Goal: Information Seeking & Learning: Learn about a topic

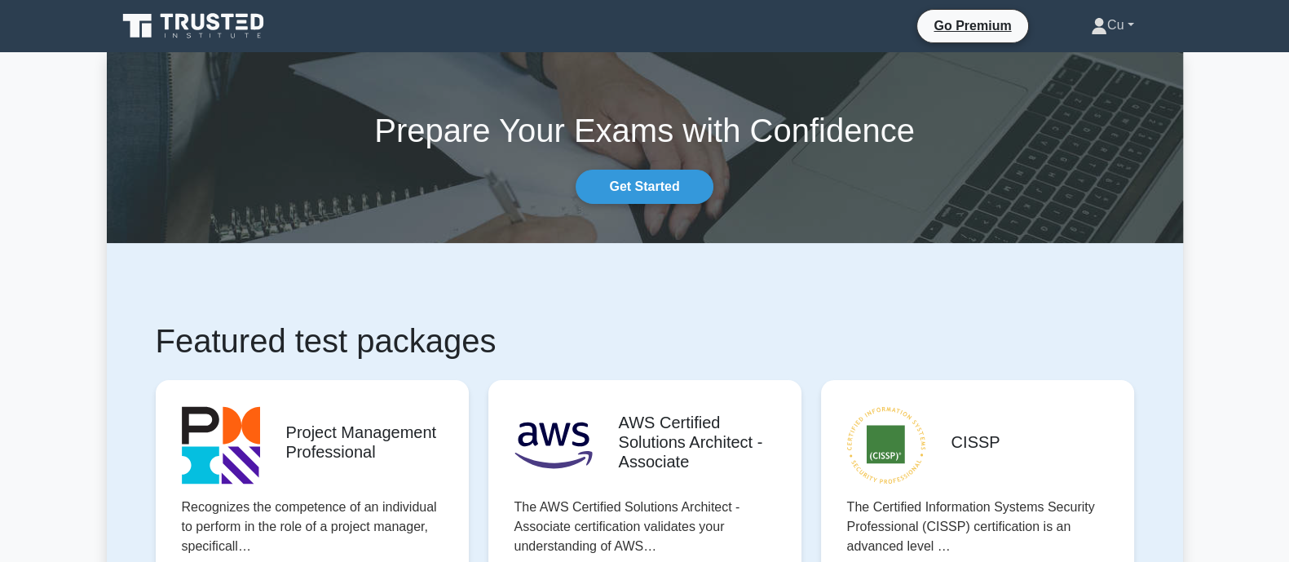
click at [1132, 25] on link "Cu" at bounding box center [1111, 25] width 121 height 33
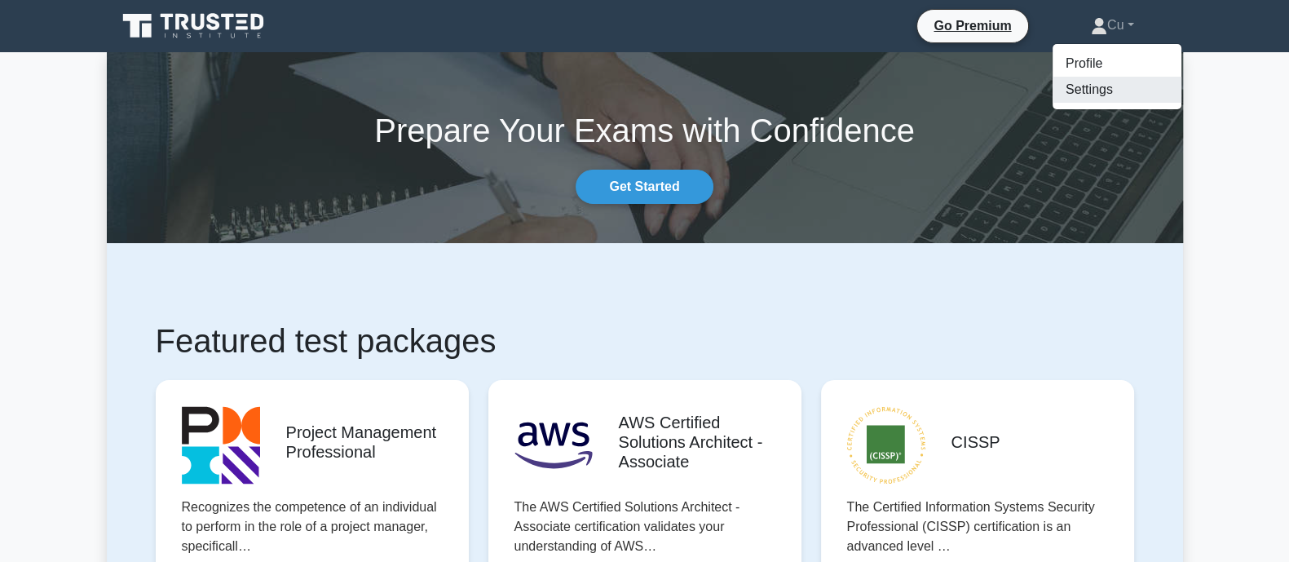
click at [1080, 91] on link "Settings" at bounding box center [1116, 90] width 129 height 26
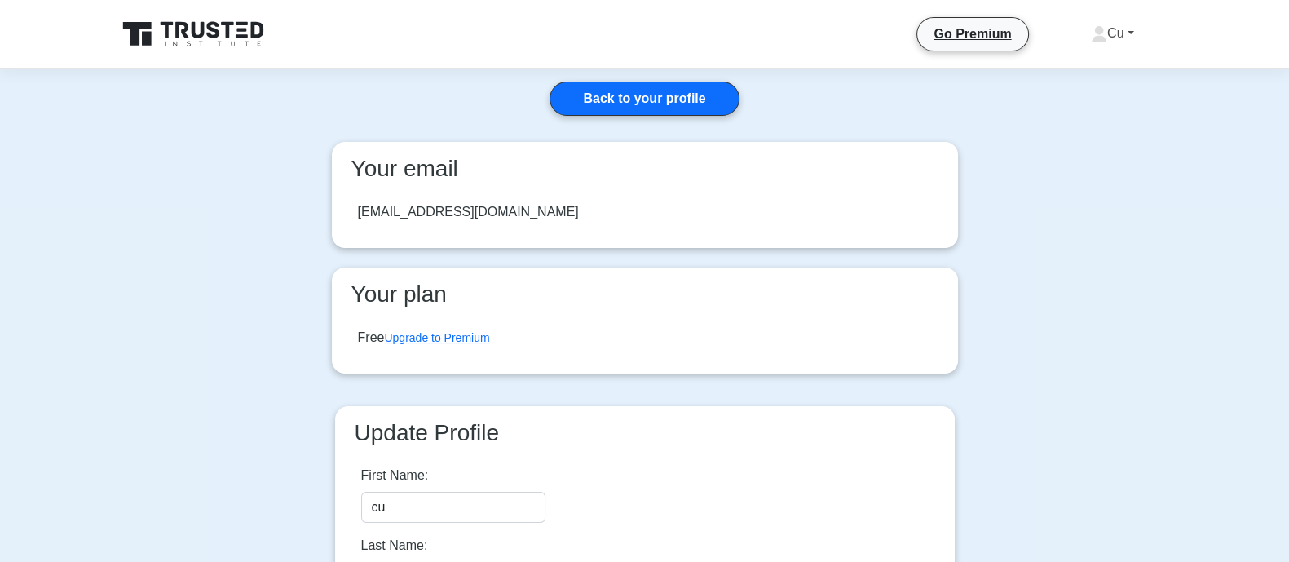
click at [1129, 33] on link "Cu" at bounding box center [1111, 33] width 121 height 33
click at [450, 337] on link "Upgrade to Premium" at bounding box center [436, 337] width 105 height 13
click at [1135, 27] on link "Cu" at bounding box center [1111, 33] width 121 height 33
click at [1078, 63] on link "Profile" at bounding box center [1116, 72] width 129 height 26
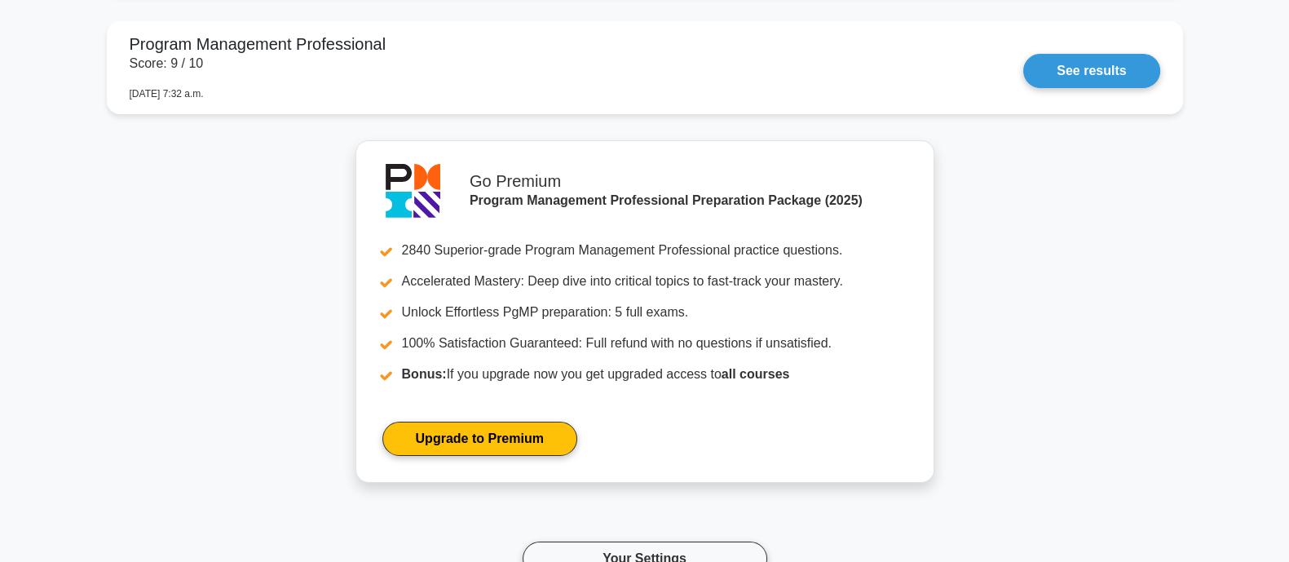
scroll to position [7572, 0]
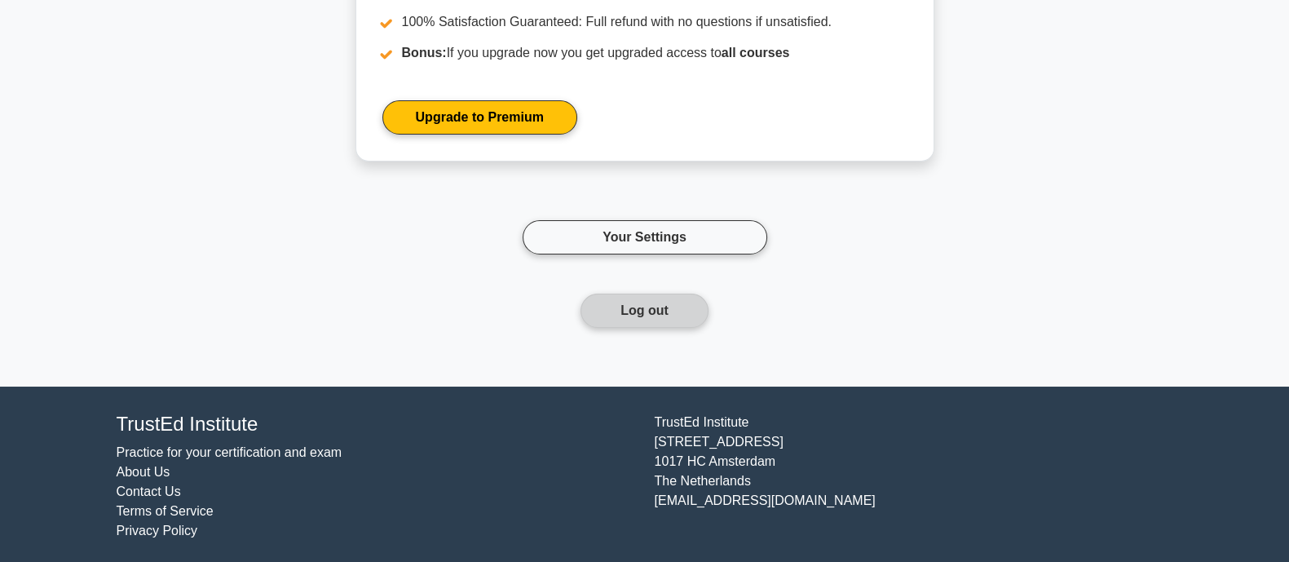
click at [642, 295] on button "Log out" at bounding box center [644, 310] width 128 height 34
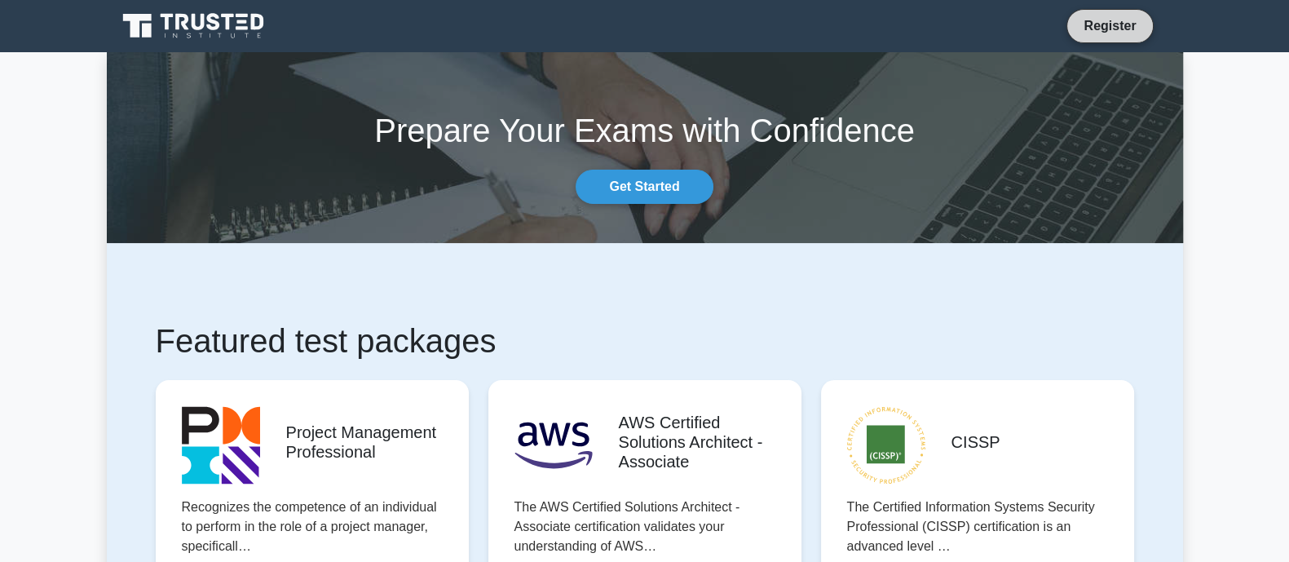
click at [1098, 21] on link "Register" at bounding box center [1110, 25] width 72 height 20
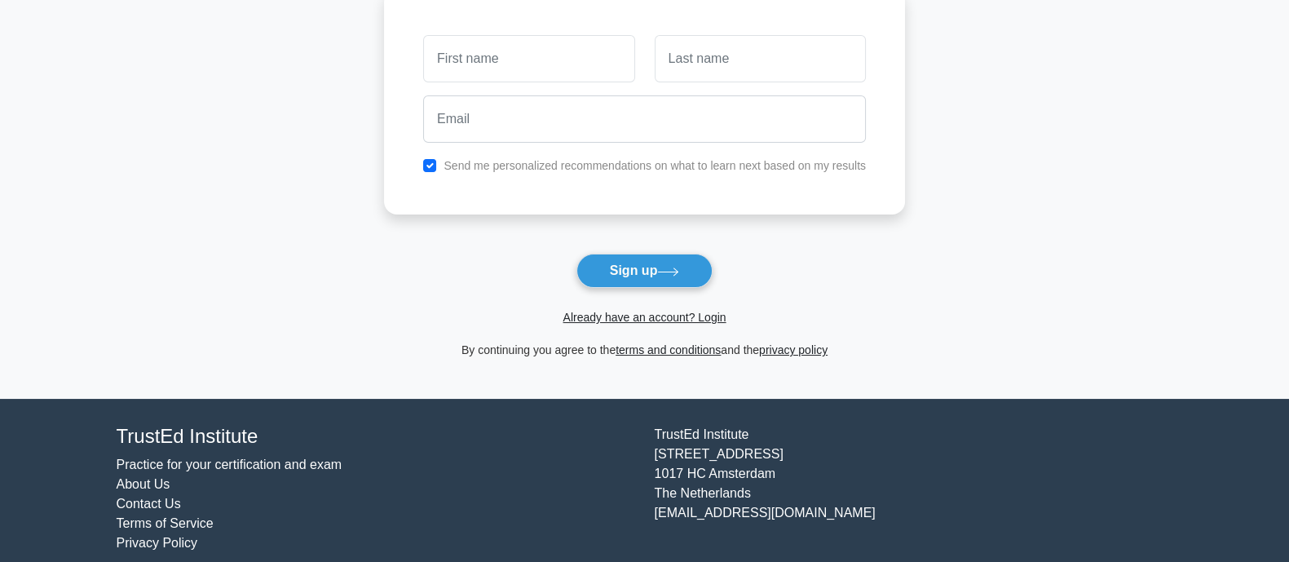
scroll to position [155, 0]
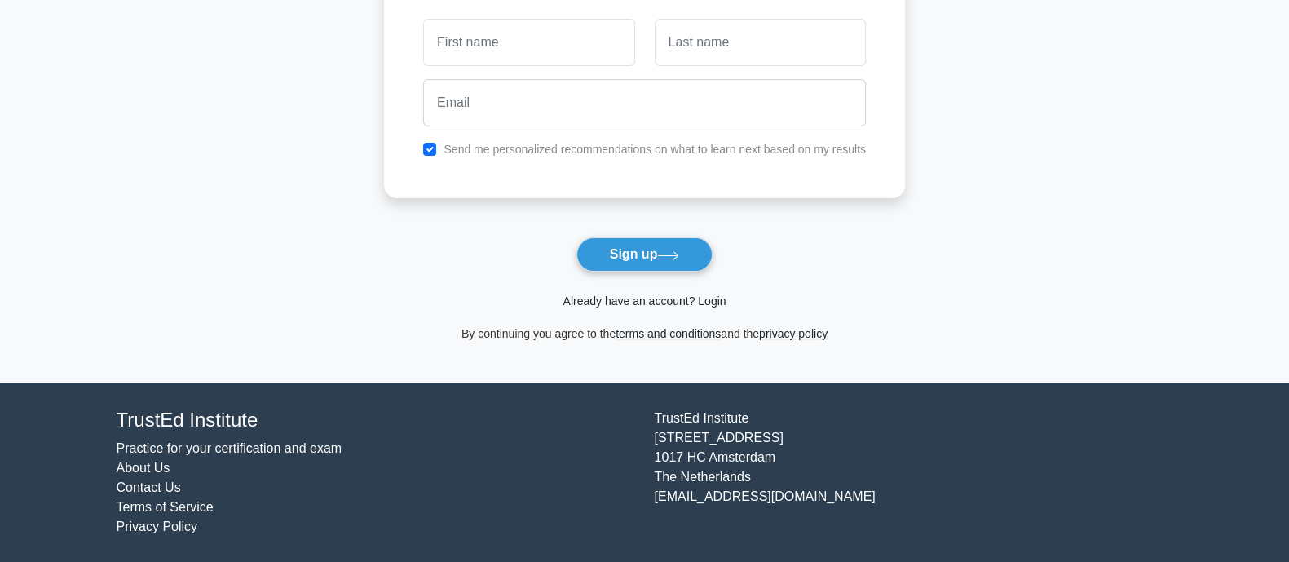
click at [674, 298] on link "Already have an account? Login" at bounding box center [643, 300] width 163 height 13
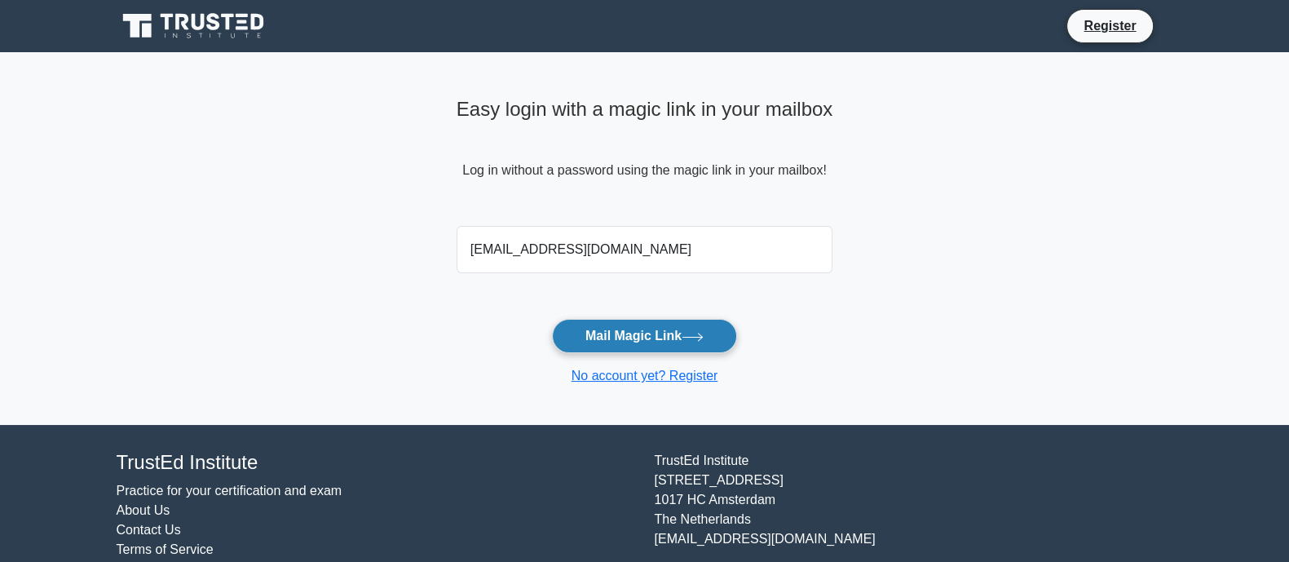
type input "[EMAIL_ADDRESS][DOMAIN_NAME]"
click at [618, 340] on button "Mail Magic Link" at bounding box center [644, 336] width 185 height 34
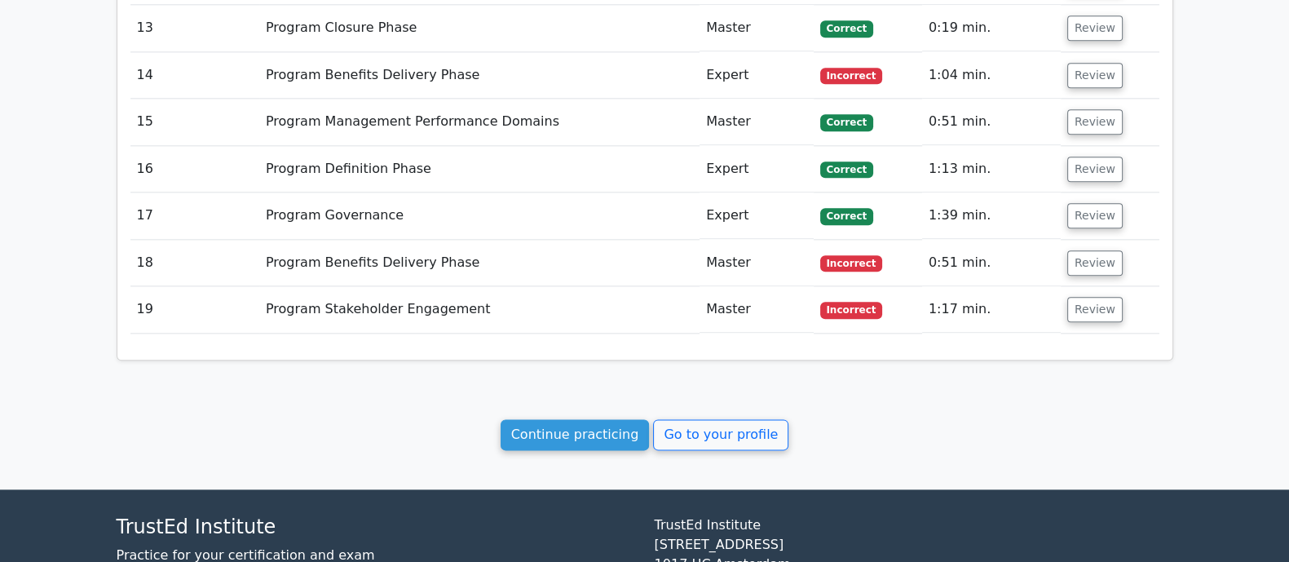
scroll to position [2599, 0]
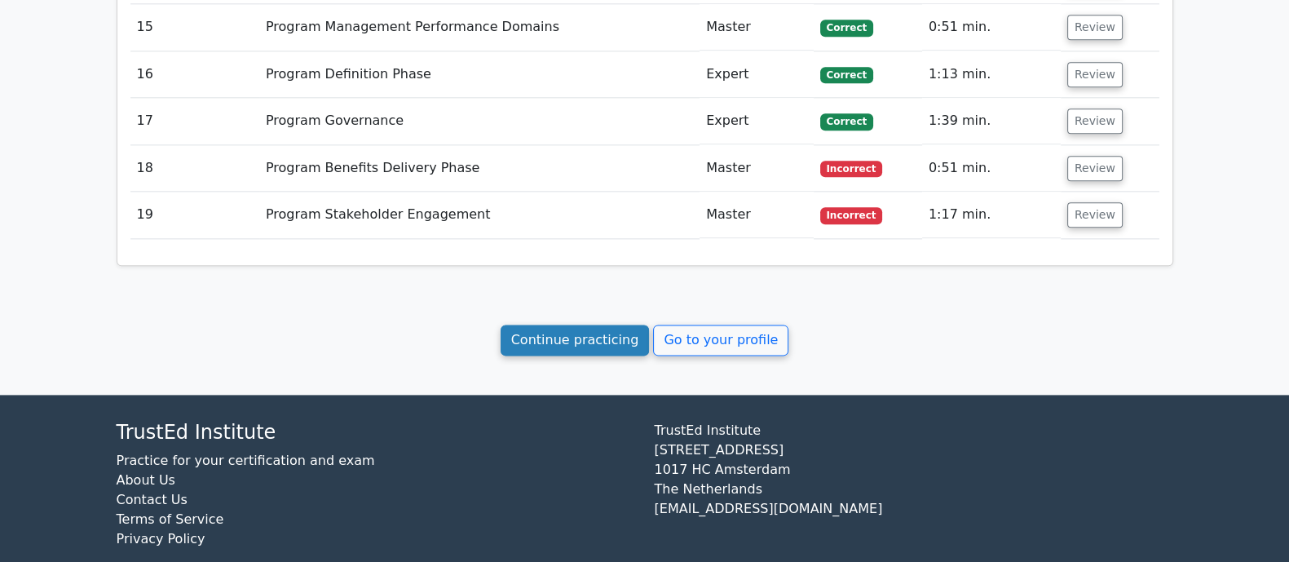
click at [541, 324] on link "Continue practicing" at bounding box center [574, 339] width 149 height 31
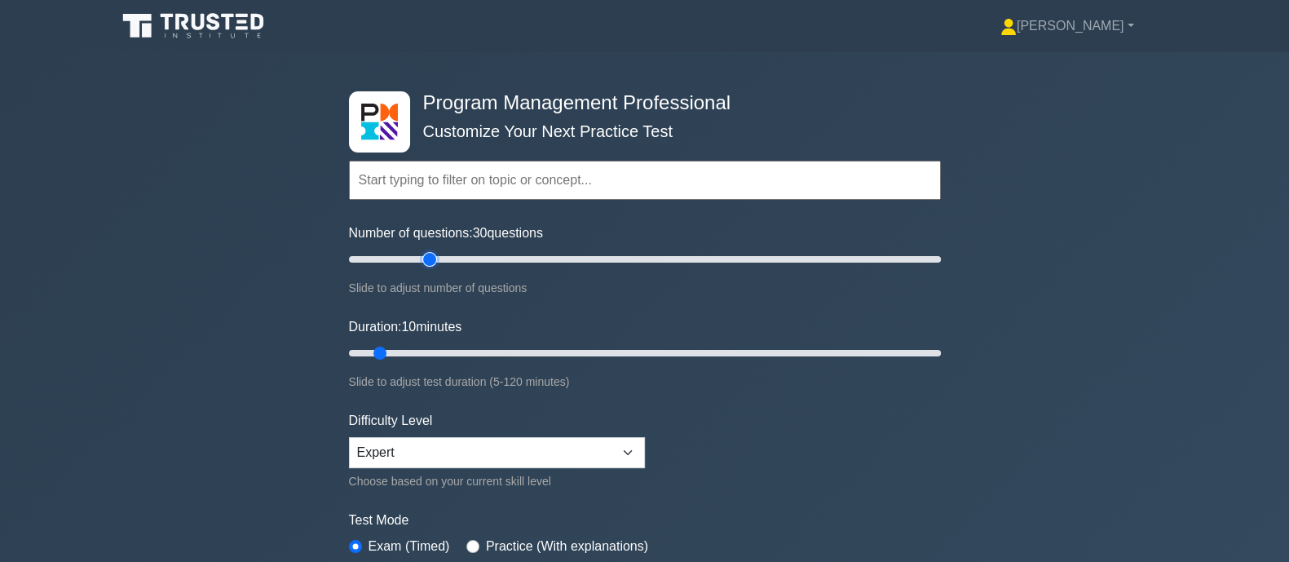
click at [434, 258] on input "Number of questions: 30 questions" at bounding box center [645, 259] width 592 height 20
click at [470, 259] on input "Number of questions: 30 questions" at bounding box center [645, 259] width 592 height 20
type input "50"
click at [487, 261] on input "Number of questions: 45 questions" at bounding box center [645, 259] width 592 height 20
click at [547, 349] on input "Duration: 45 minutes" at bounding box center [645, 353] width 592 height 20
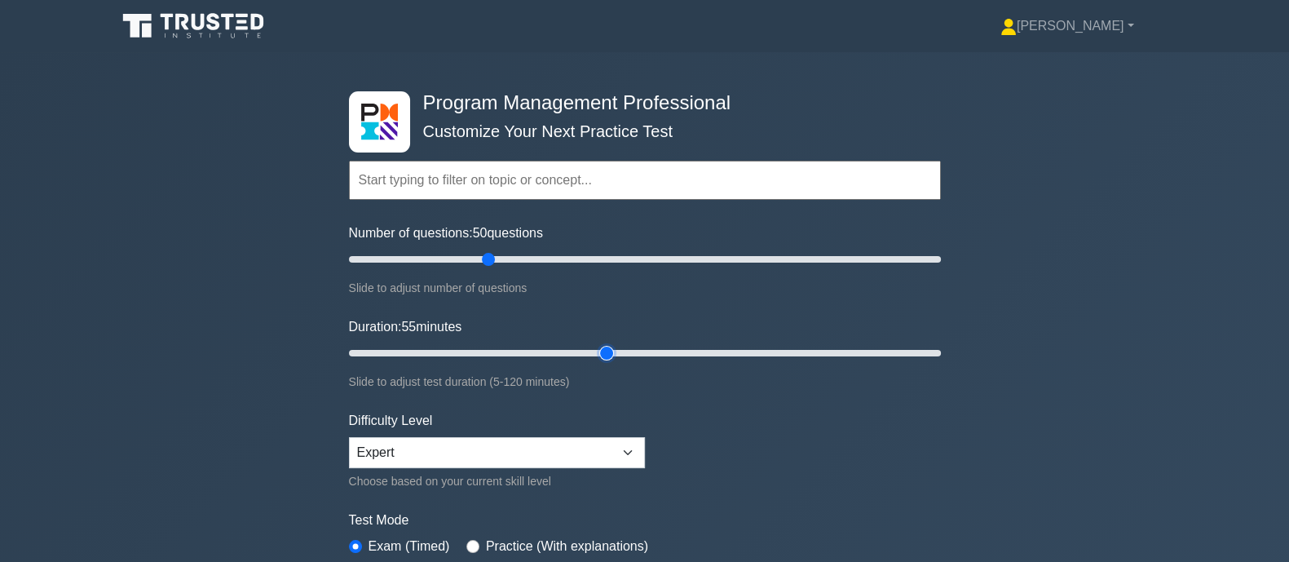
click at [599, 349] on input "Duration: 55 minutes" at bounding box center [645, 353] width 592 height 20
type input "60"
click at [624, 355] on input "Duration: 60 minutes" at bounding box center [645, 353] width 592 height 20
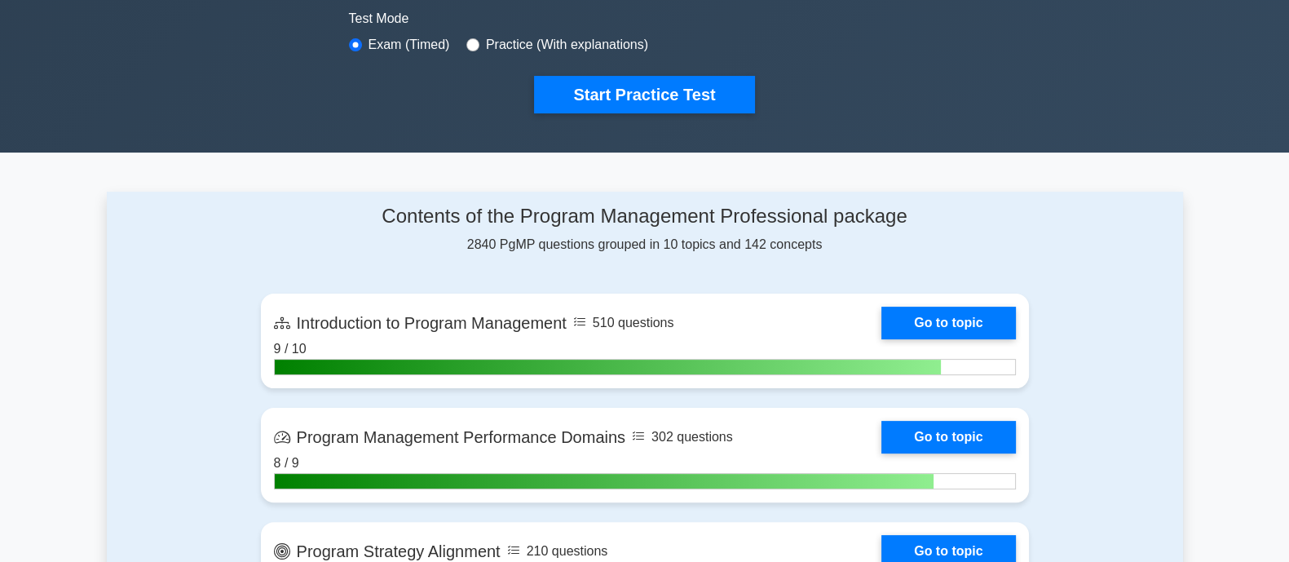
scroll to position [296, 0]
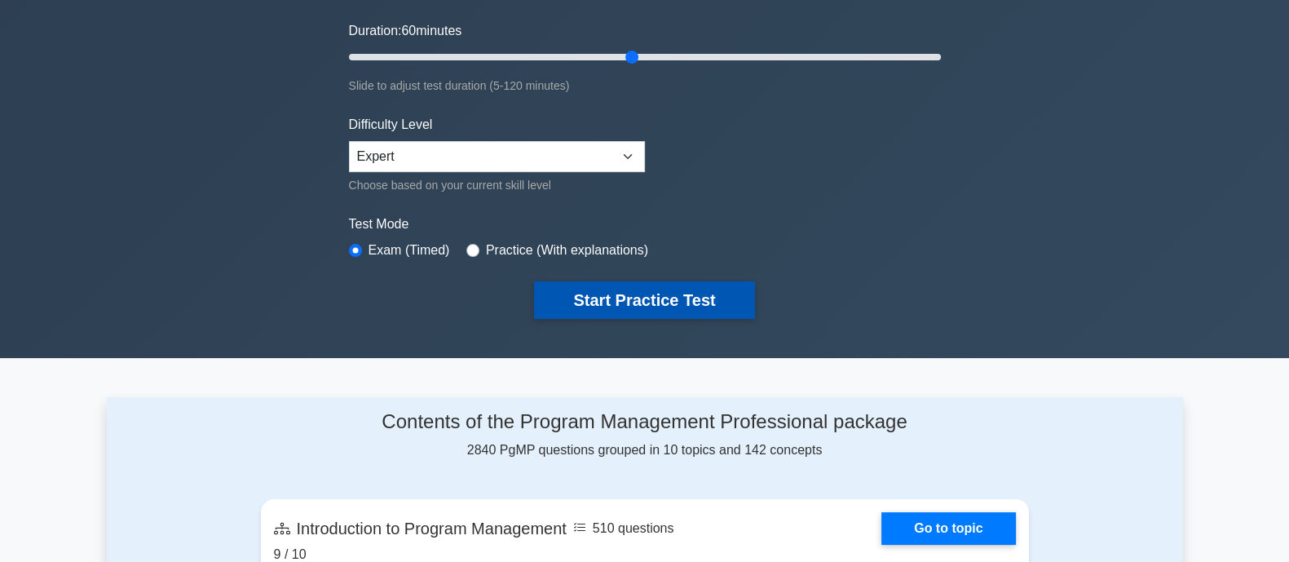
click at [646, 296] on button "Start Practice Test" at bounding box center [644, 299] width 220 height 37
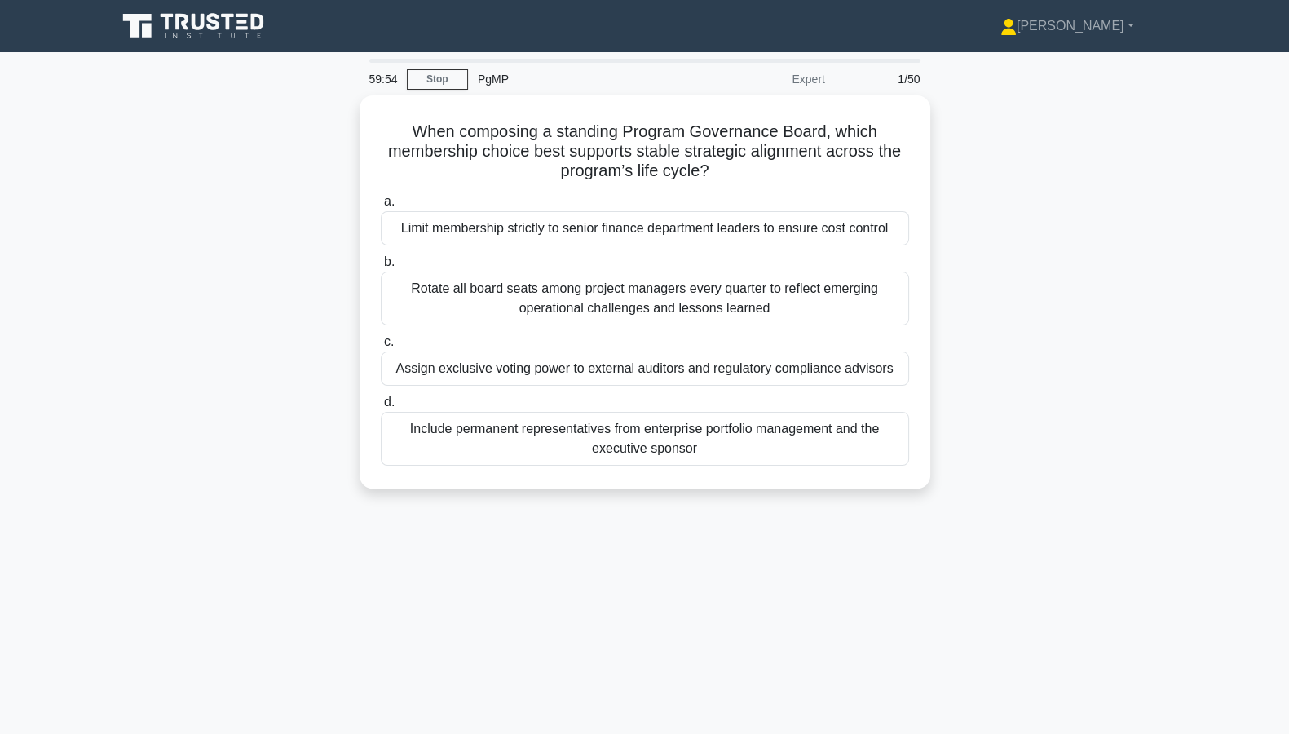
click at [1041, 208] on div "When composing a standing Program Governance Board, which membership choice bes…" at bounding box center [645, 301] width 1076 height 412
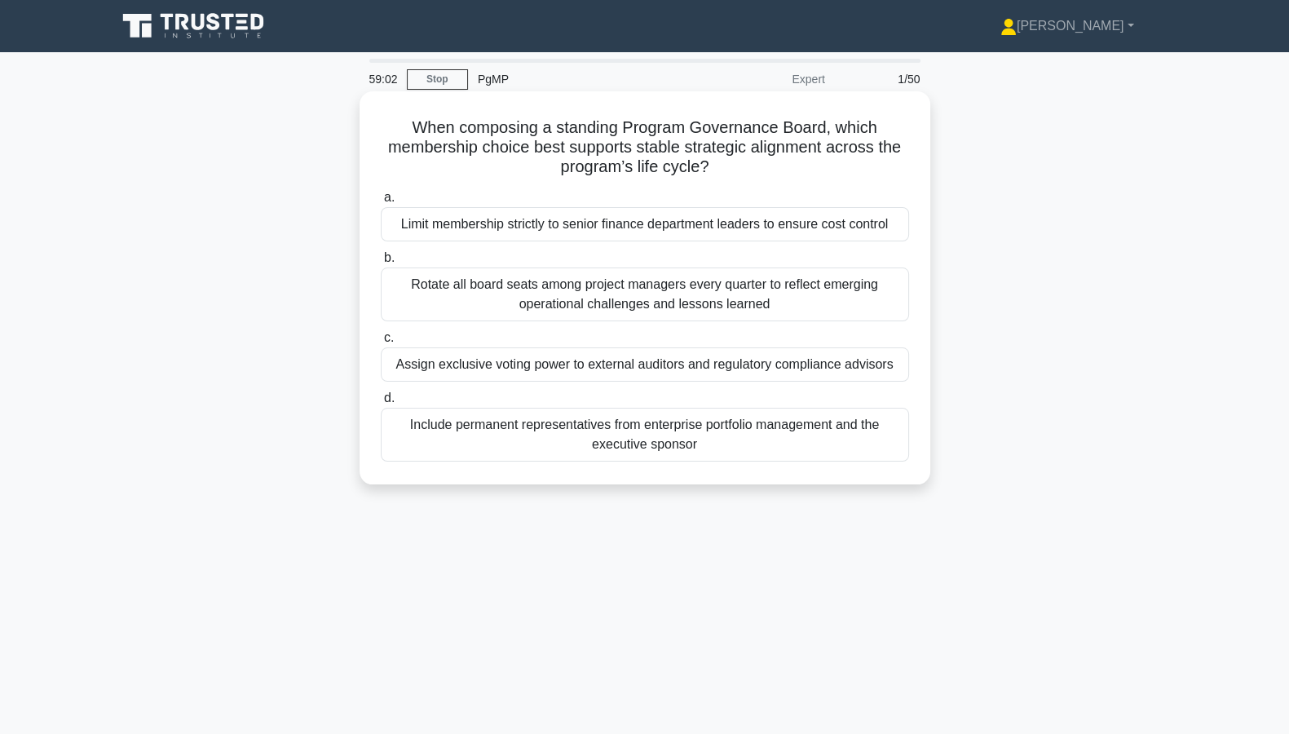
click at [647, 435] on div "Include permanent representatives from enterprise portfolio management and the …" at bounding box center [645, 435] width 528 height 54
click at [381, 403] on input "d. Include permanent representatives from enterprise portfolio management and t…" at bounding box center [381, 398] width 0 height 11
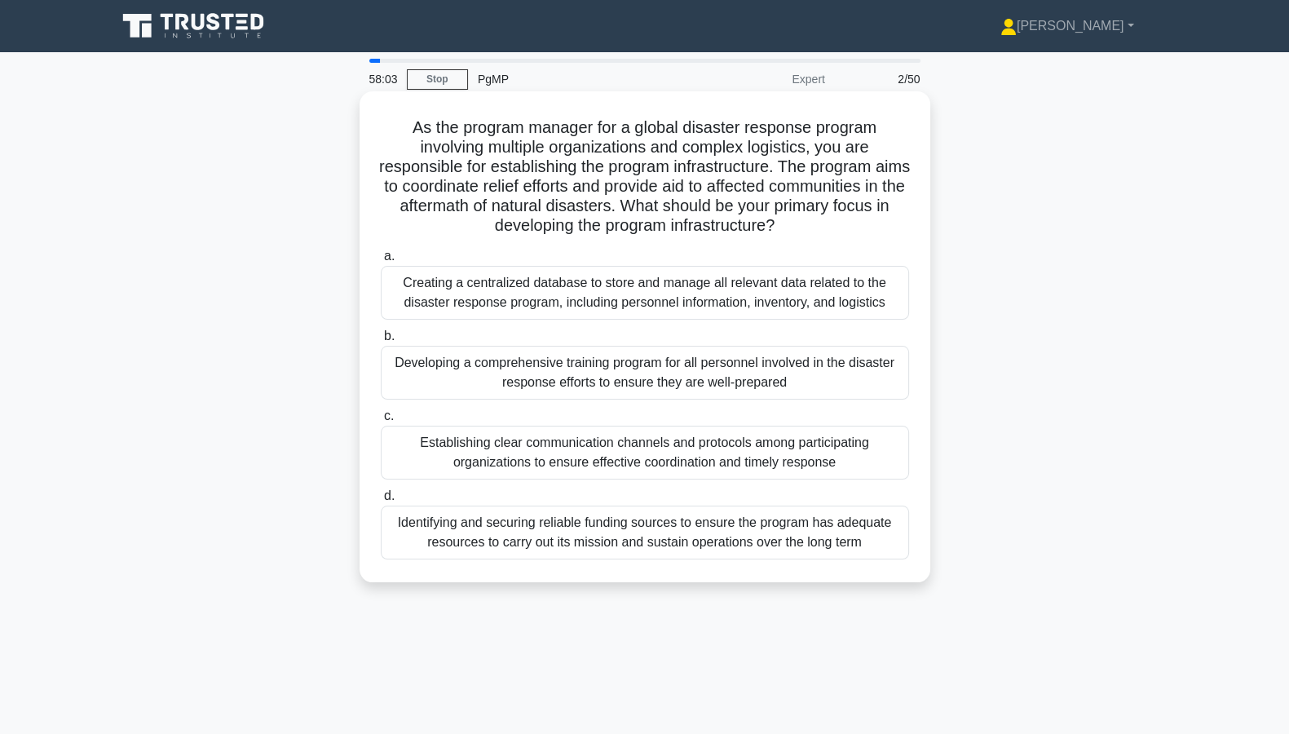
click at [722, 456] on div "Establishing clear communication channels and protocols among participating org…" at bounding box center [645, 452] width 528 height 54
click at [381, 421] on input "c. Establishing clear communication channels and protocols among participating …" at bounding box center [381, 416] width 0 height 11
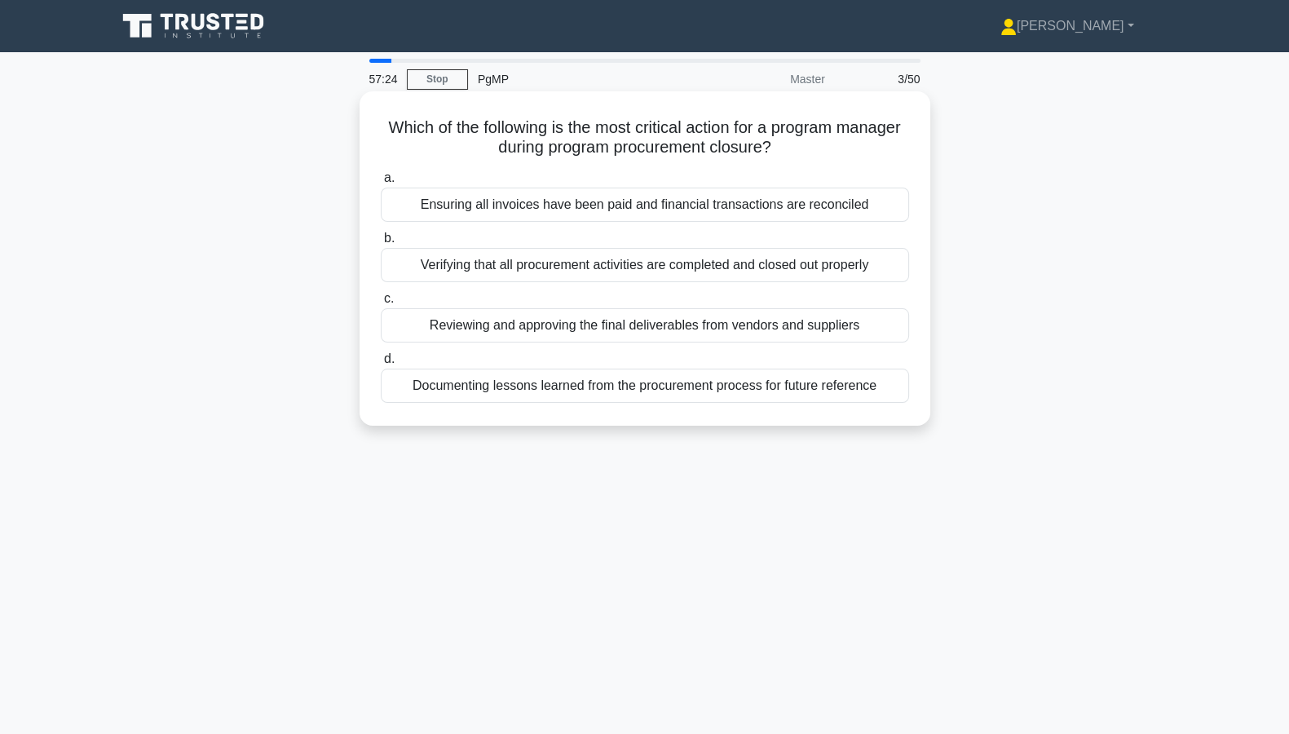
click at [776, 265] on div "Verifying that all procurement activities are completed and closed out properly" at bounding box center [645, 265] width 528 height 34
click at [381, 244] on input "b. Verifying that all procurement activities are completed and closed out prope…" at bounding box center [381, 238] width 0 height 11
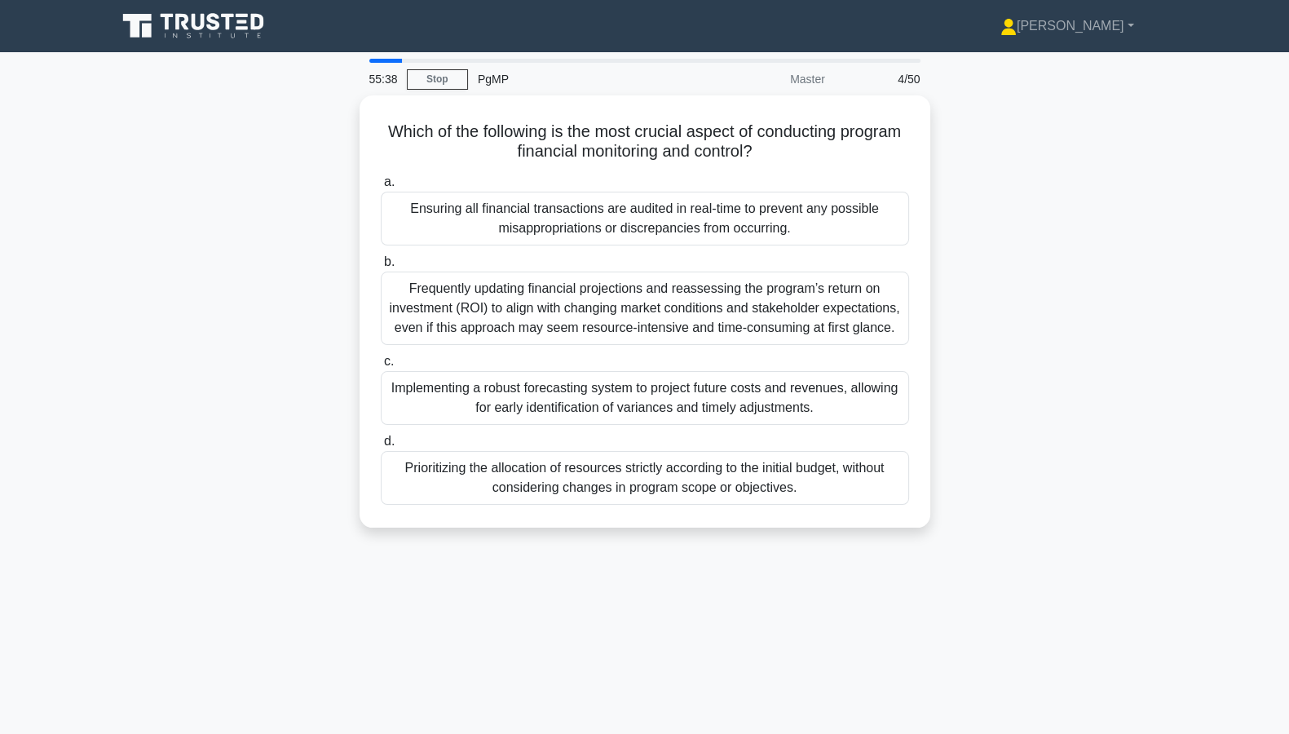
drag, startPoint x: 1135, startPoint y: 298, endPoint x: 1143, endPoint y: 224, distance: 73.8
click at [1149, 245] on div "Which of the following is the most crucial aspect of conducting program financi…" at bounding box center [645, 321] width 1076 height 452
click at [1126, 190] on div "Which of the following is the most crucial aspect of conducting program financi…" at bounding box center [645, 321] width 1076 height 452
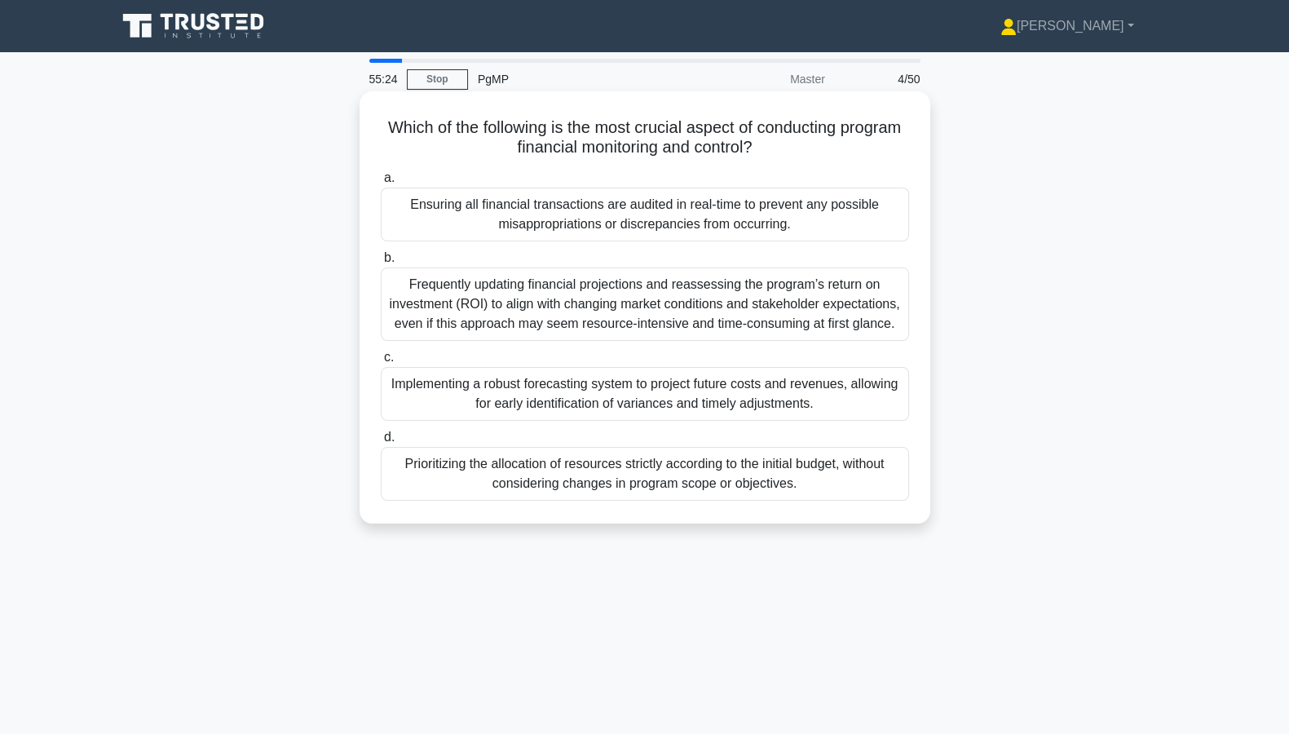
click at [604, 212] on div "Ensuring all financial transactions are audited in real-time to prevent any pos…" at bounding box center [645, 214] width 528 height 54
click at [381, 183] on input "a. Ensuring all financial transactions are audited in real-time to prevent any …" at bounding box center [381, 178] width 0 height 11
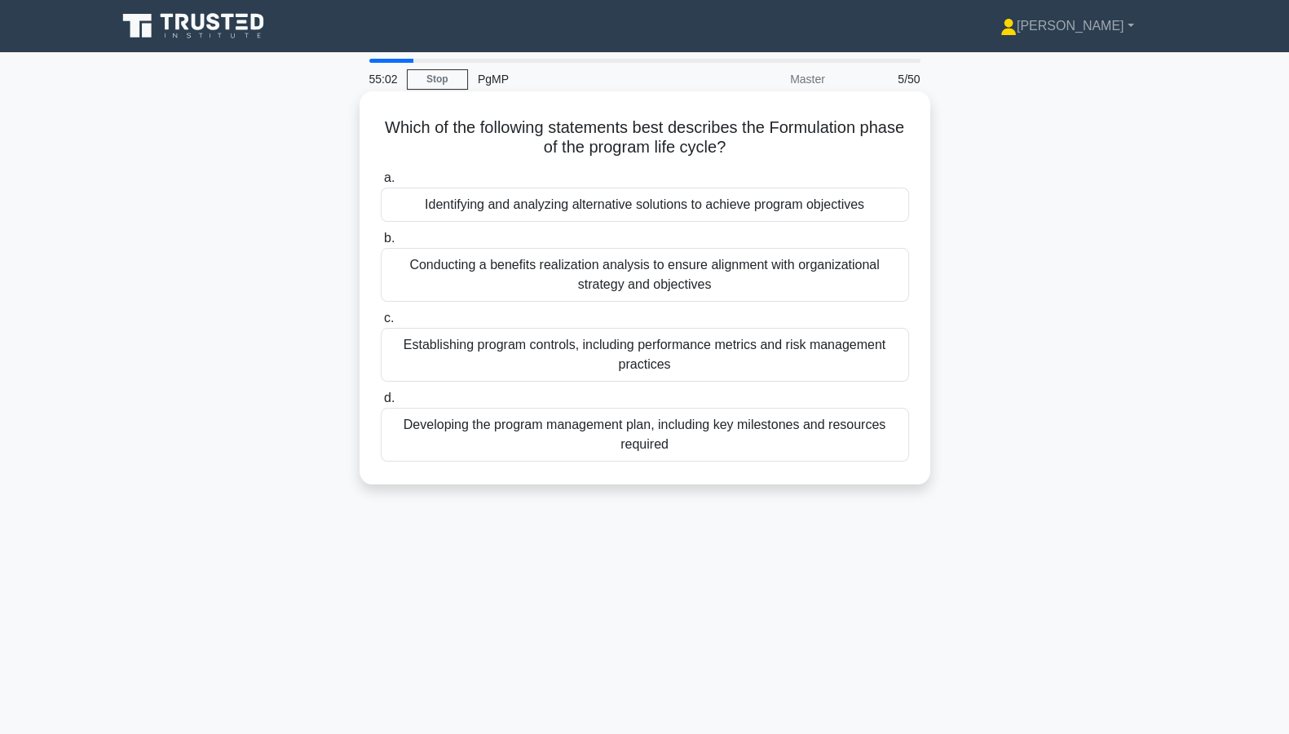
click at [814, 207] on div "Identifying and analyzing alternative solutions to achieve program objectives" at bounding box center [645, 204] width 528 height 34
click at [381, 183] on input "a. Identifying and analyzing alternative solutions to achieve program objectives" at bounding box center [381, 178] width 0 height 11
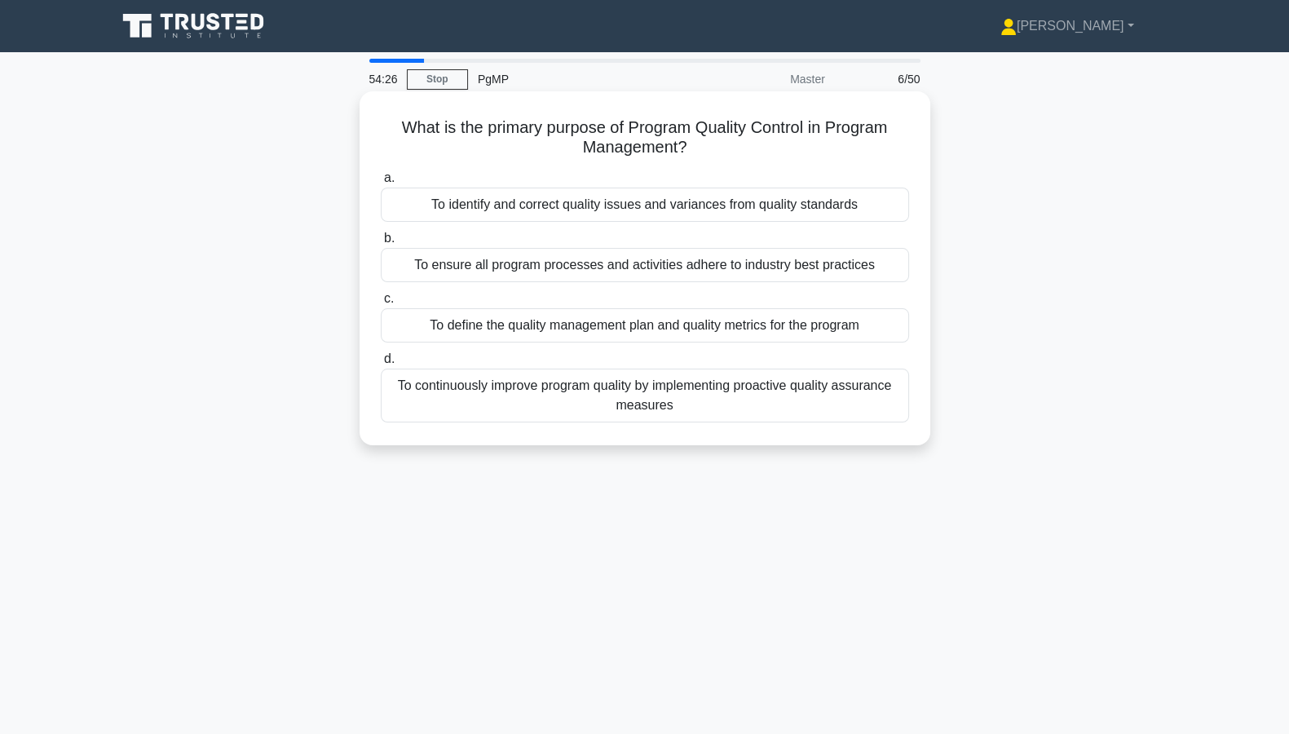
click at [781, 208] on div "To identify and correct quality issues and variances from quality standards" at bounding box center [645, 204] width 528 height 34
click at [381, 183] on input "a. To identify and correct quality issues and variances from quality standards" at bounding box center [381, 178] width 0 height 11
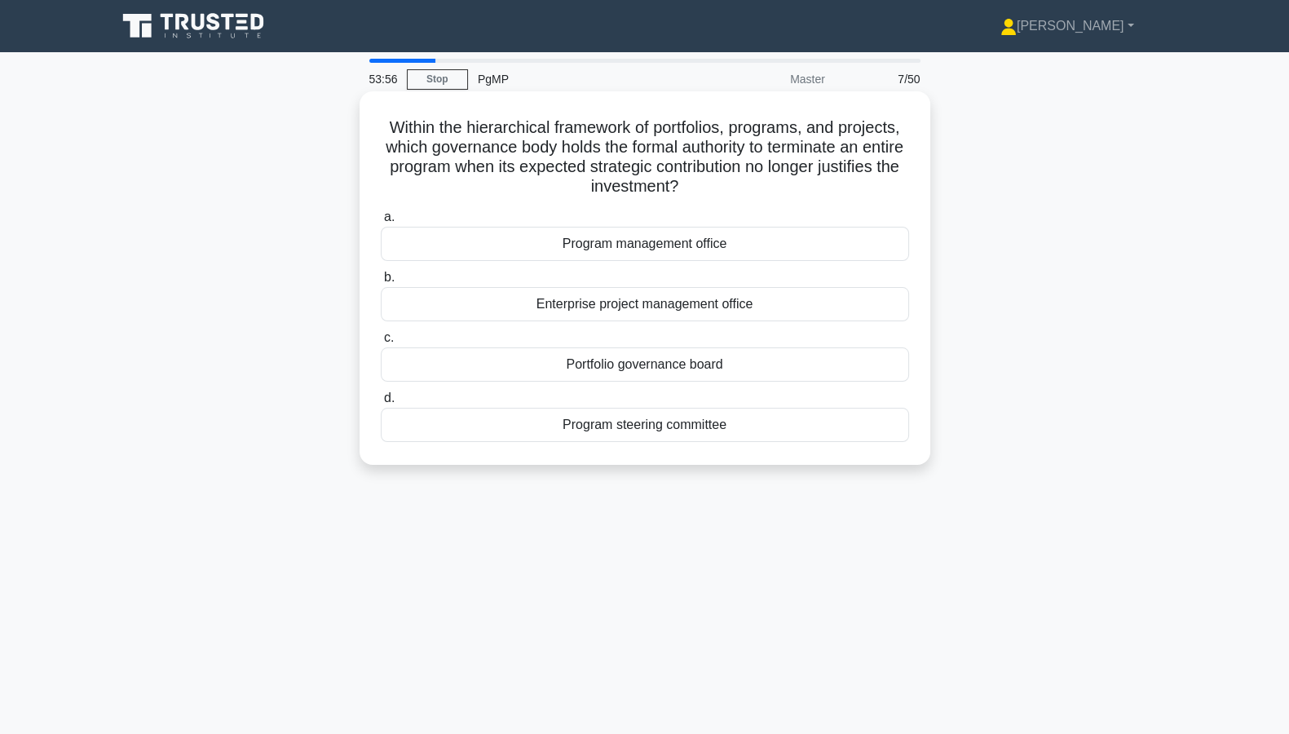
click at [646, 364] on div "Portfolio governance board" at bounding box center [645, 364] width 528 height 34
click at [381, 343] on input "c. Portfolio governance board" at bounding box center [381, 338] width 0 height 11
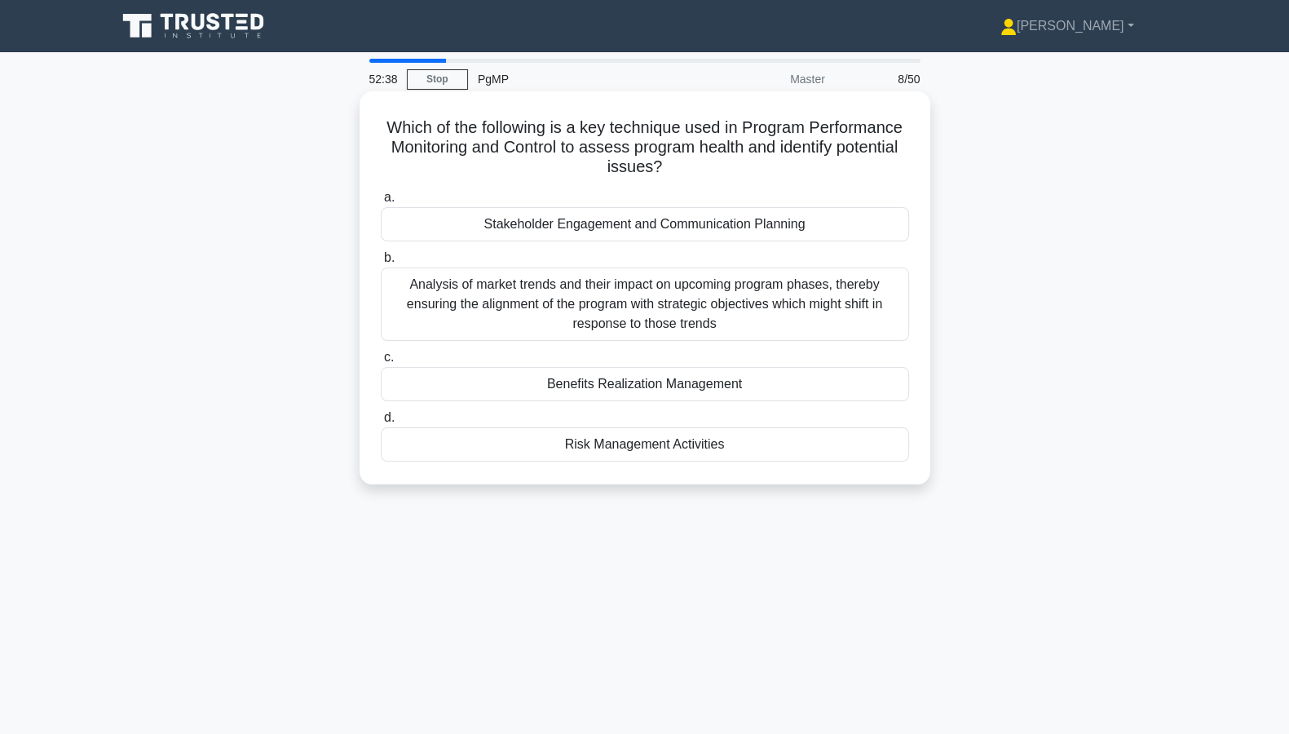
click at [811, 307] on div "Analysis of market trends and their impact on upcoming program phases, thereby …" at bounding box center [645, 303] width 528 height 73
click at [381, 263] on input "b. Analysis of market trends and their impact on upcoming program phases, there…" at bounding box center [381, 258] width 0 height 11
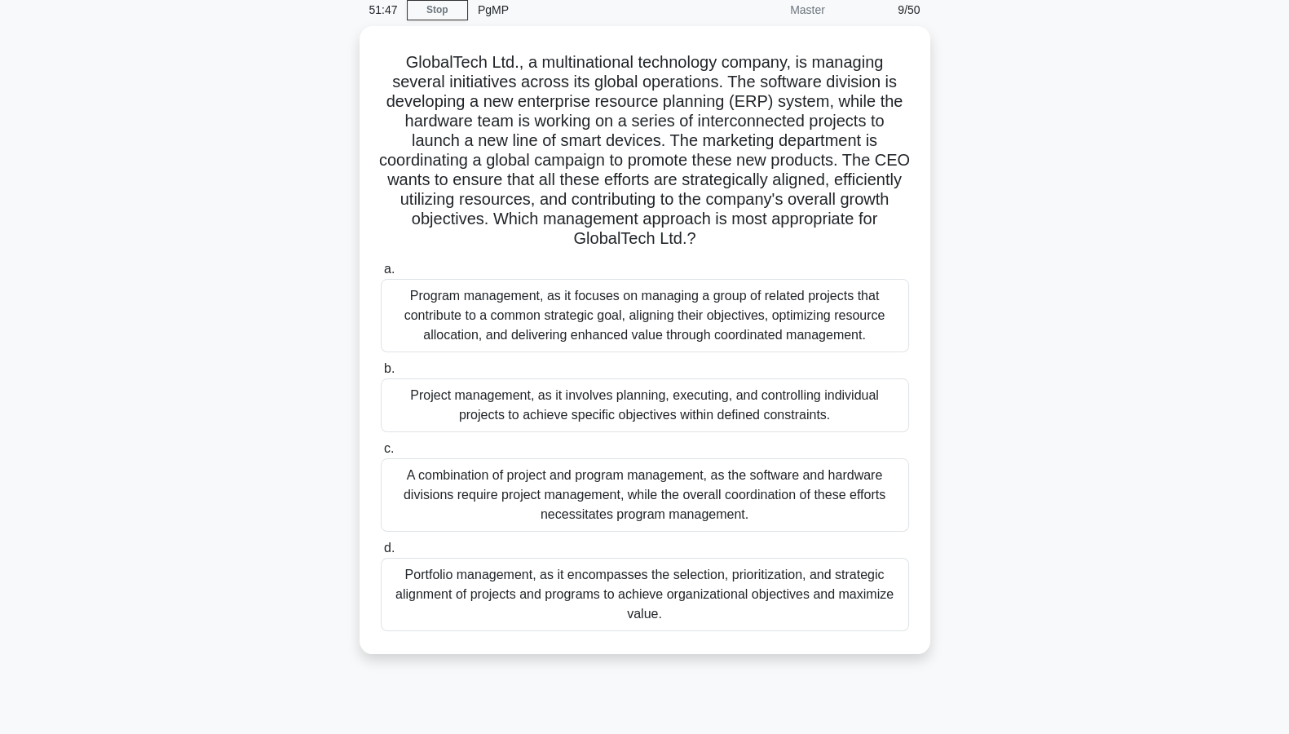
scroll to position [101, 0]
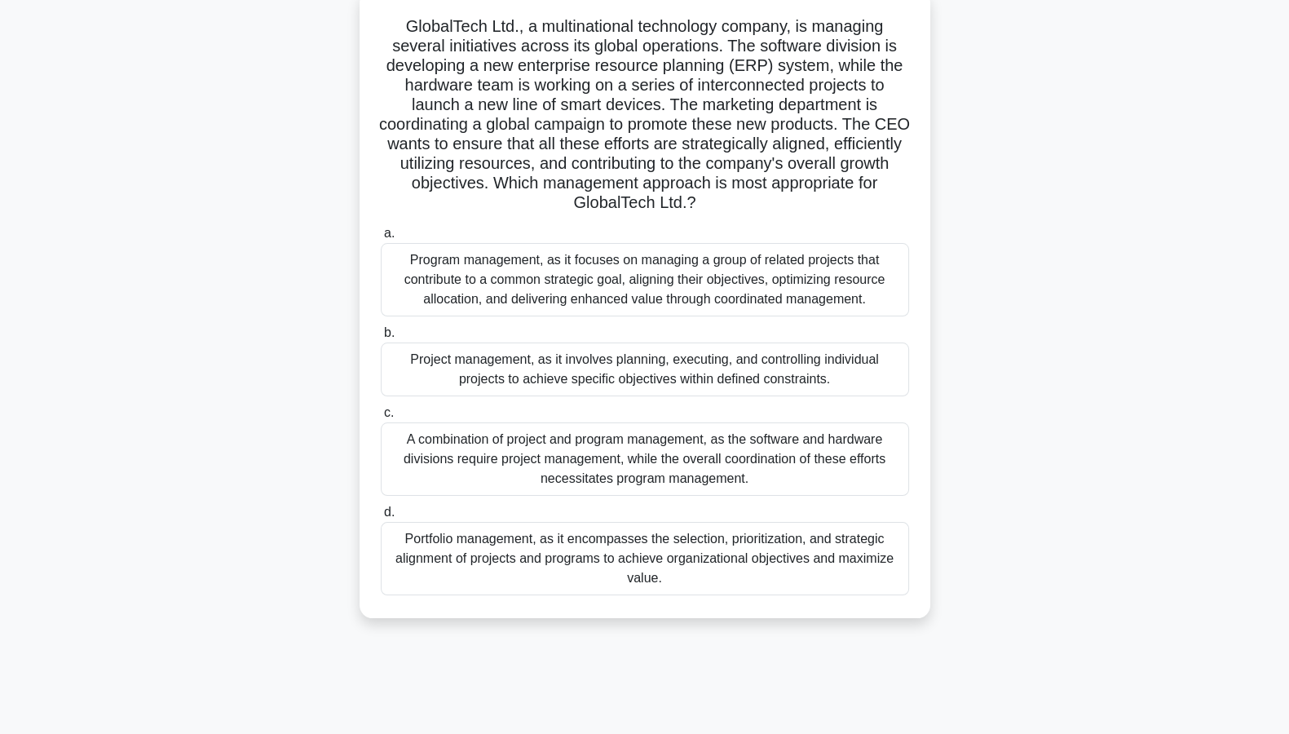
click at [676, 469] on div "A combination of project and program management, as the software and hardware d…" at bounding box center [645, 458] width 528 height 73
click at [381, 418] on input "c. A combination of project and program management, as the software and hardwar…" at bounding box center [381, 413] width 0 height 11
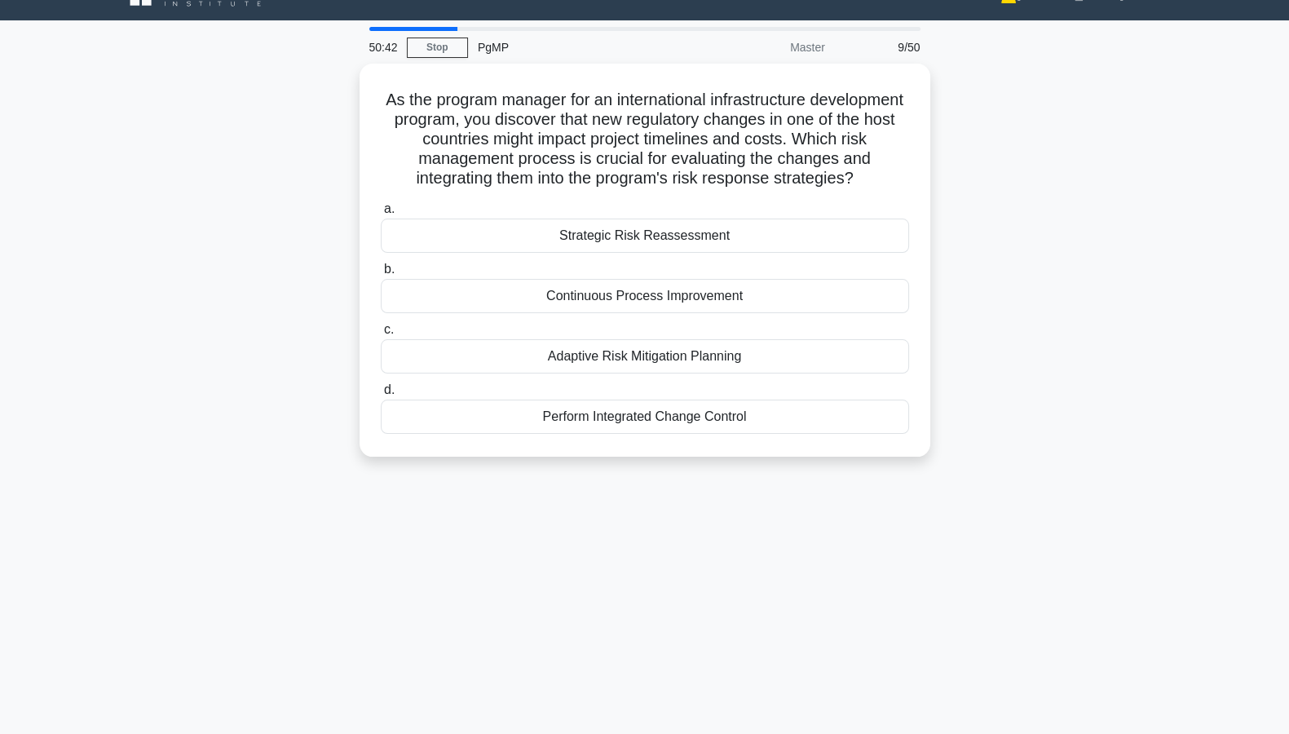
scroll to position [0, 0]
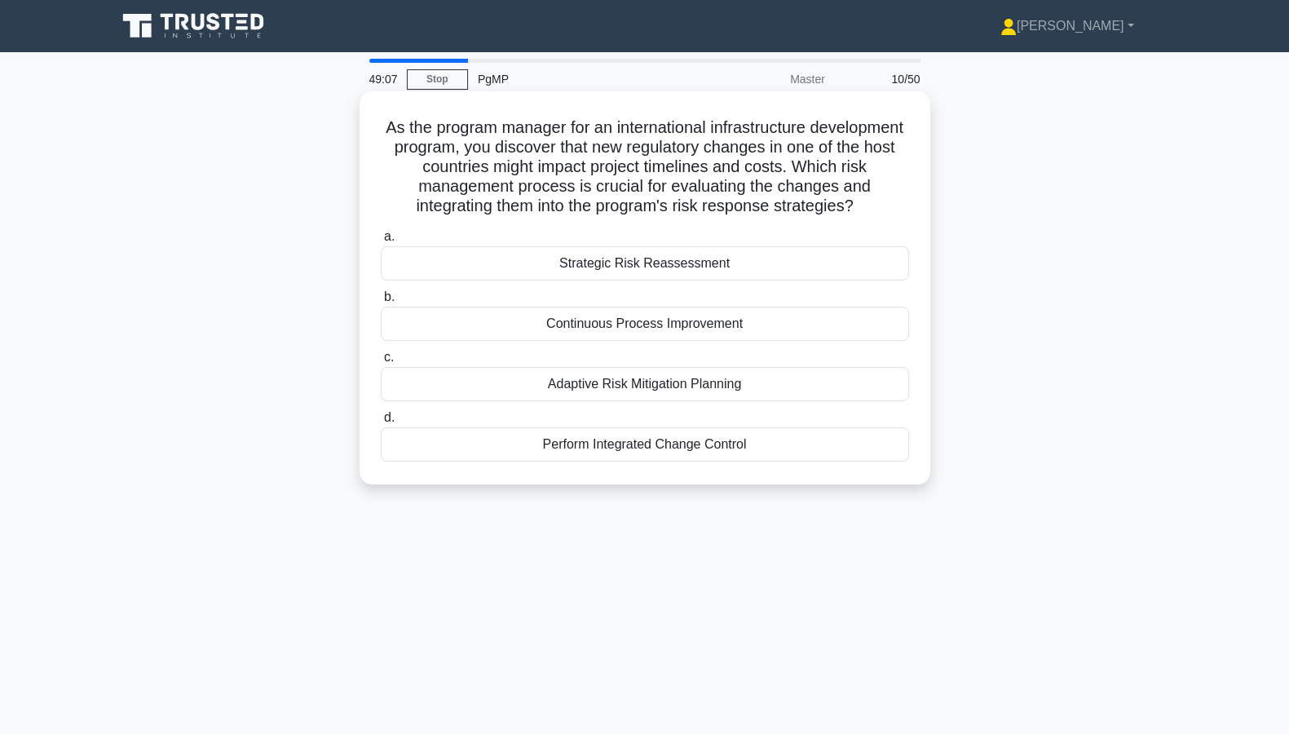
click at [681, 386] on div "Adaptive Risk Mitigation Planning" at bounding box center [645, 384] width 528 height 34
click at [381, 363] on input "c. Adaptive Risk Mitigation Planning" at bounding box center [381, 357] width 0 height 11
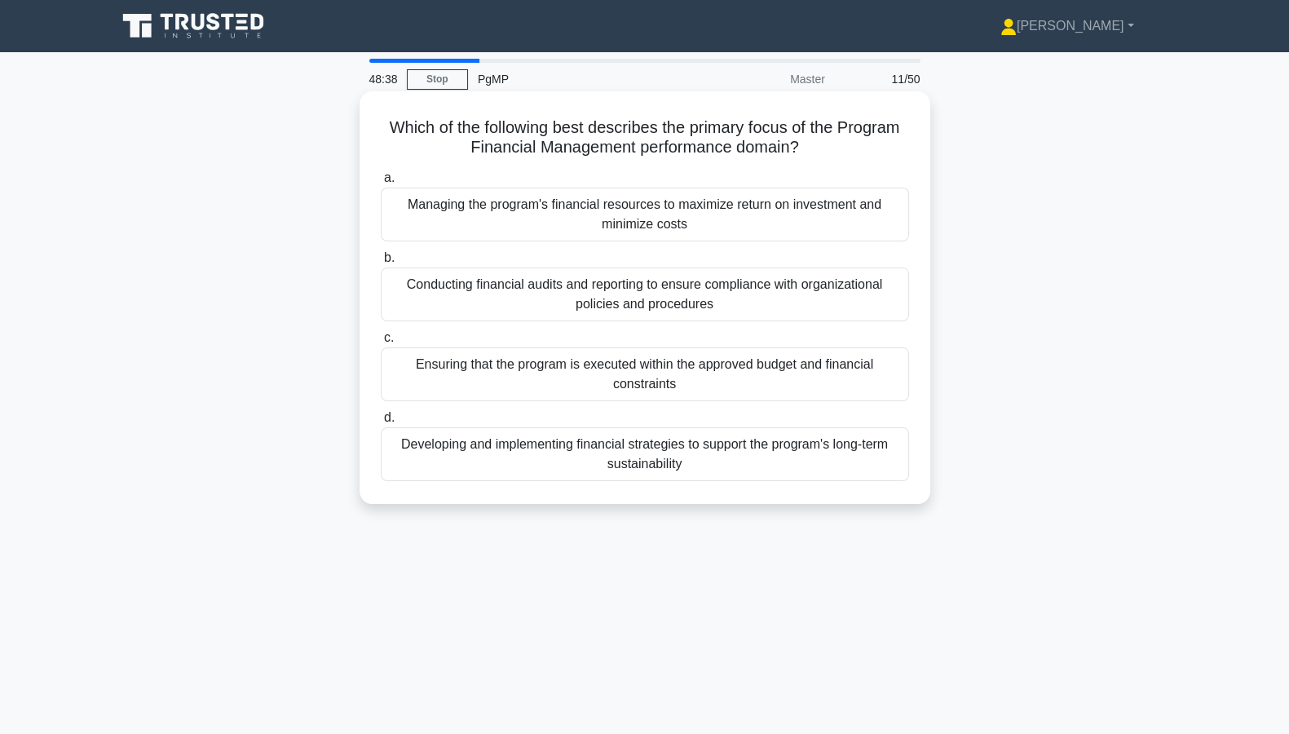
click at [664, 375] on div "Ensuring that the program is executed within the approved budget and financial …" at bounding box center [645, 374] width 528 height 54
click at [381, 343] on input "c. Ensuring that the program is executed within the approved budget and financi…" at bounding box center [381, 338] width 0 height 11
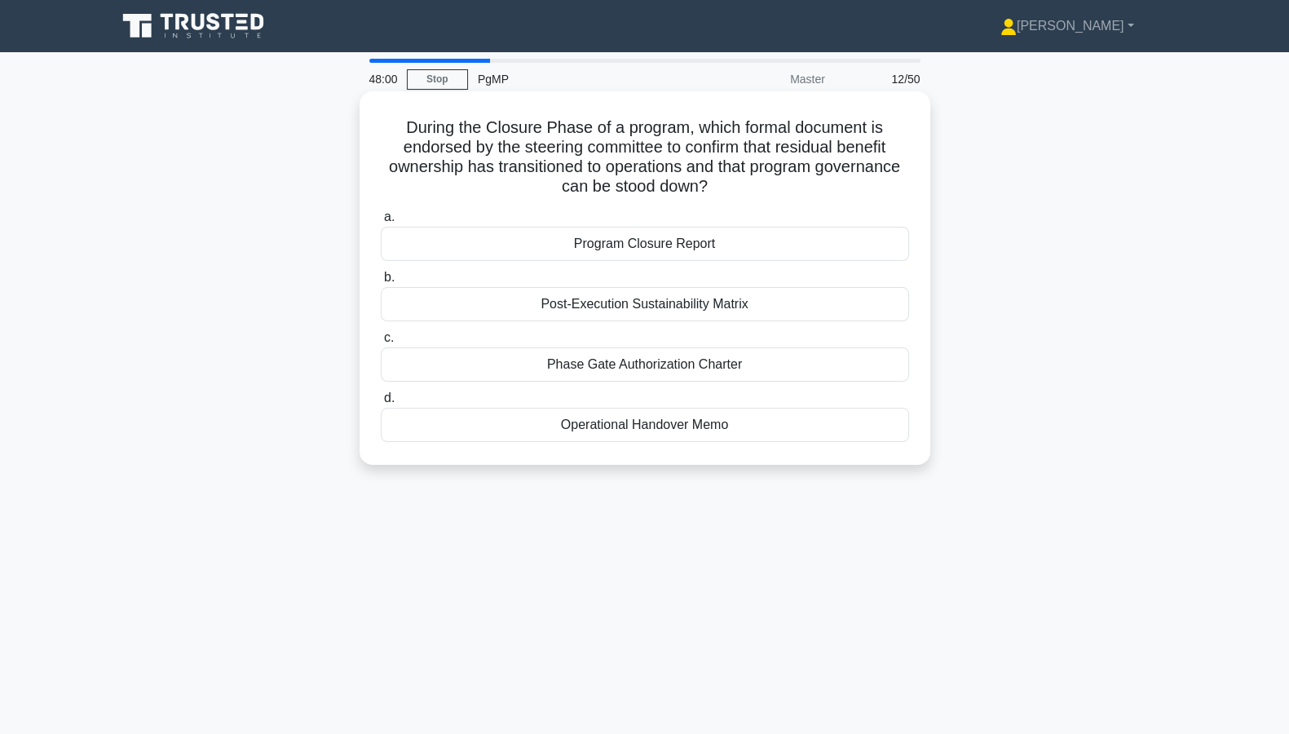
click at [684, 245] on div "Program Closure Report" at bounding box center [645, 244] width 528 height 34
click at [381, 223] on input "a. Program Closure Report" at bounding box center [381, 217] width 0 height 11
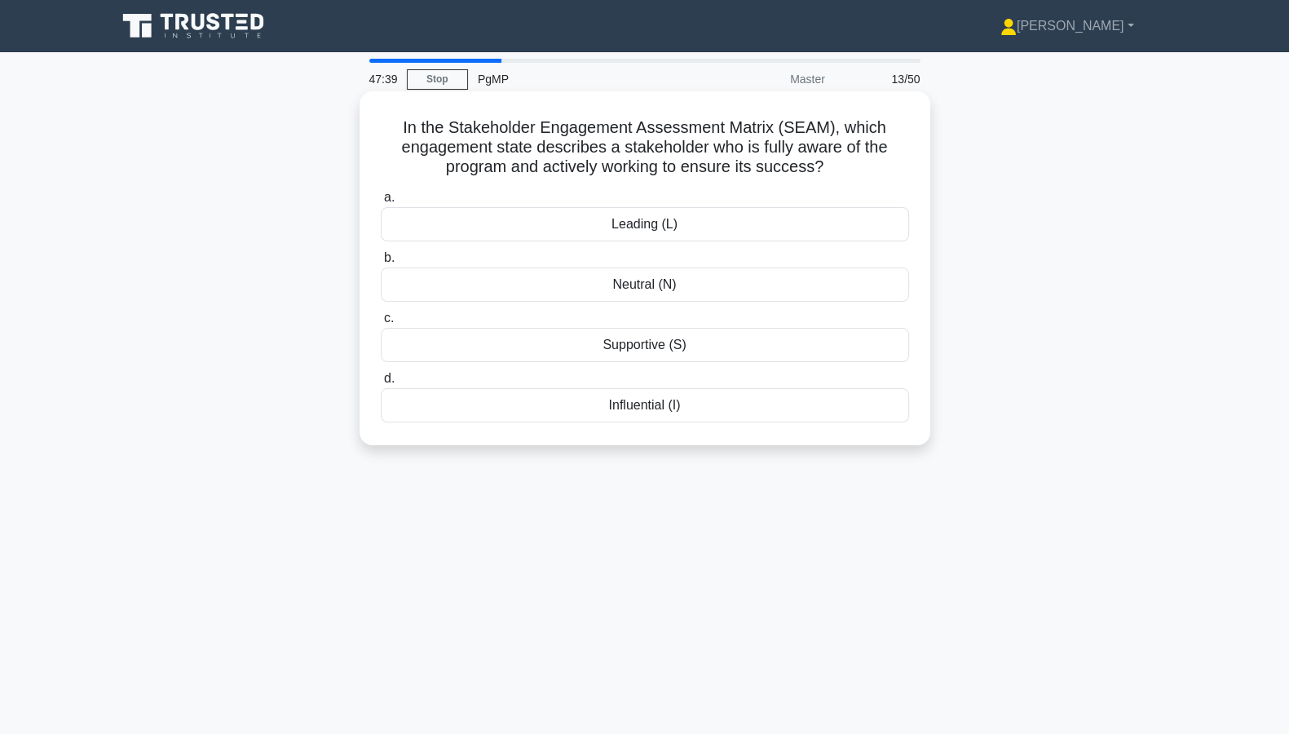
click at [748, 229] on div "Leading (L)" at bounding box center [645, 224] width 528 height 34
click at [381, 203] on input "a. Leading (L)" at bounding box center [381, 197] width 0 height 11
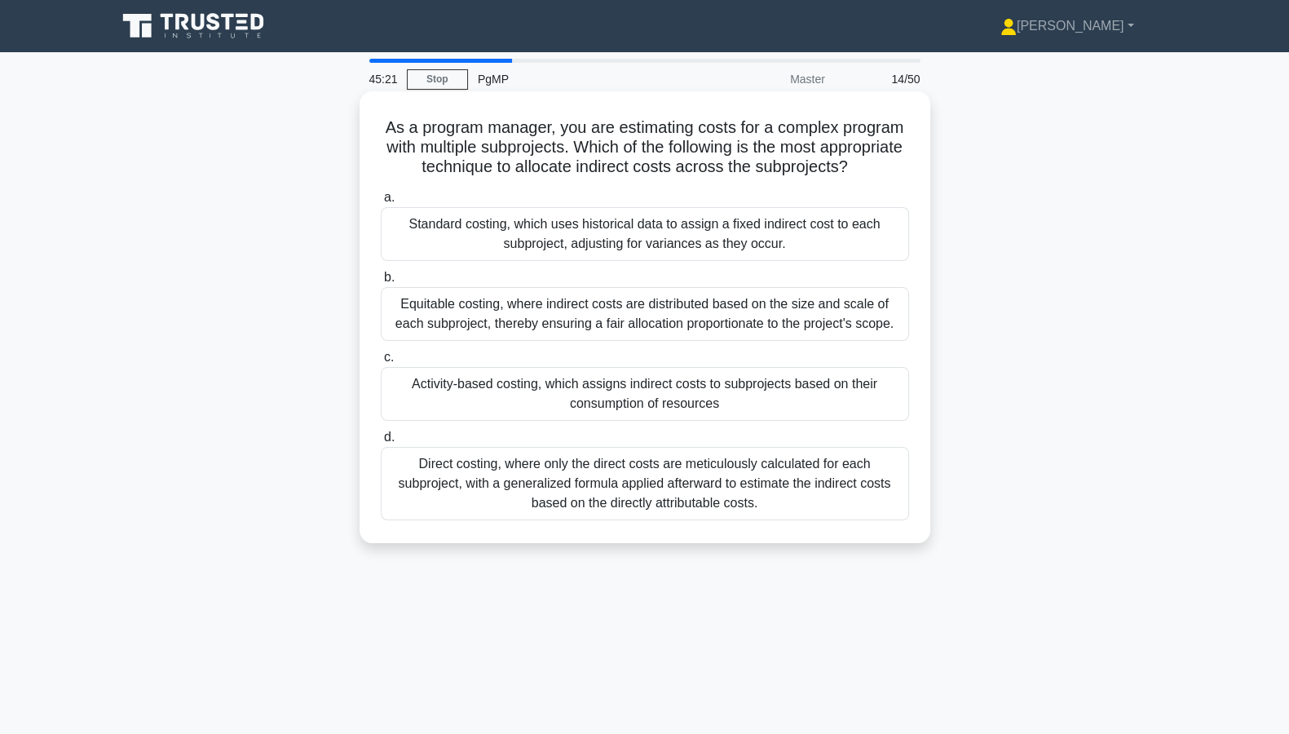
click at [602, 518] on div "Direct costing, where only the direct costs are meticulously calculated for eac…" at bounding box center [645, 483] width 528 height 73
click at [381, 443] on input "d. Direct costing, where only the direct costs are meticulously calculated for …" at bounding box center [381, 437] width 0 height 11
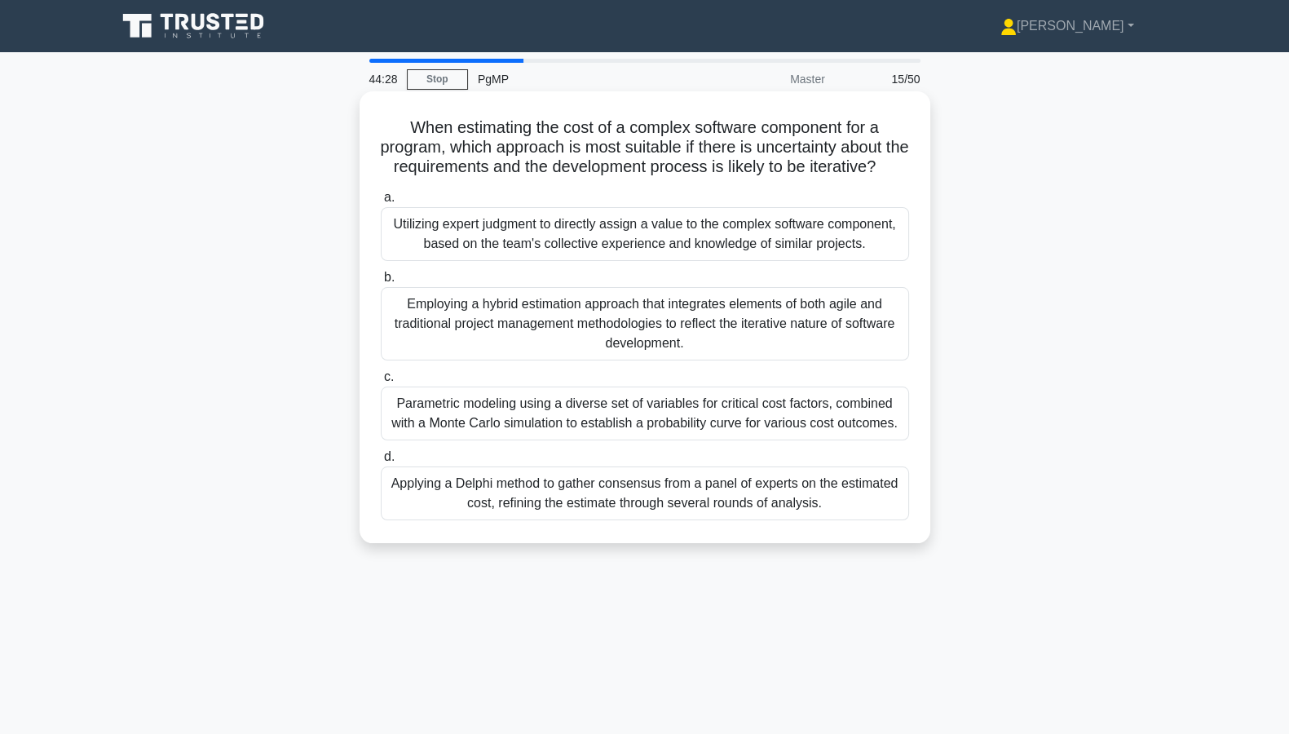
click at [721, 440] on div "Parametric modeling using a diverse set of variables for critical cost factors,…" at bounding box center [645, 413] width 528 height 54
click at [381, 382] on input "c. Parametric modeling using a diverse set of variables for critical cost facto…" at bounding box center [381, 377] width 0 height 11
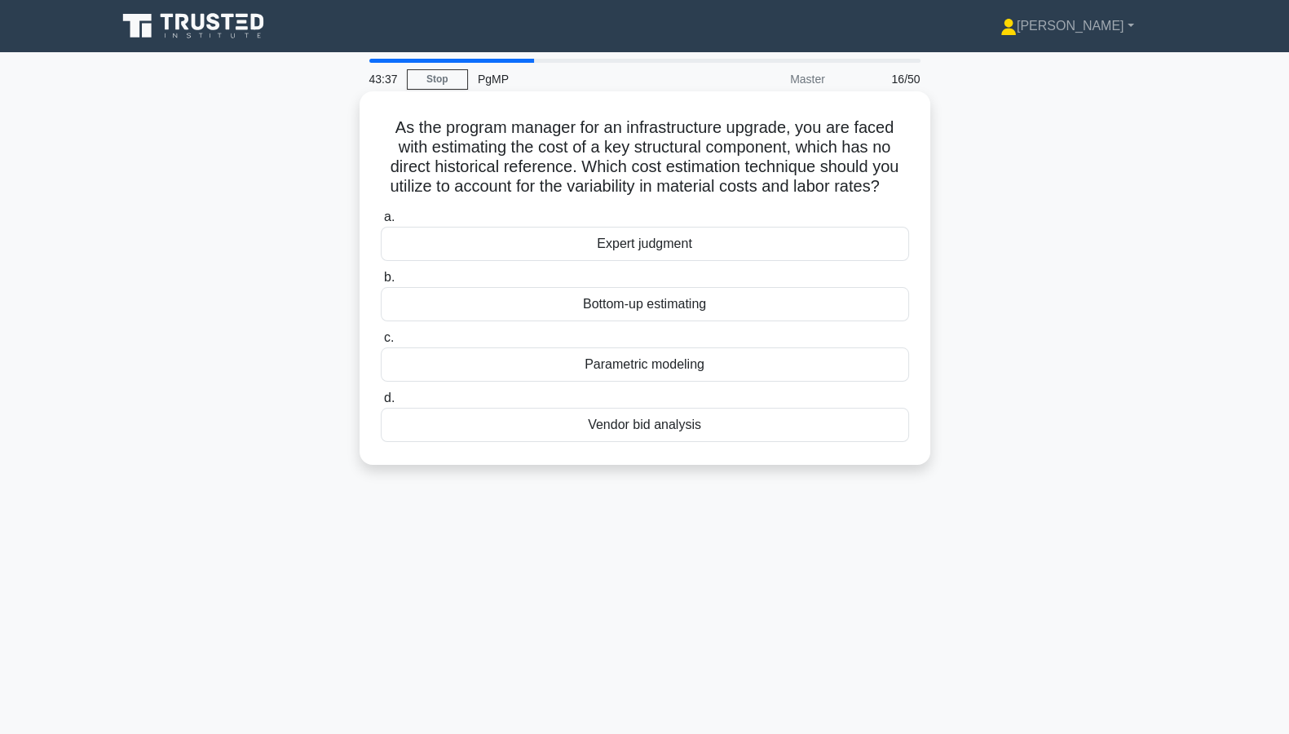
click at [738, 373] on div "Parametric modeling" at bounding box center [645, 364] width 528 height 34
click at [381, 343] on input "c. Parametric modeling" at bounding box center [381, 338] width 0 height 11
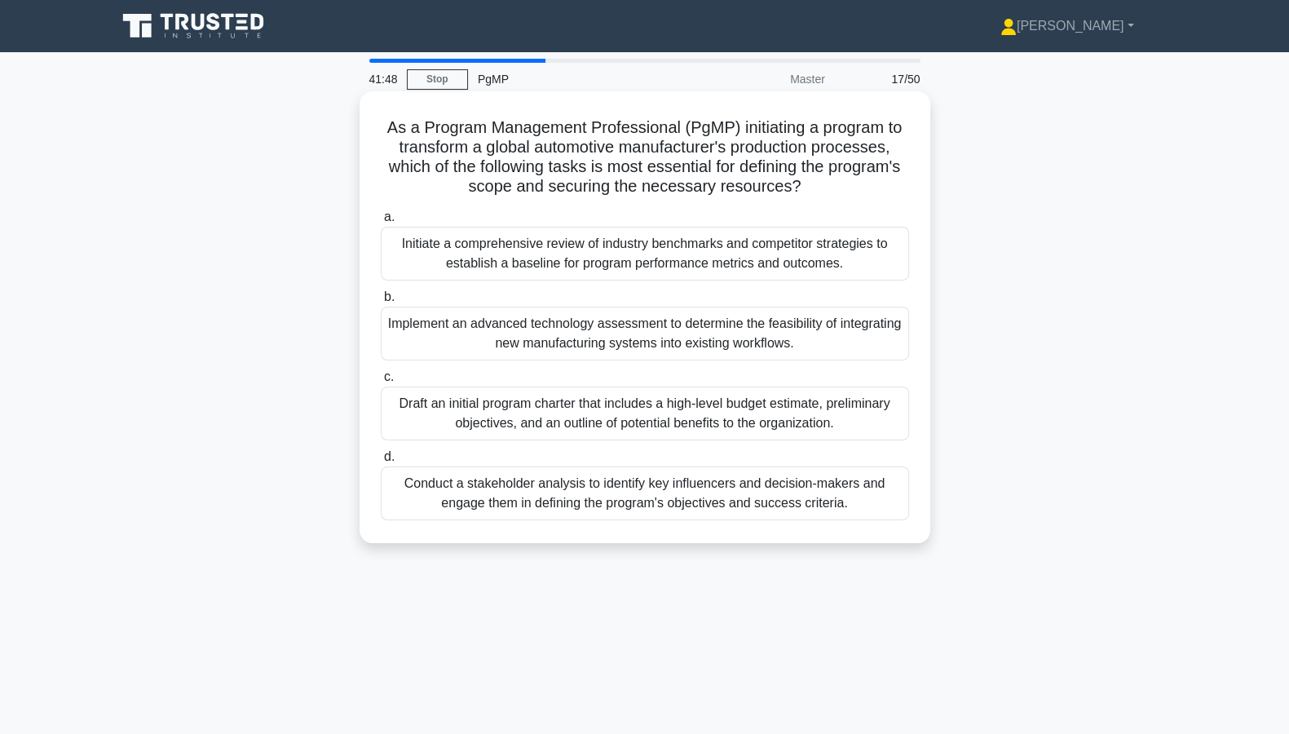
click at [600, 486] on div "Conduct a stakeholder analysis to identify key influencers and decision-makers …" at bounding box center [645, 493] width 528 height 54
click at [381, 462] on input "d. Conduct a stakeholder analysis to identify key influencers and decision-make…" at bounding box center [381, 457] width 0 height 11
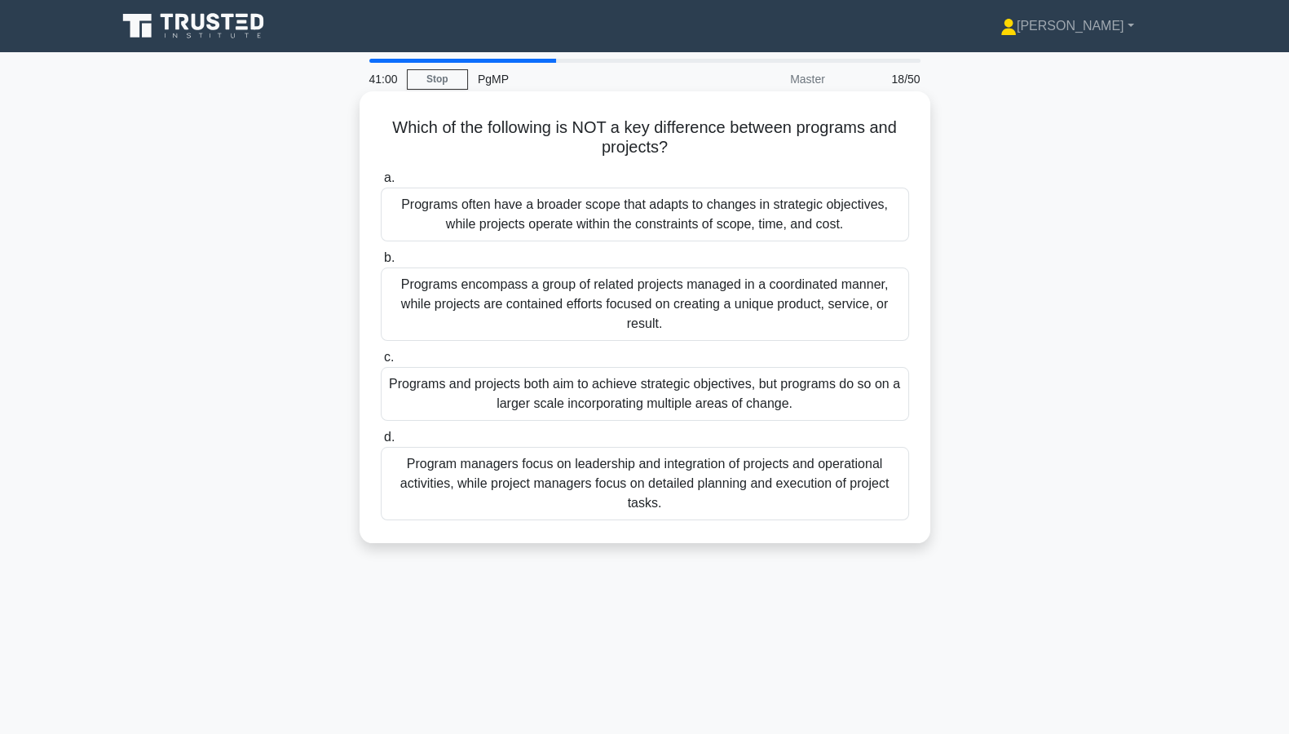
click at [664, 402] on div "Programs and projects both aim to achieve strategic objectives, but programs do…" at bounding box center [645, 394] width 528 height 54
click at [381, 363] on input "c. Programs and projects both aim to achieve strategic objectives, but programs…" at bounding box center [381, 357] width 0 height 11
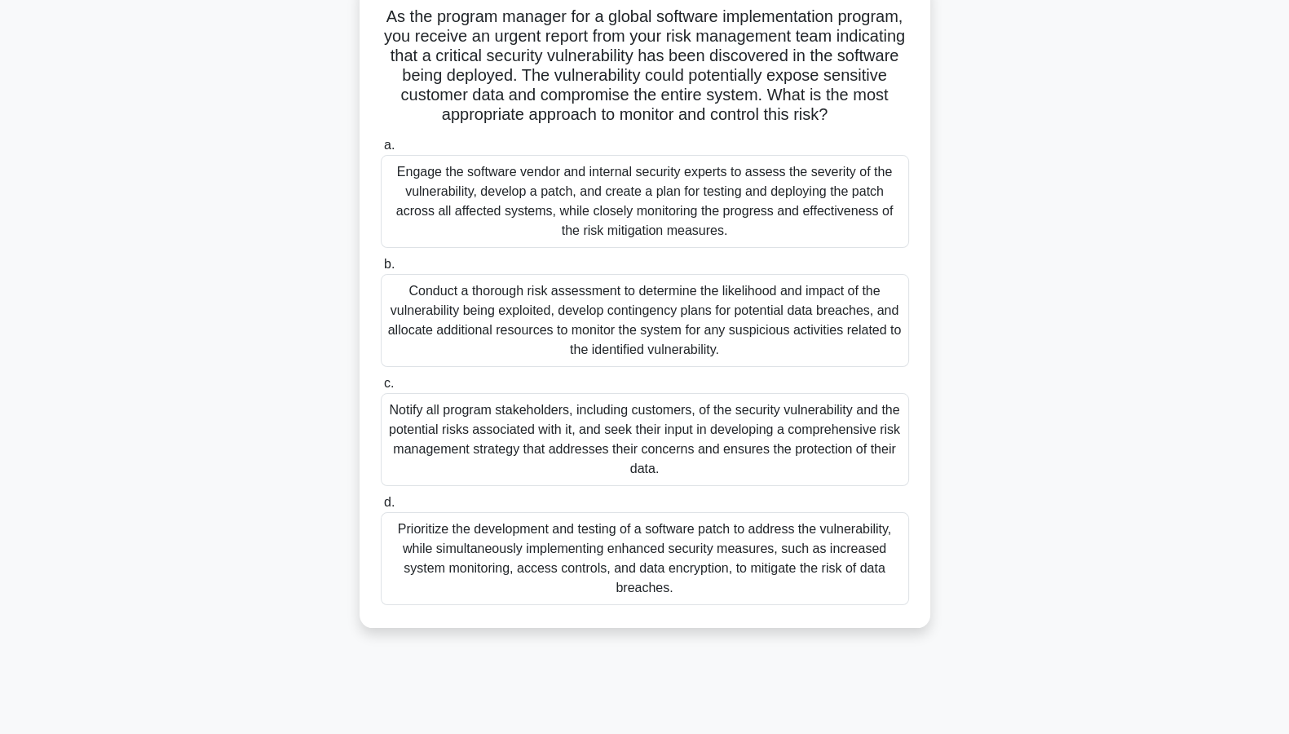
scroll to position [147, 0]
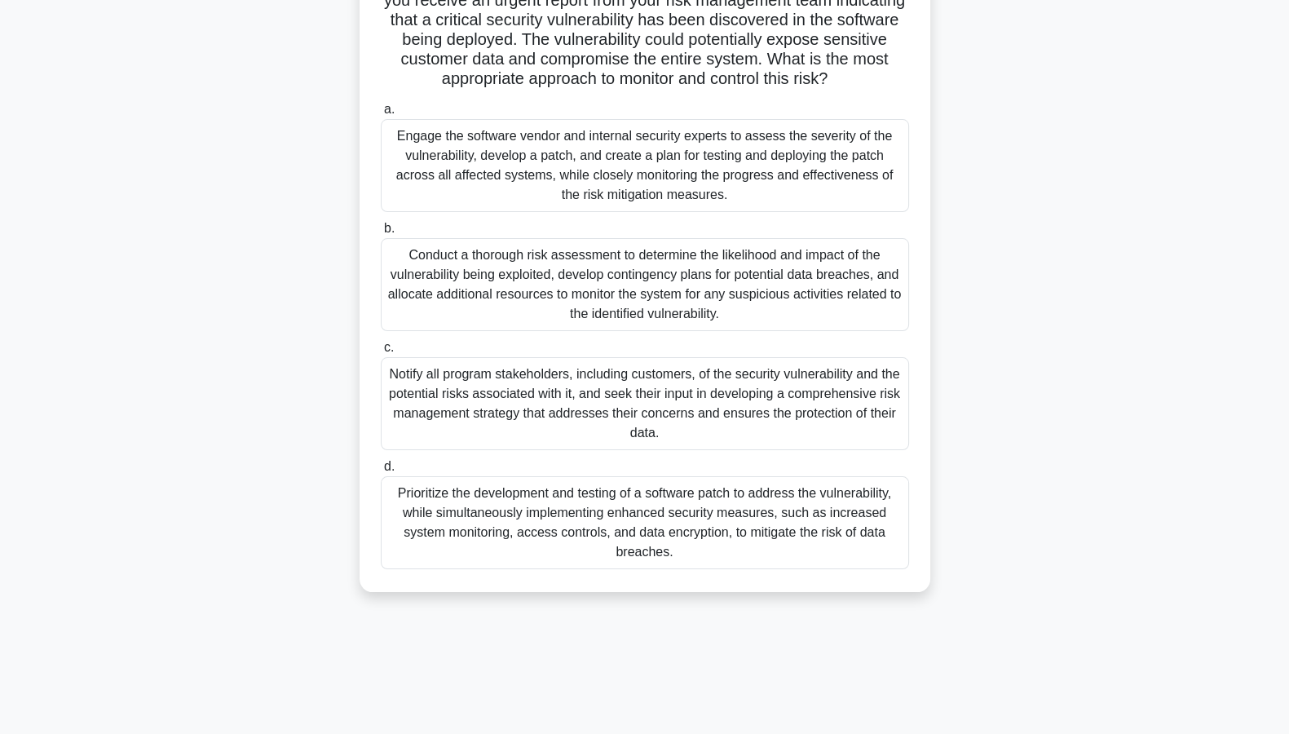
click at [707, 540] on div "Prioritize the development and testing of a software patch to address the vulne…" at bounding box center [645, 522] width 528 height 93
click at [381, 472] on input "d. Prioritize the development and testing of a software patch to address the vu…" at bounding box center [381, 466] width 0 height 11
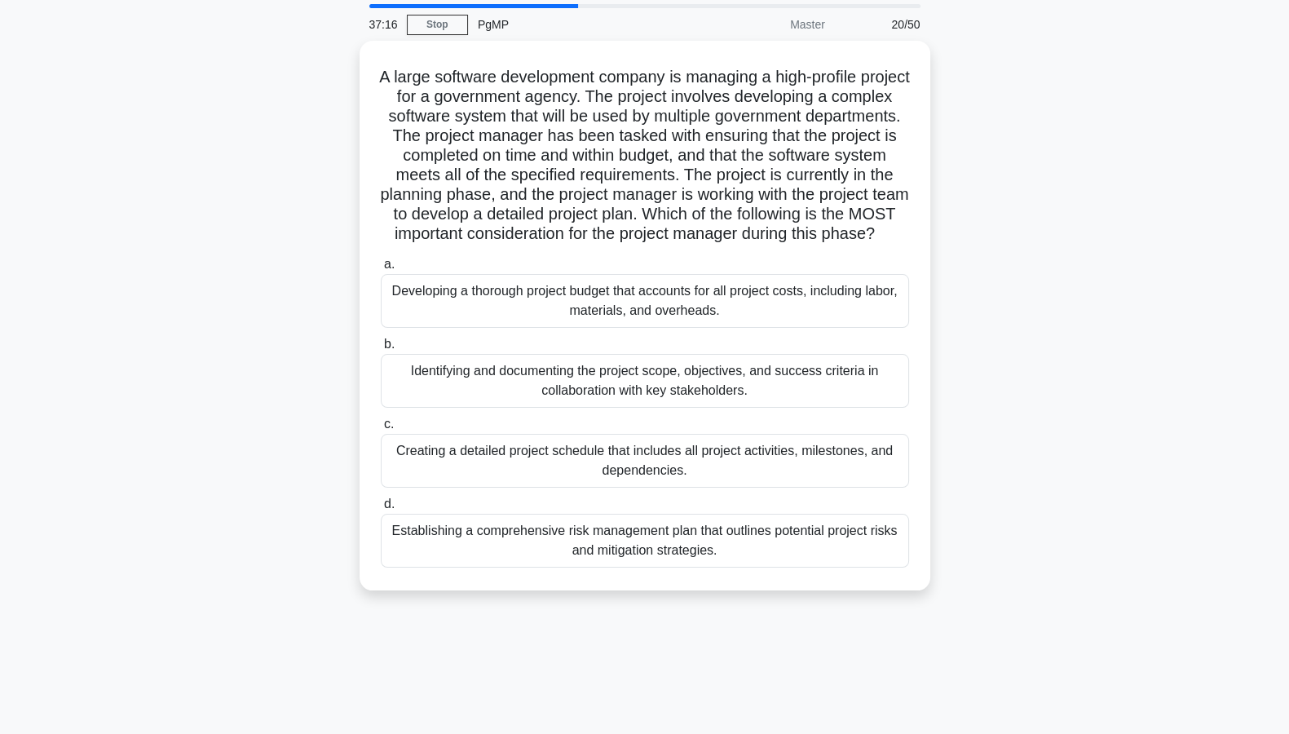
scroll to position [101, 0]
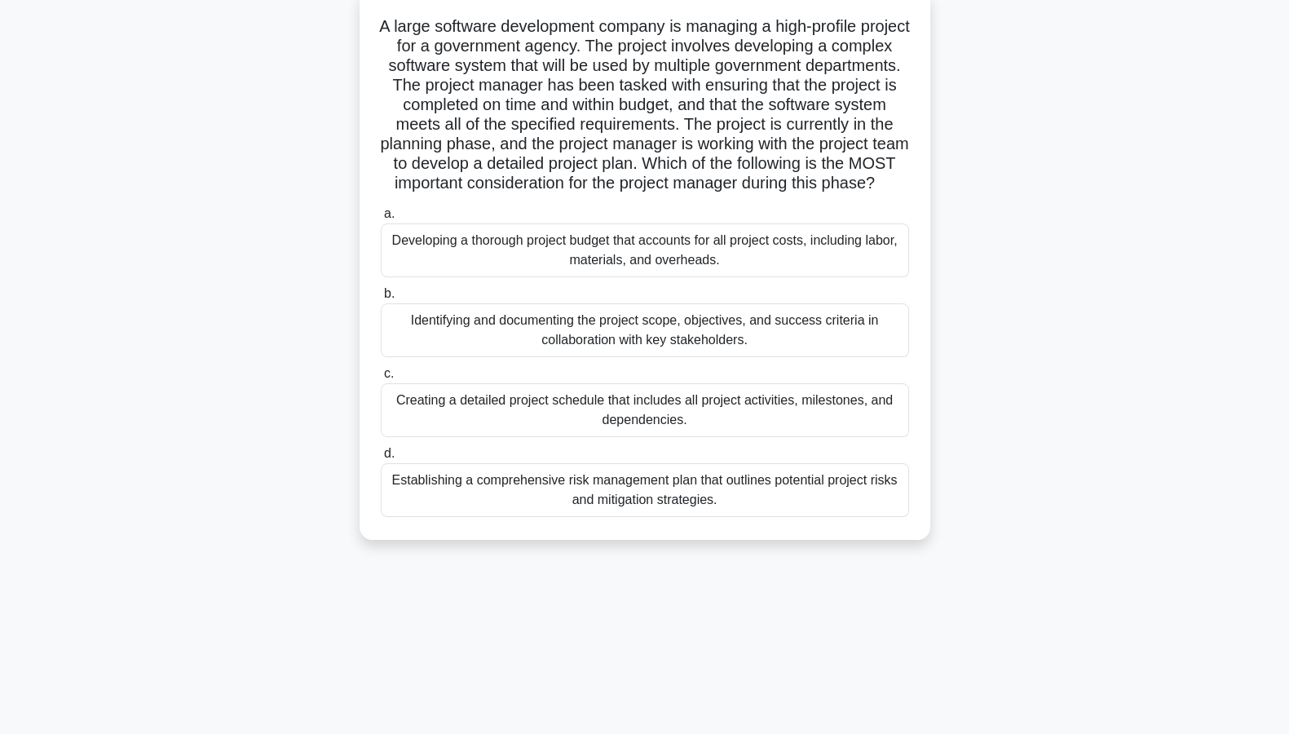
click at [641, 434] on div "Creating a detailed project schedule that includes all project activities, mile…" at bounding box center [645, 410] width 528 height 54
click at [381, 379] on input "c. Creating a detailed project schedule that includes all project activities, m…" at bounding box center [381, 373] width 0 height 11
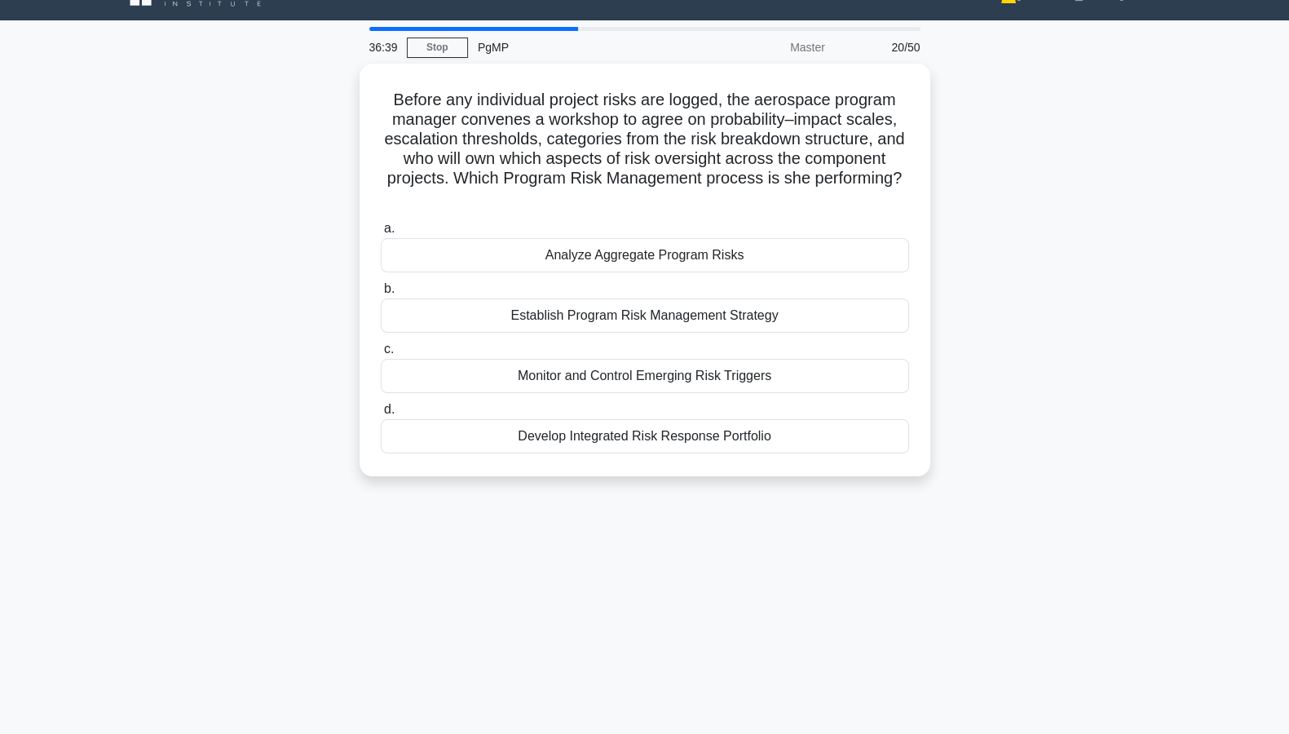
scroll to position [0, 0]
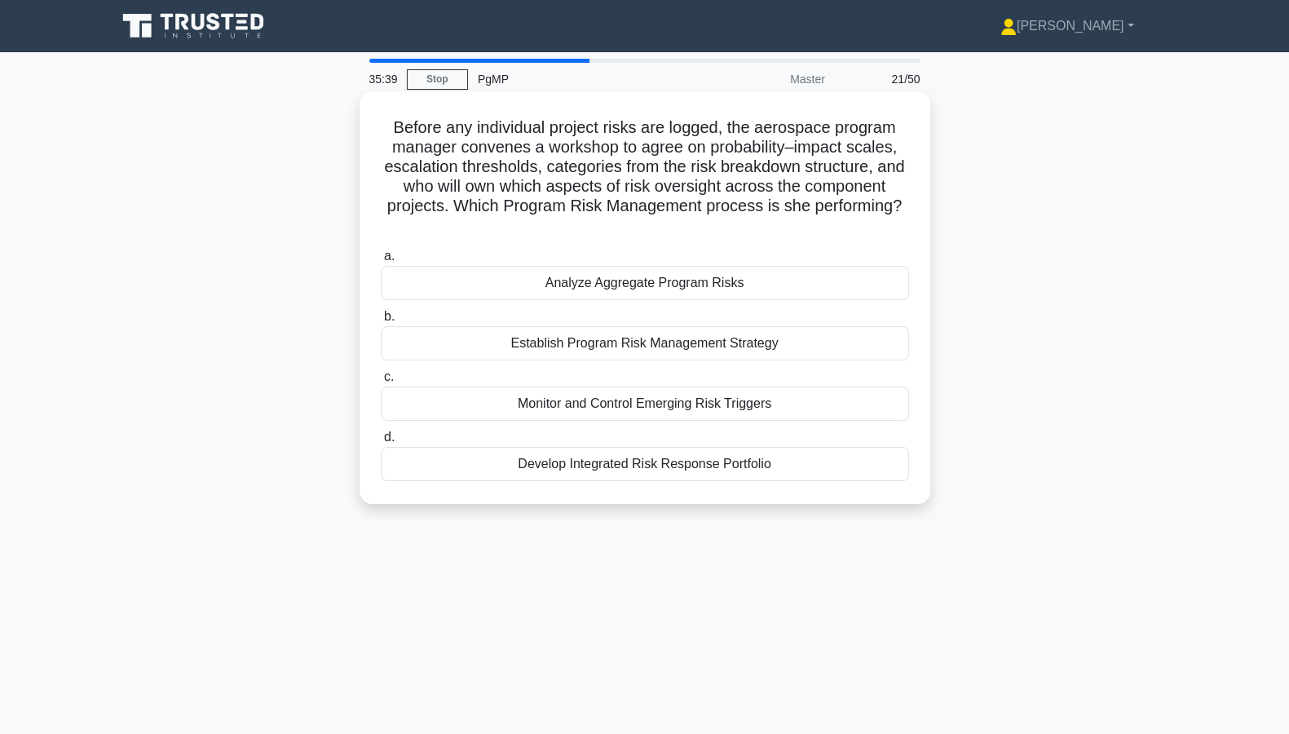
click at [713, 344] on div "Establish Program Risk Management Strategy" at bounding box center [645, 343] width 528 height 34
click at [381, 322] on input "b. Establish Program Risk Management Strategy" at bounding box center [381, 316] width 0 height 11
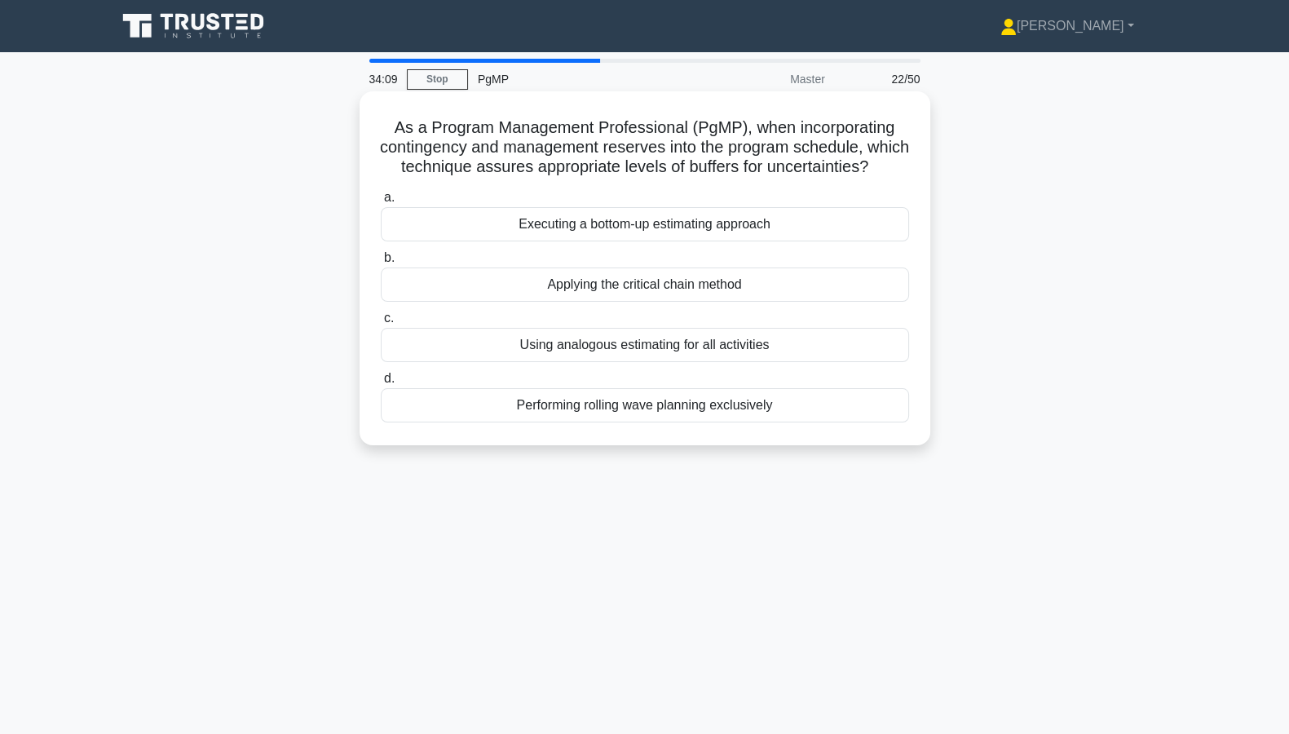
click at [641, 302] on div "Applying the critical chain method" at bounding box center [645, 284] width 528 height 34
click at [381, 263] on input "b. Applying the critical chain method" at bounding box center [381, 258] width 0 height 11
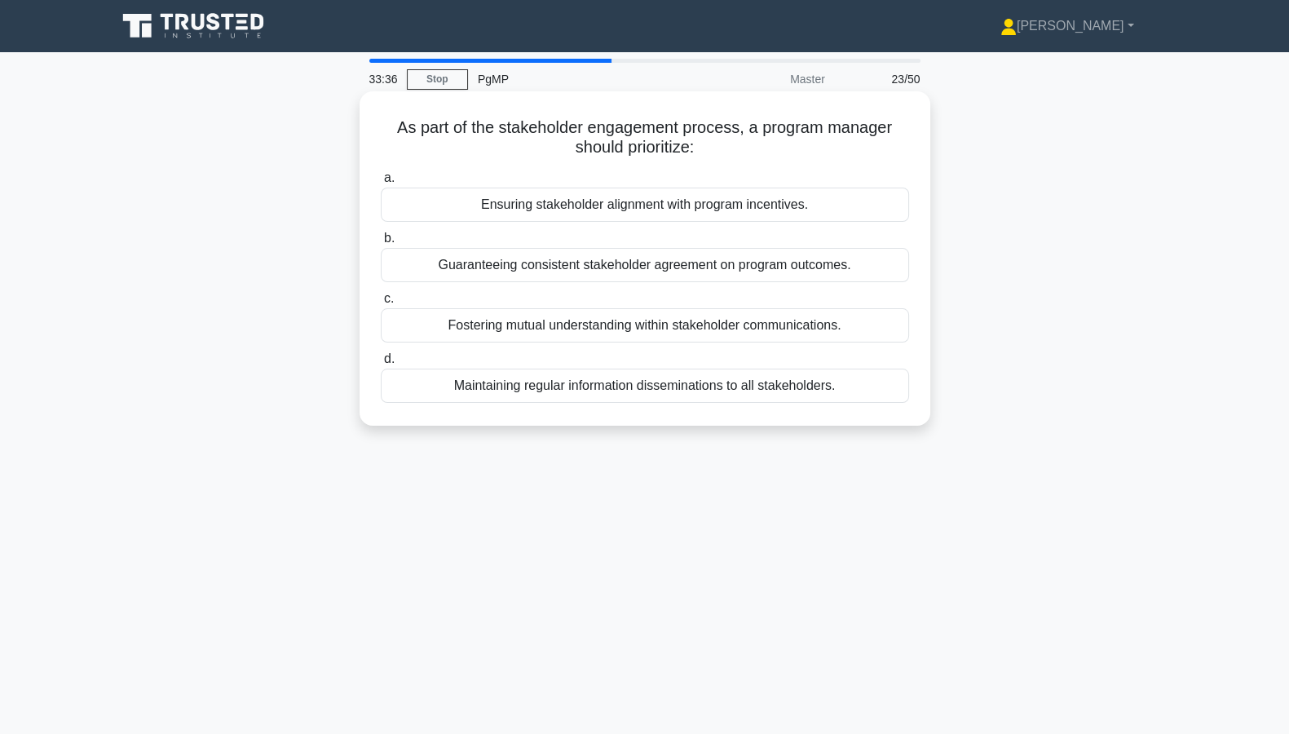
click at [636, 329] on div "Fostering mutual understanding within stakeholder communications." at bounding box center [645, 325] width 528 height 34
click at [381, 304] on input "c. Fostering mutual understanding within stakeholder communications." at bounding box center [381, 298] width 0 height 11
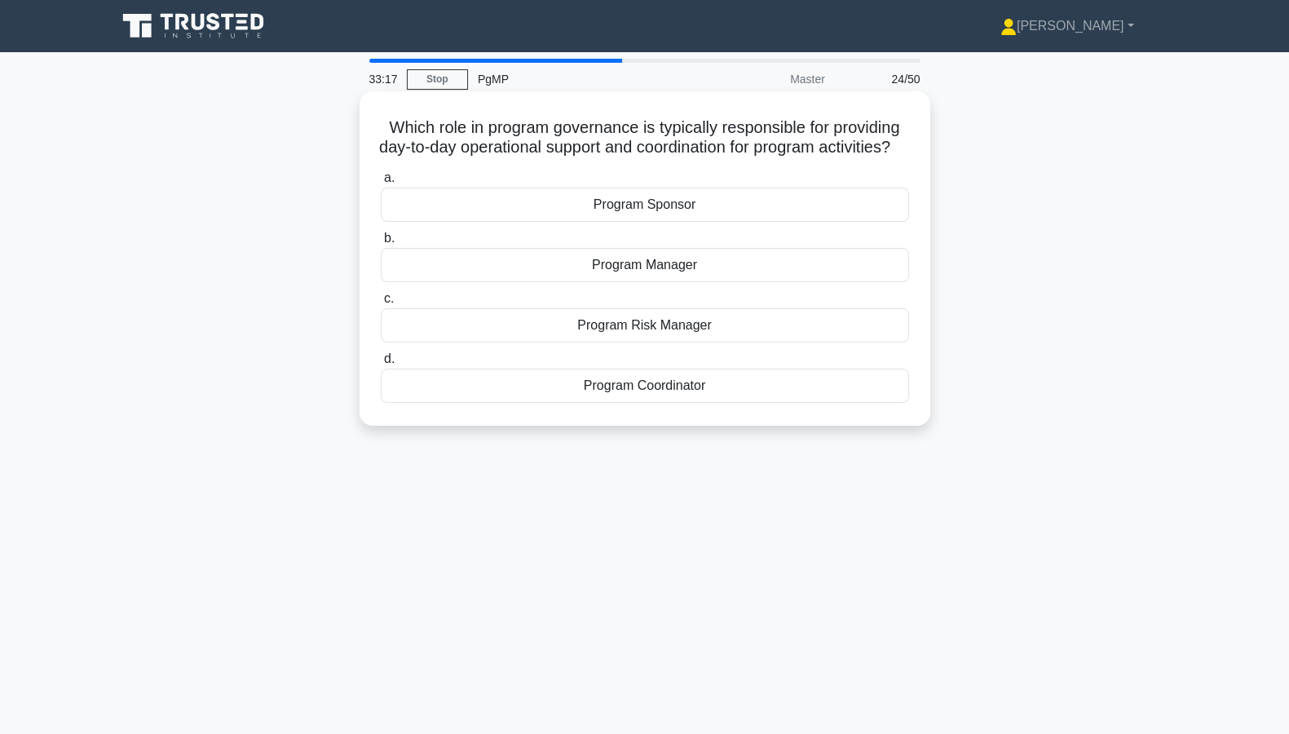
click at [667, 403] on div "Program Coordinator" at bounding box center [645, 385] width 528 height 34
click at [381, 364] on input "d. Program Coordinator" at bounding box center [381, 359] width 0 height 11
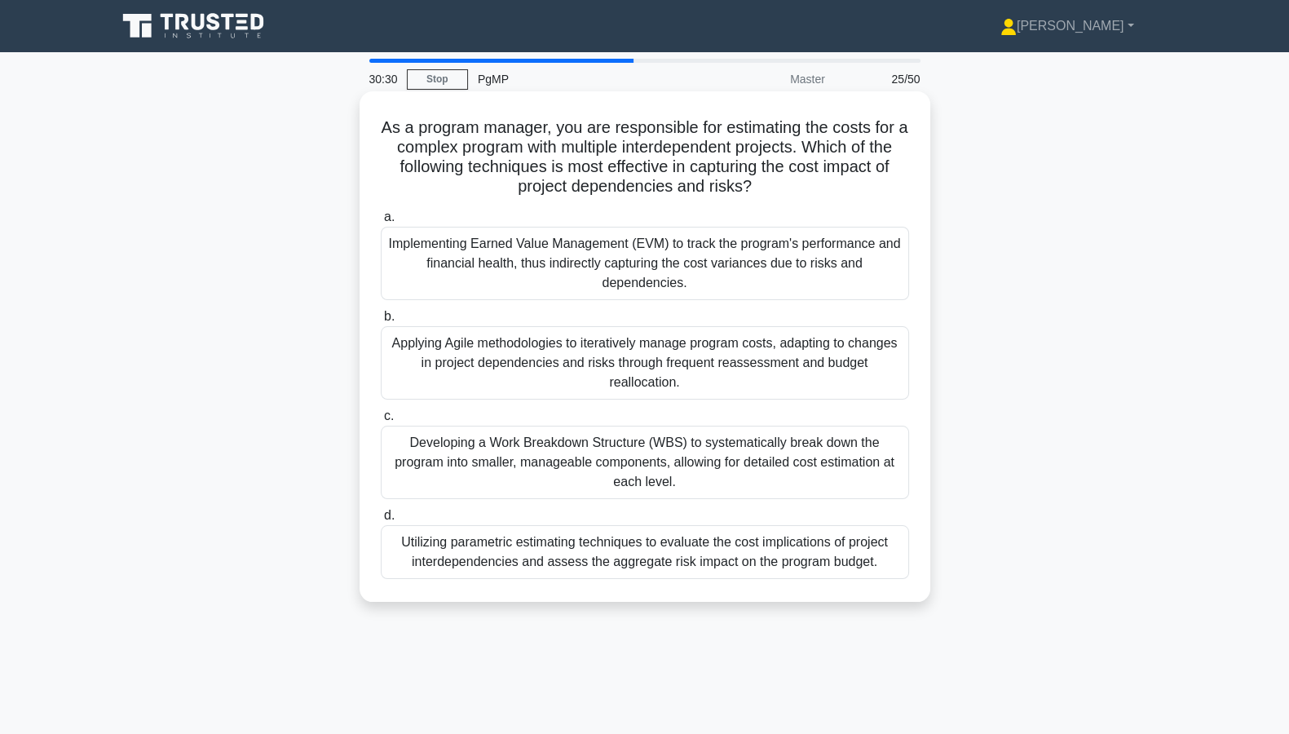
click at [599, 461] on div "Developing a Work Breakdown Structure (WBS) to systematically break down the pr…" at bounding box center [645, 461] width 528 height 73
click at [381, 421] on input "c. Developing a Work Breakdown Structure (WBS) to systematically break down the…" at bounding box center [381, 416] width 0 height 11
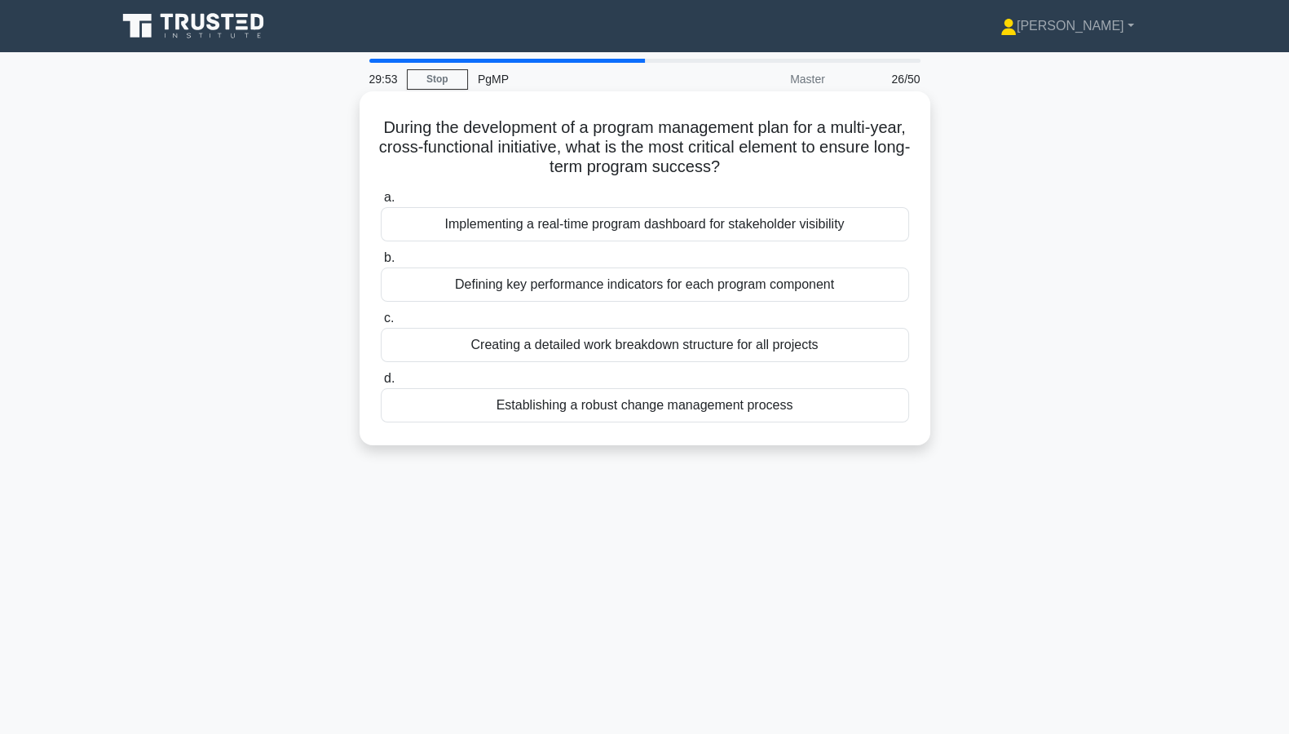
click at [671, 408] on div "Establishing a robust change management process" at bounding box center [645, 405] width 528 height 34
click at [381, 384] on input "d. Establishing a robust change management process" at bounding box center [381, 378] width 0 height 11
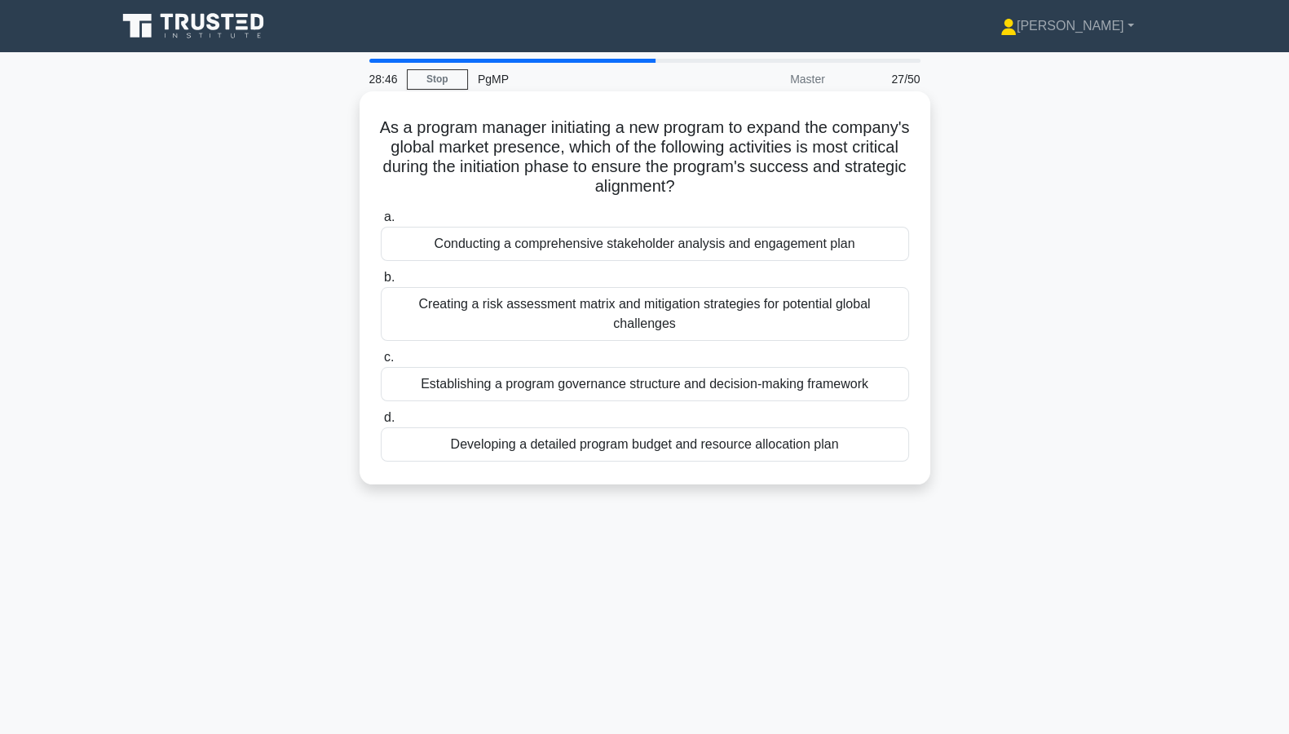
click at [775, 385] on div "Establishing a program governance structure and decision-making framework" at bounding box center [645, 384] width 528 height 34
click at [381, 363] on input "c. Establishing a program governance structure and decision-making framework" at bounding box center [381, 357] width 0 height 11
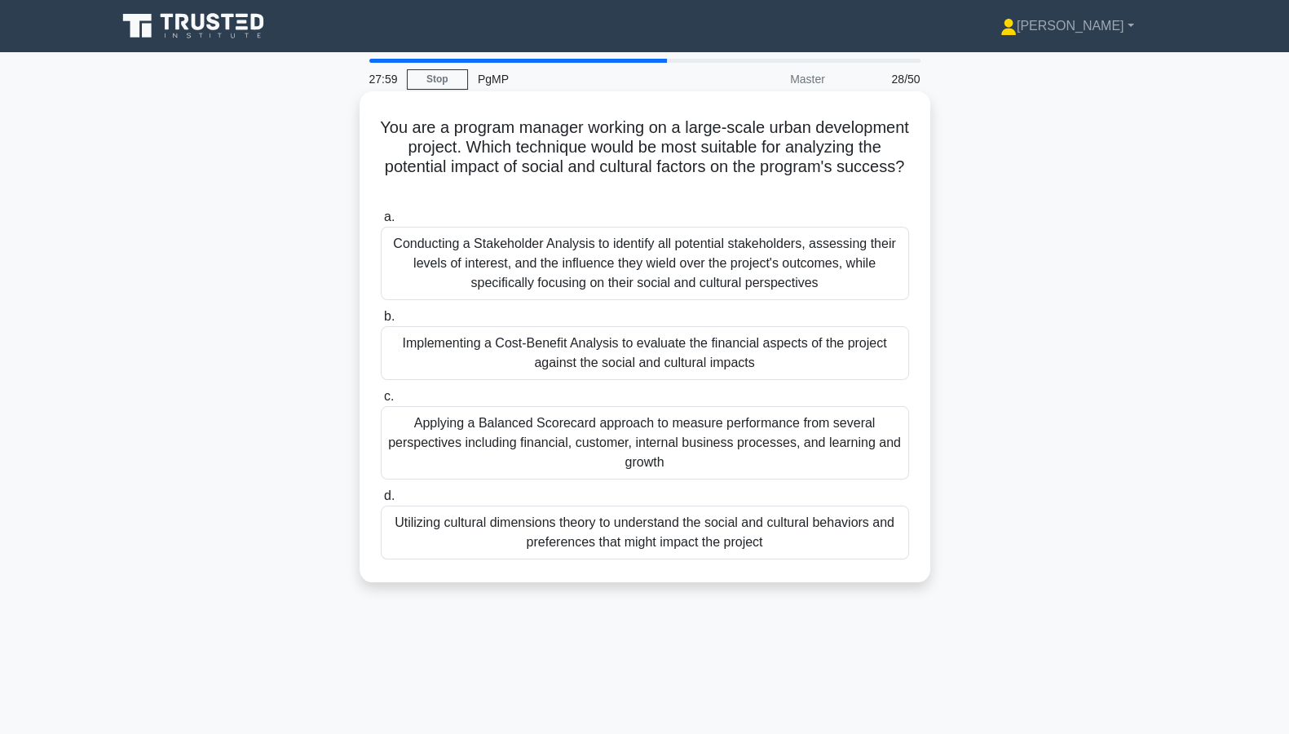
click at [729, 439] on div "Applying a Balanced Scorecard approach to measure performance from several pers…" at bounding box center [645, 442] width 528 height 73
click at [381, 402] on input "c. Applying a Balanced Scorecard approach to measure performance from several p…" at bounding box center [381, 396] width 0 height 11
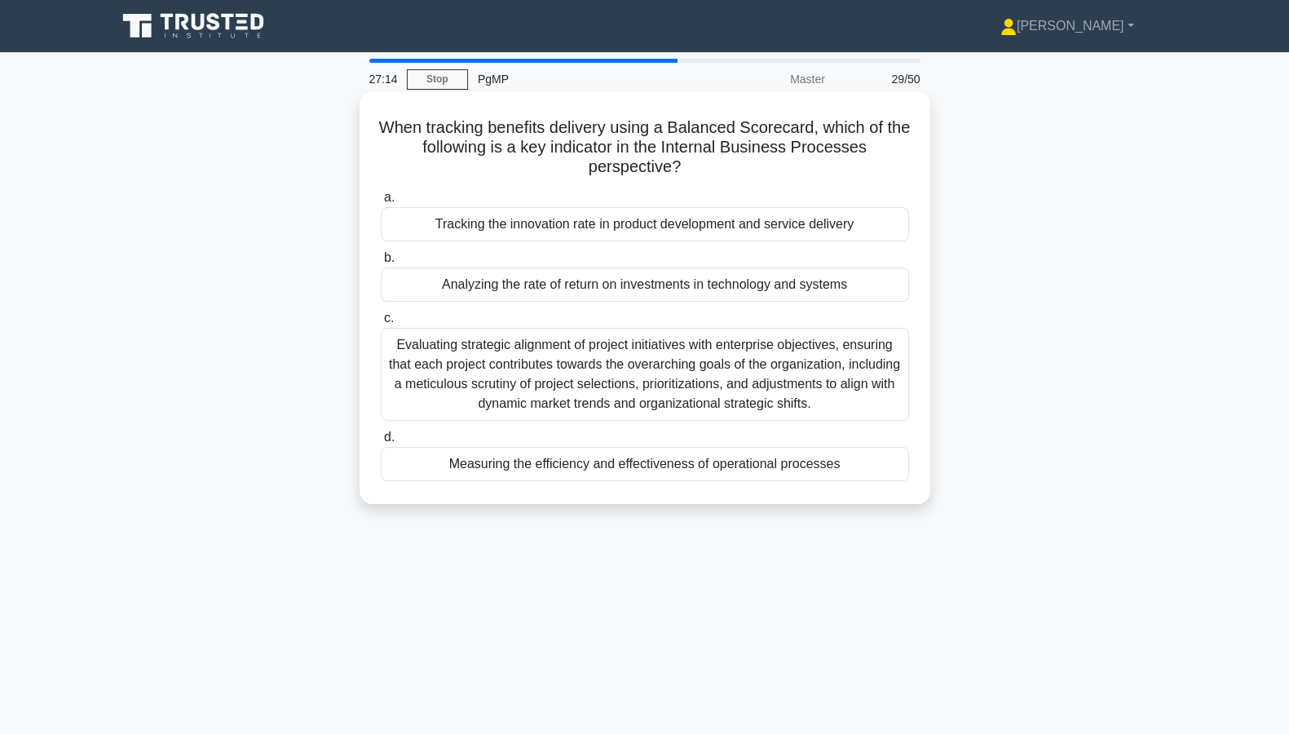
click at [728, 478] on div "Measuring the efficiency and effectiveness of operational processes" at bounding box center [645, 464] width 528 height 34
click at [381, 443] on input "d. Measuring the efficiency and effectiveness of operational processes" at bounding box center [381, 437] width 0 height 11
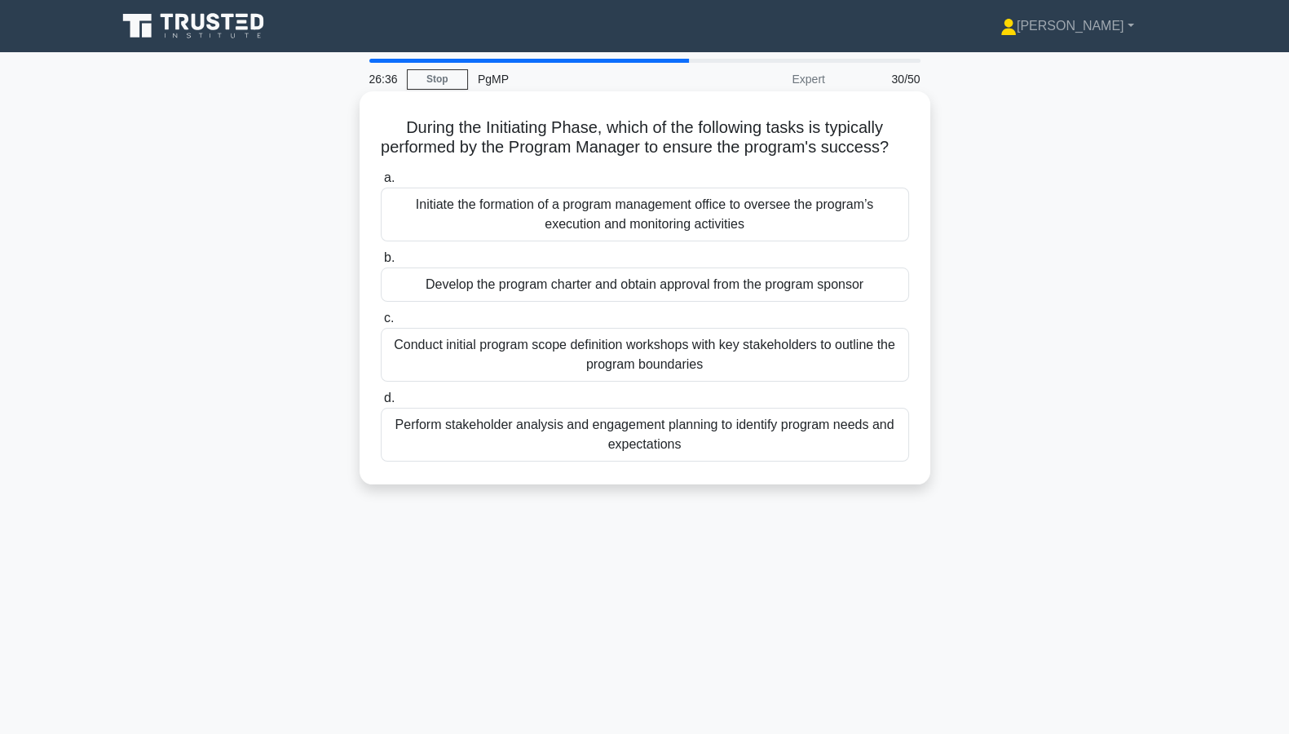
click at [501, 302] on div "Develop the program charter and obtain approval from the program sponsor" at bounding box center [645, 284] width 528 height 34
click at [381, 263] on input "b. Develop the program charter and obtain approval from the program sponsor" at bounding box center [381, 258] width 0 height 11
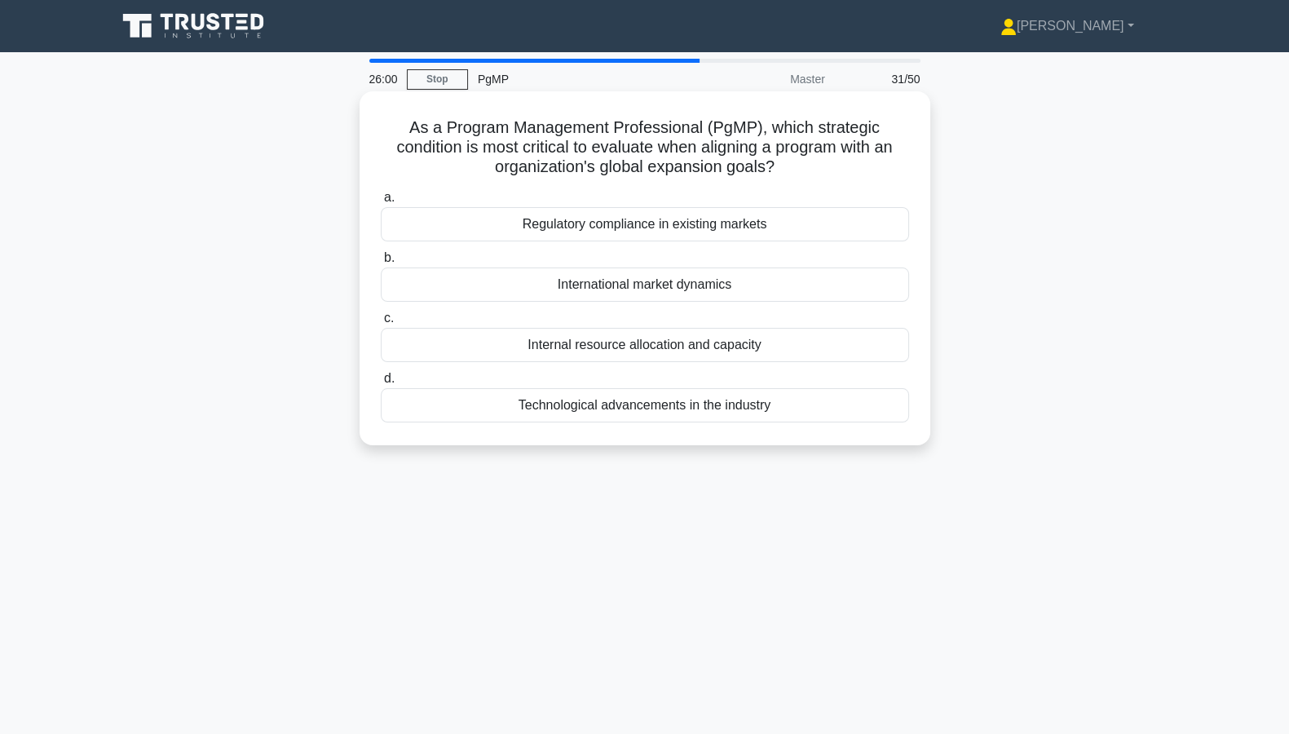
click at [655, 285] on div "International market dynamics" at bounding box center [645, 284] width 528 height 34
click at [381, 263] on input "b. International market dynamics" at bounding box center [381, 258] width 0 height 11
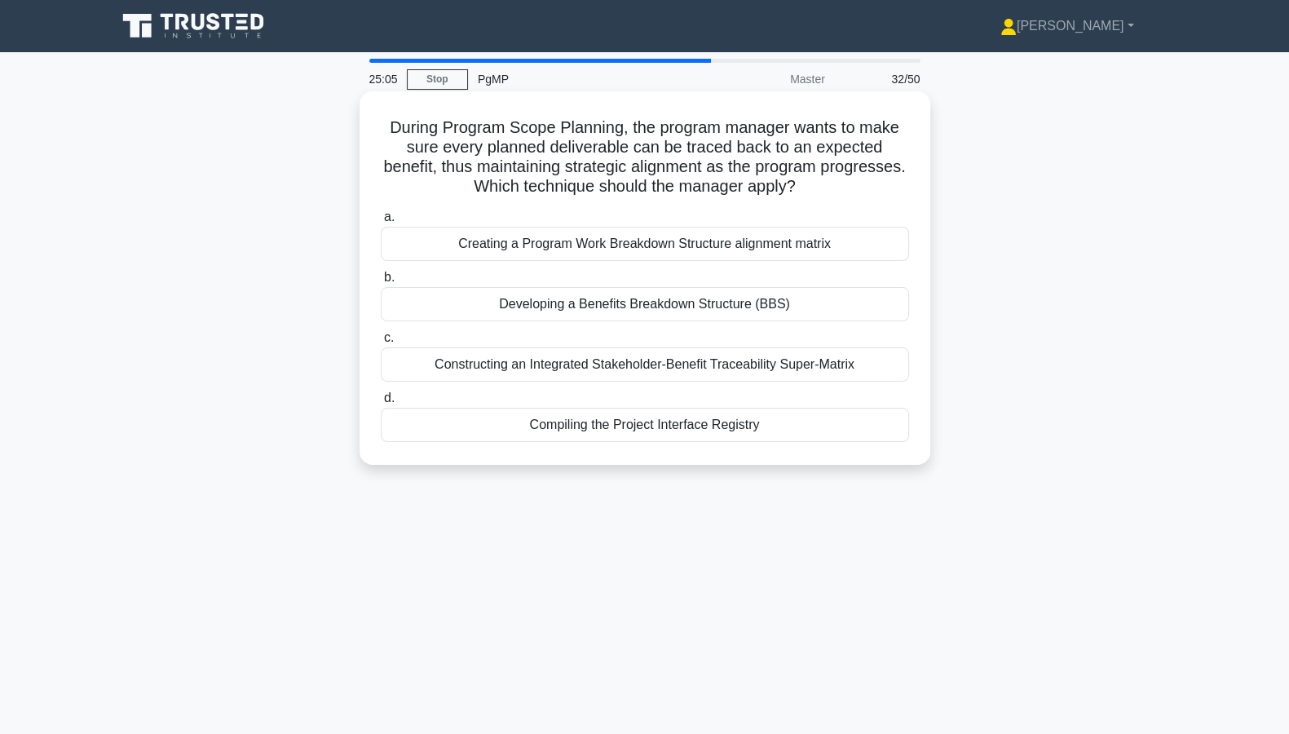
click at [710, 306] on div "Developing a Benefits Breakdown Structure (BBS)" at bounding box center [645, 304] width 528 height 34
click at [381, 283] on input "b. Developing a Benefits Breakdown Structure (BBS)" at bounding box center [381, 277] width 0 height 11
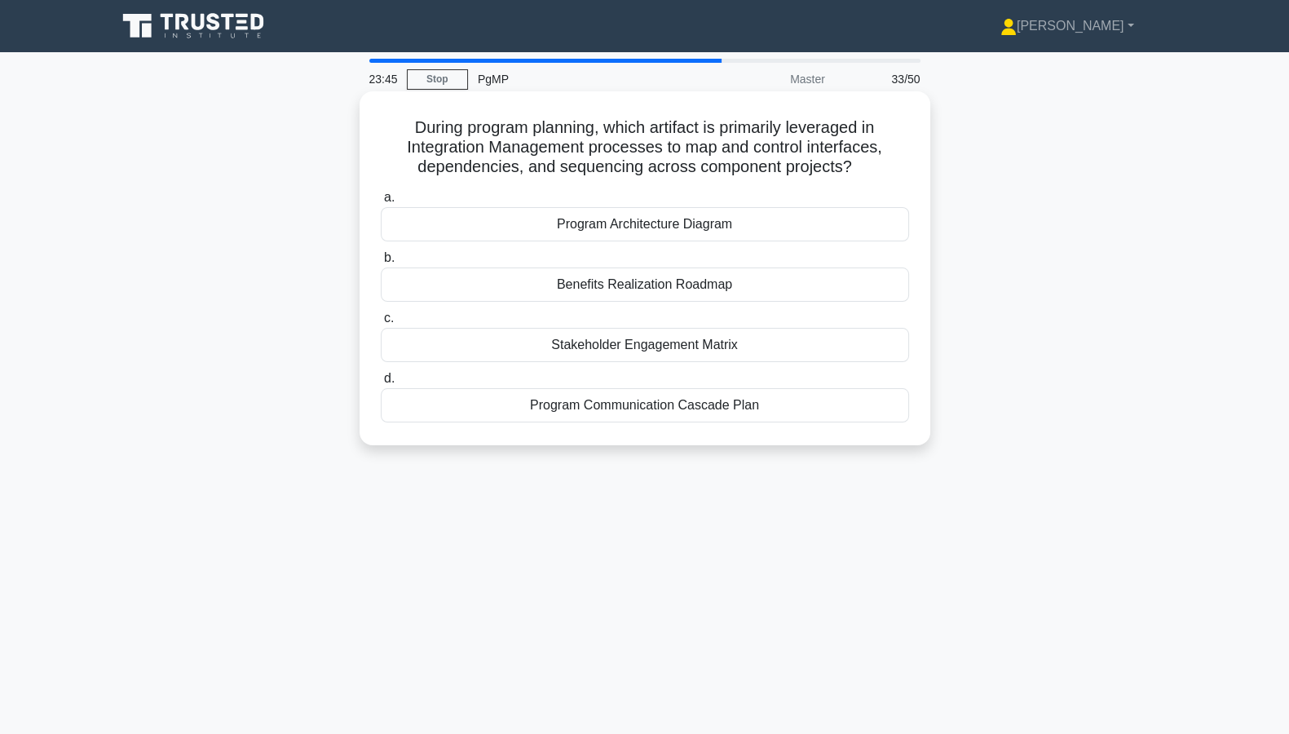
click at [694, 283] on div "Benefits Realization Roadmap" at bounding box center [645, 284] width 528 height 34
click at [381, 263] on input "b. Benefits Realization Roadmap" at bounding box center [381, 258] width 0 height 11
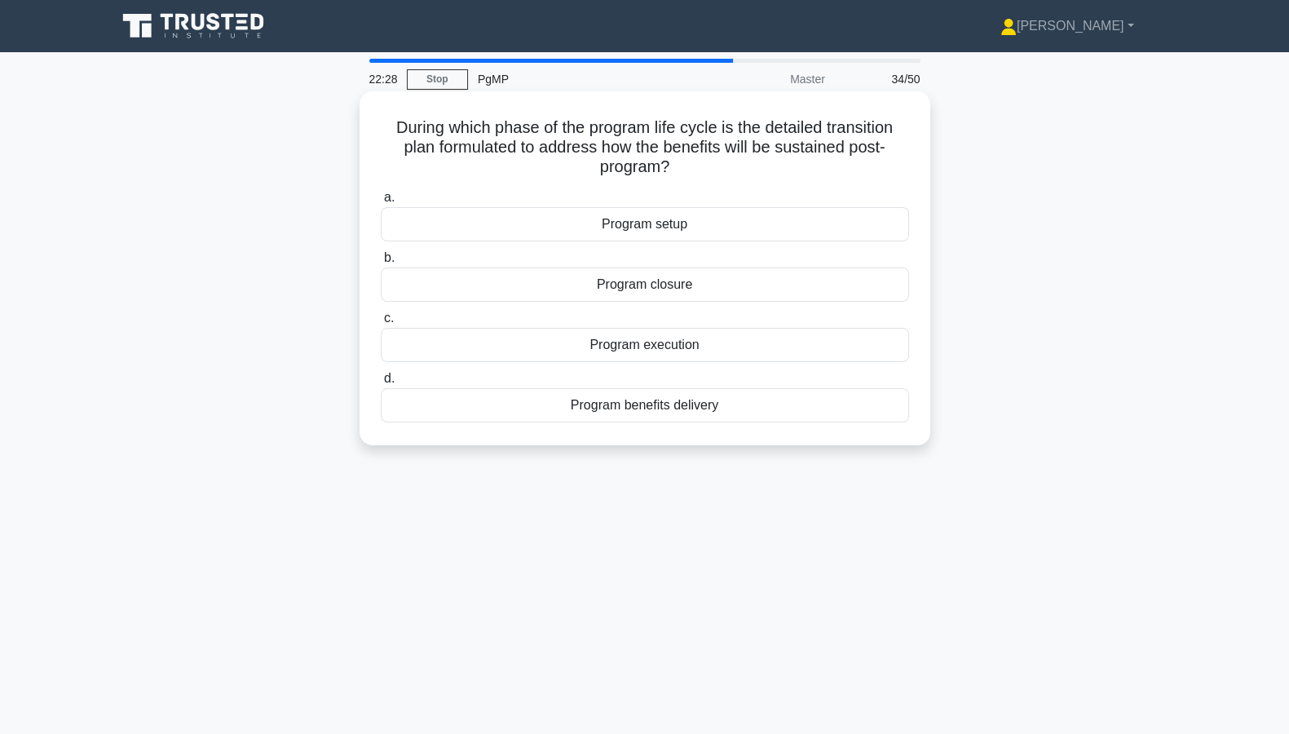
click at [668, 408] on div "Program benefits delivery" at bounding box center [645, 405] width 528 height 34
click at [381, 384] on input "d. Program benefits delivery" at bounding box center [381, 378] width 0 height 11
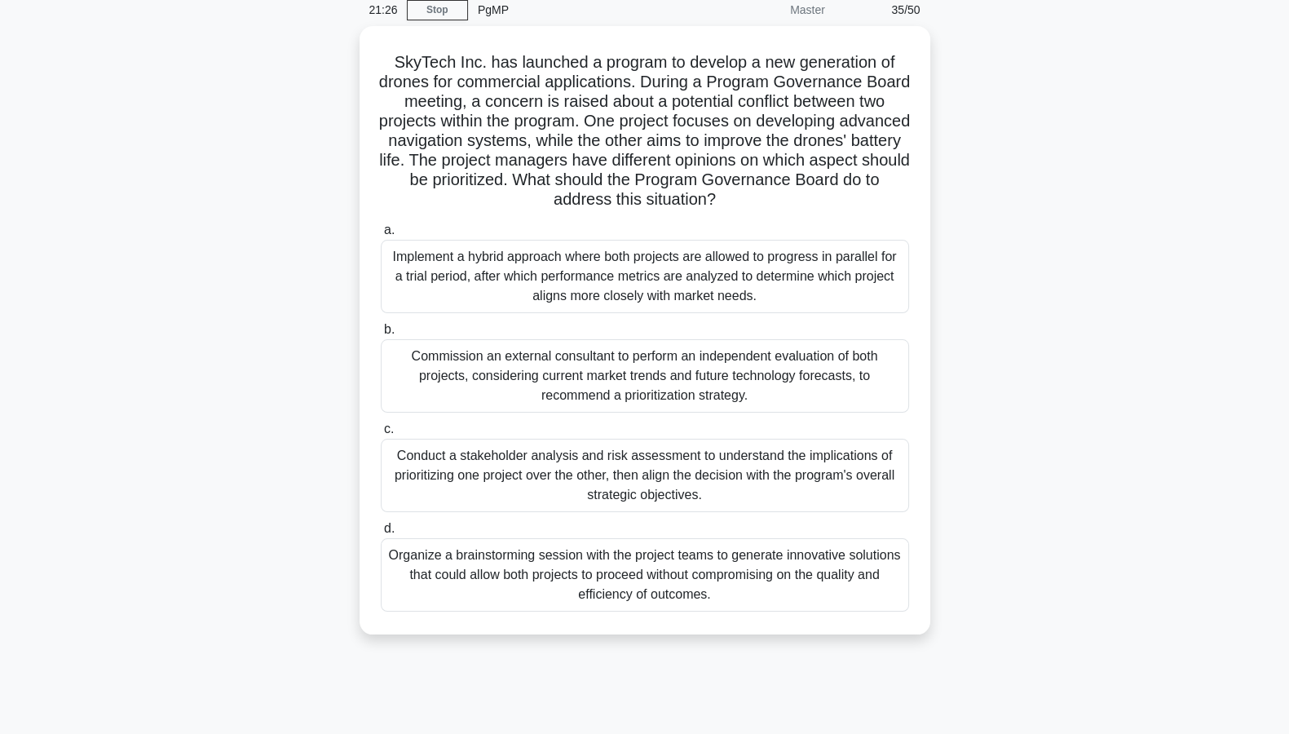
scroll to position [147, 0]
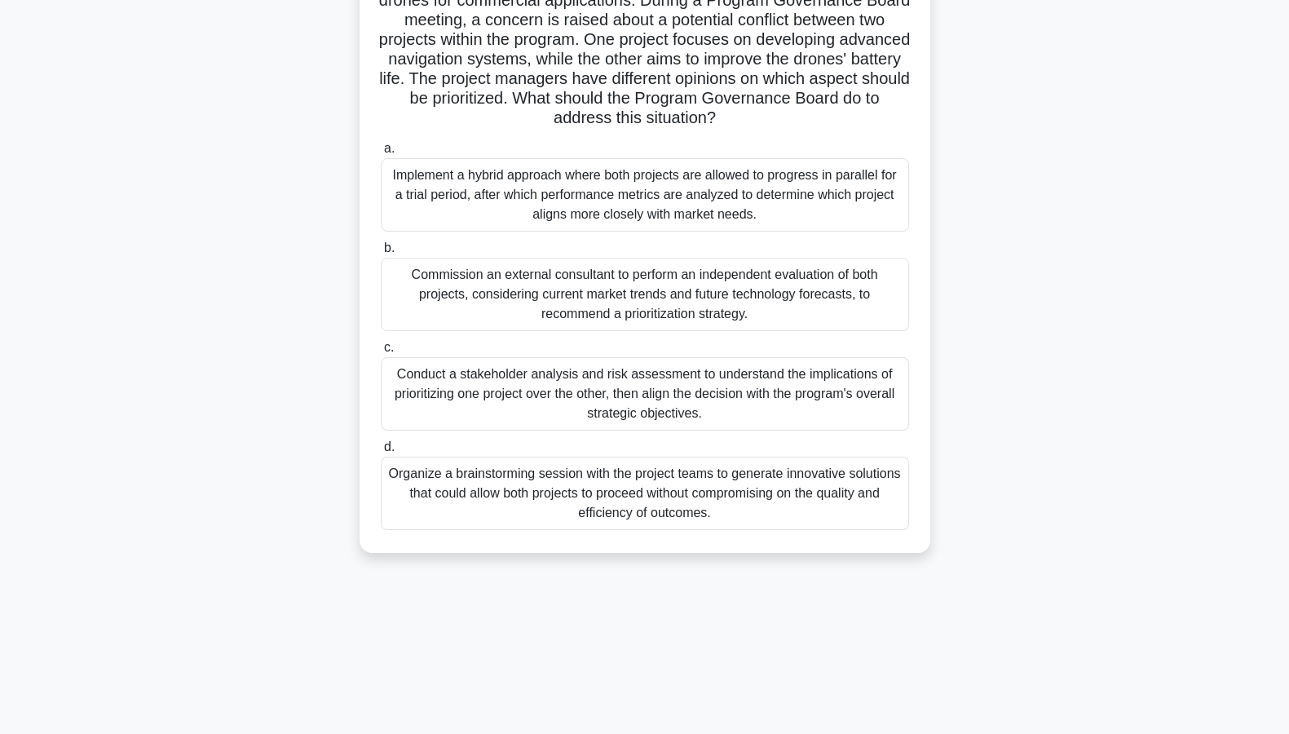
click at [629, 396] on div "Conduct a stakeholder analysis and risk assessment to understand the implicatio…" at bounding box center [645, 393] width 528 height 73
click at [381, 353] on input "c. Conduct a stakeholder analysis and risk assessment to understand the implica…" at bounding box center [381, 347] width 0 height 11
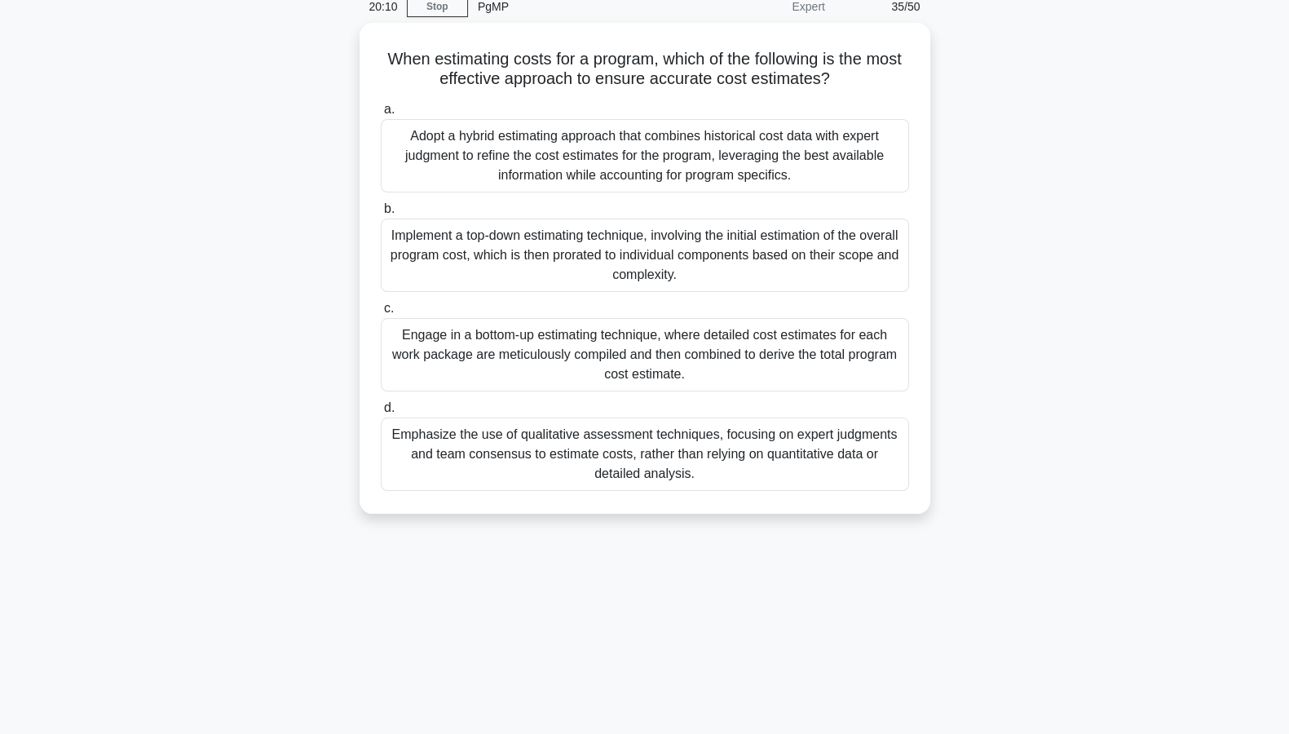
scroll to position [0, 0]
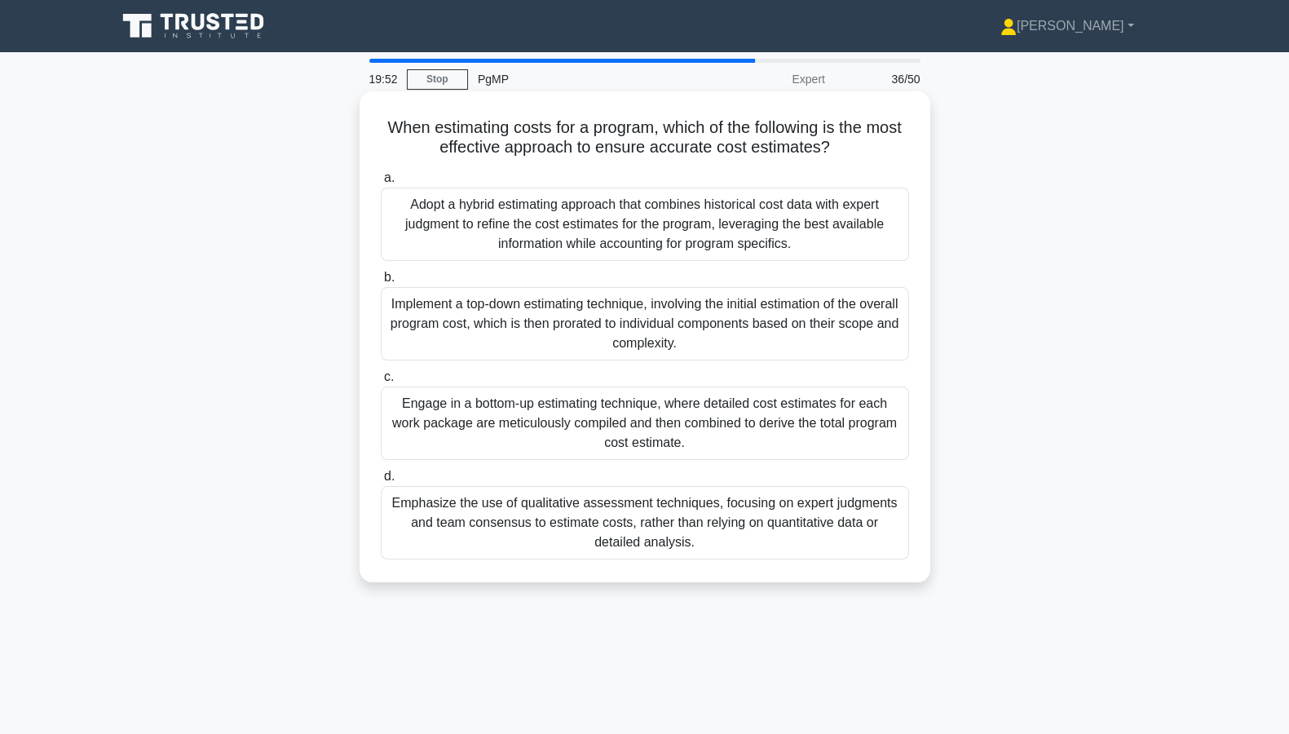
click at [684, 432] on div "Engage in a bottom-up estimating technique, where detailed cost estimates for e…" at bounding box center [645, 422] width 528 height 73
click at [381, 382] on input "c. Engage in a bottom-up estimating technique, where detailed cost estimates fo…" at bounding box center [381, 377] width 0 height 11
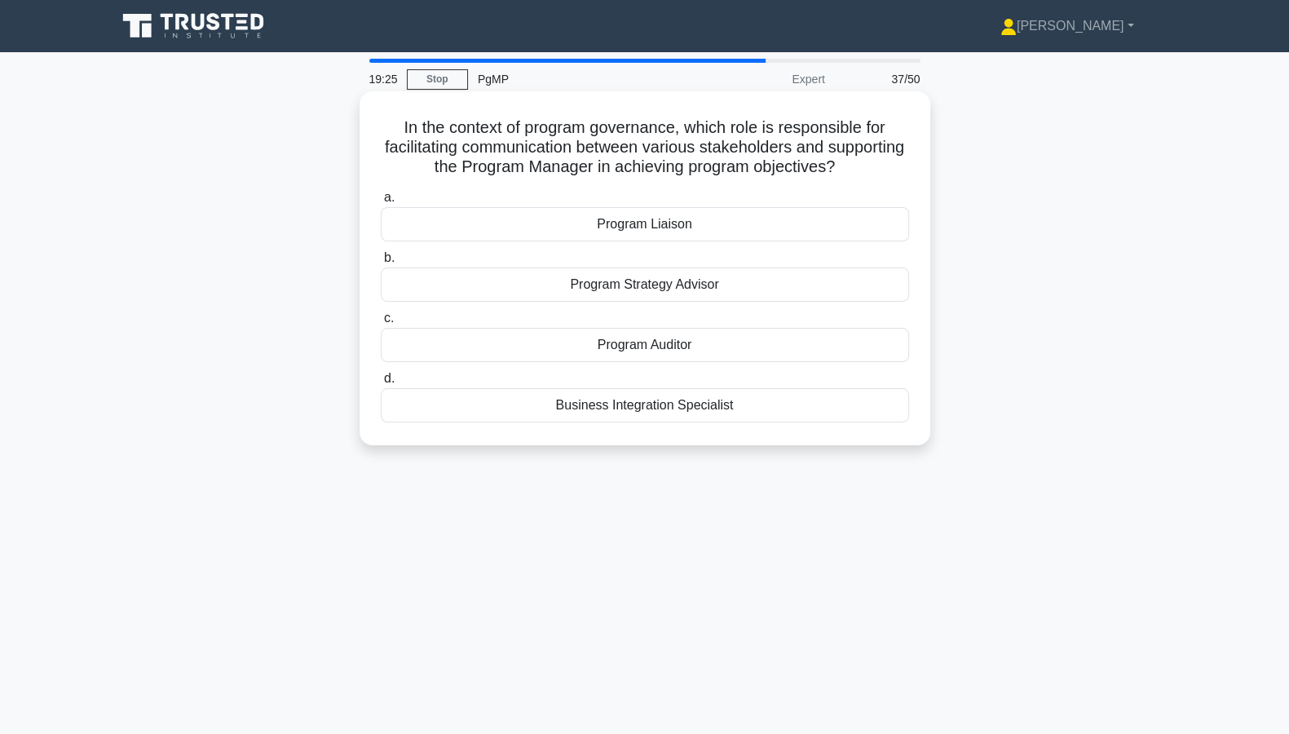
click at [609, 224] on div "Program Liaison" at bounding box center [645, 224] width 528 height 34
click at [381, 203] on input "a. Program Liaison" at bounding box center [381, 197] width 0 height 11
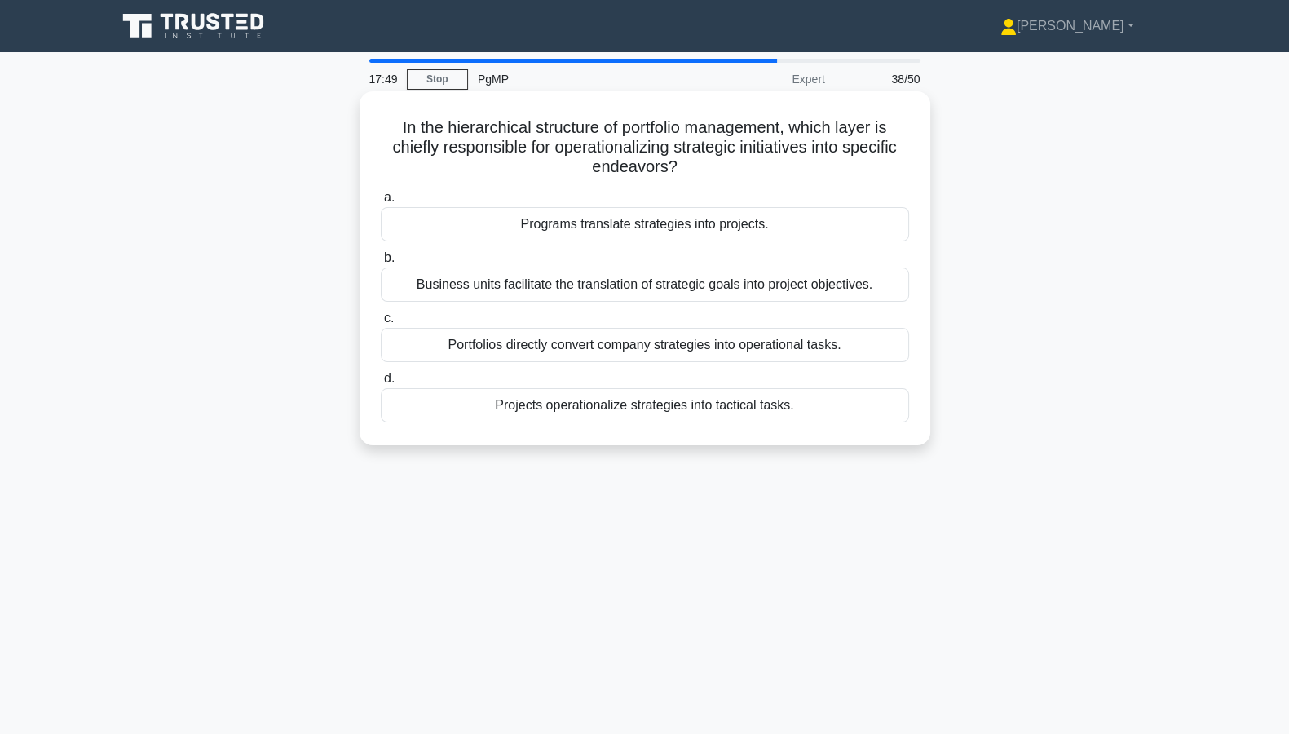
click at [669, 342] on div "Portfolios directly convert company strategies into operational tasks." at bounding box center [645, 345] width 528 height 34
click at [381, 324] on input "c. Portfolios directly convert company strategies into operational tasks." at bounding box center [381, 318] width 0 height 11
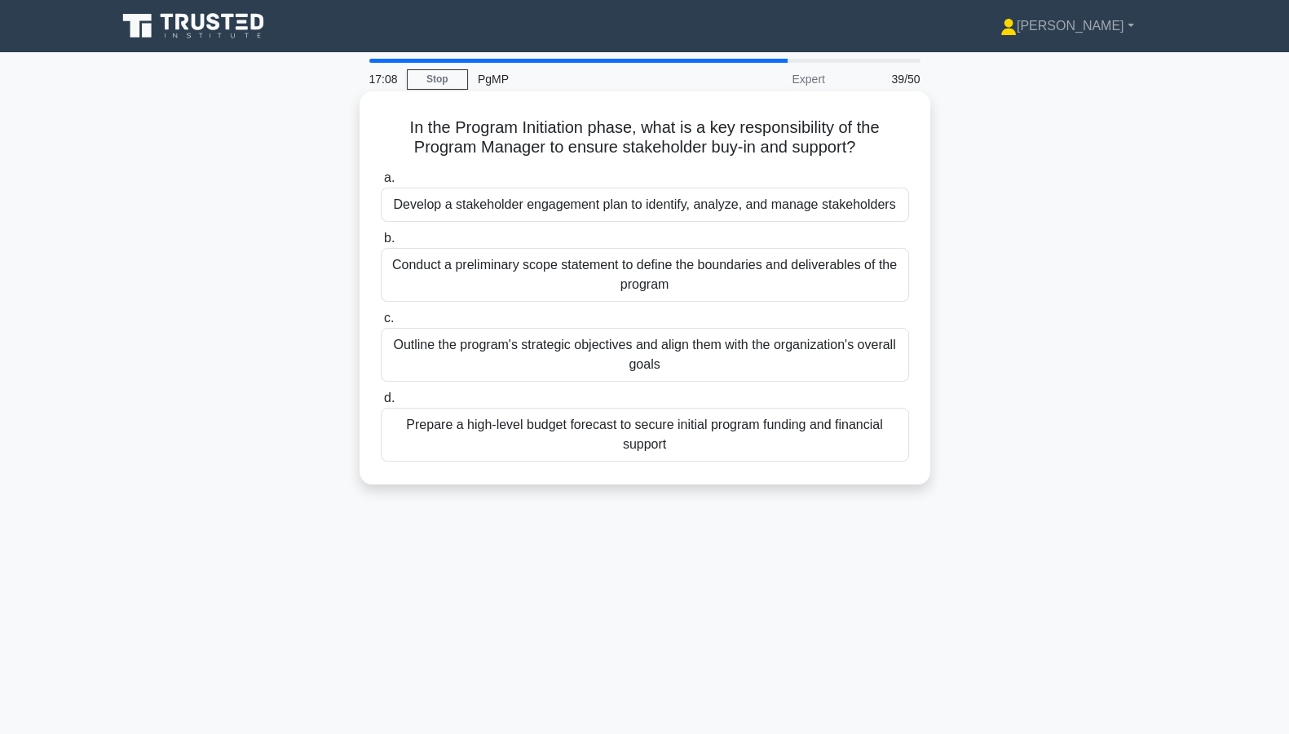
click at [754, 202] on div "Develop a stakeholder engagement plan to identify, analyze, and manage stakehol…" at bounding box center [645, 204] width 528 height 34
click at [381, 183] on input "a. Develop a stakeholder engagement plan to identify, analyze, and manage stake…" at bounding box center [381, 178] width 0 height 11
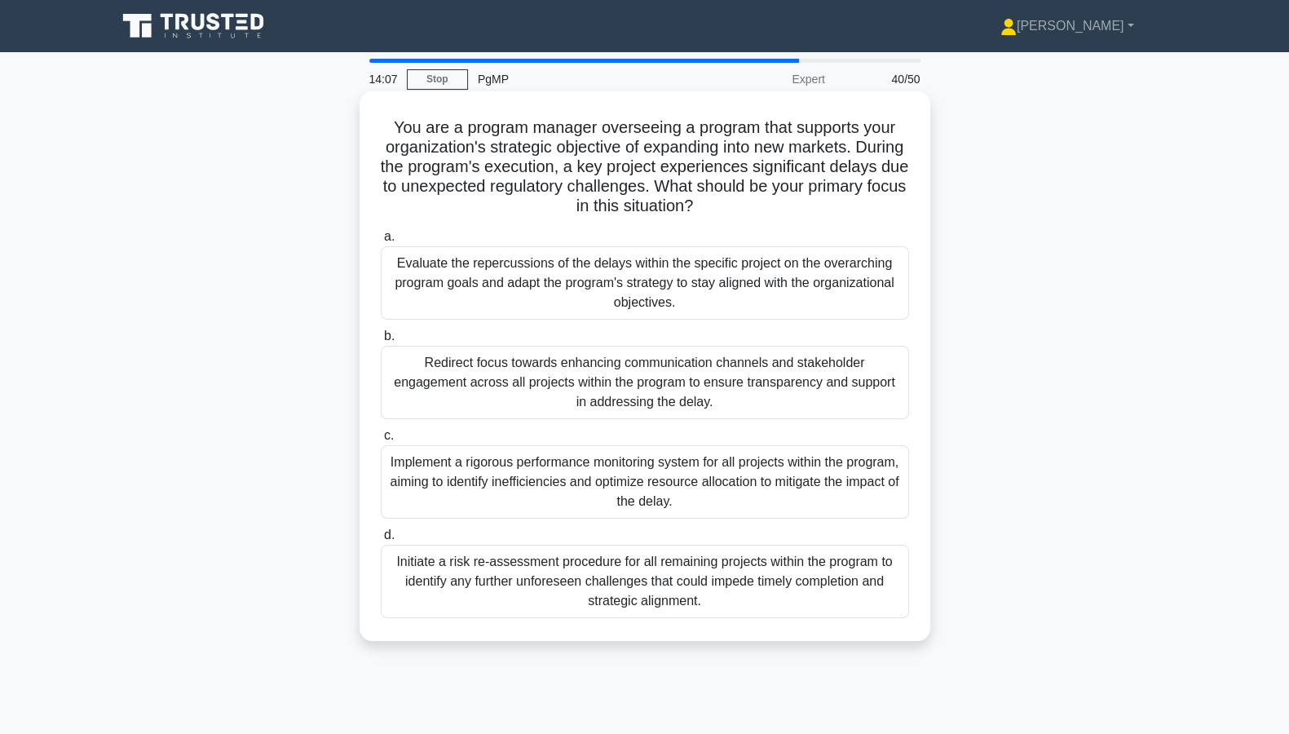
click at [587, 293] on div "Evaluate the repercussions of the delays within the specific project on the ove…" at bounding box center [645, 282] width 528 height 73
click at [381, 242] on input "a. Evaluate the repercussions of the delays within the specific project on the …" at bounding box center [381, 236] width 0 height 11
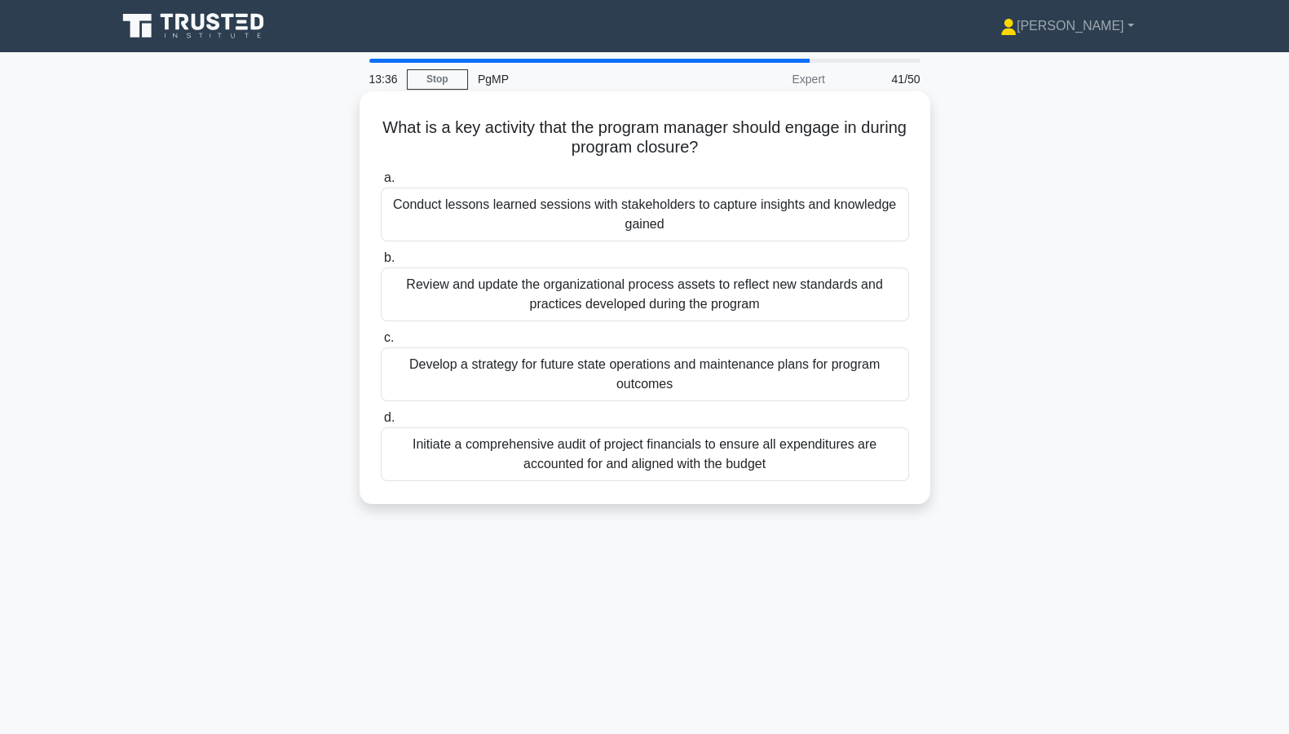
click at [681, 219] on div "Conduct lessons learned sessions with stakeholders to capture insights and know…" at bounding box center [645, 214] width 528 height 54
click at [381, 183] on input "a. Conduct lessons learned sessions with stakeholders to capture insights and k…" at bounding box center [381, 178] width 0 height 11
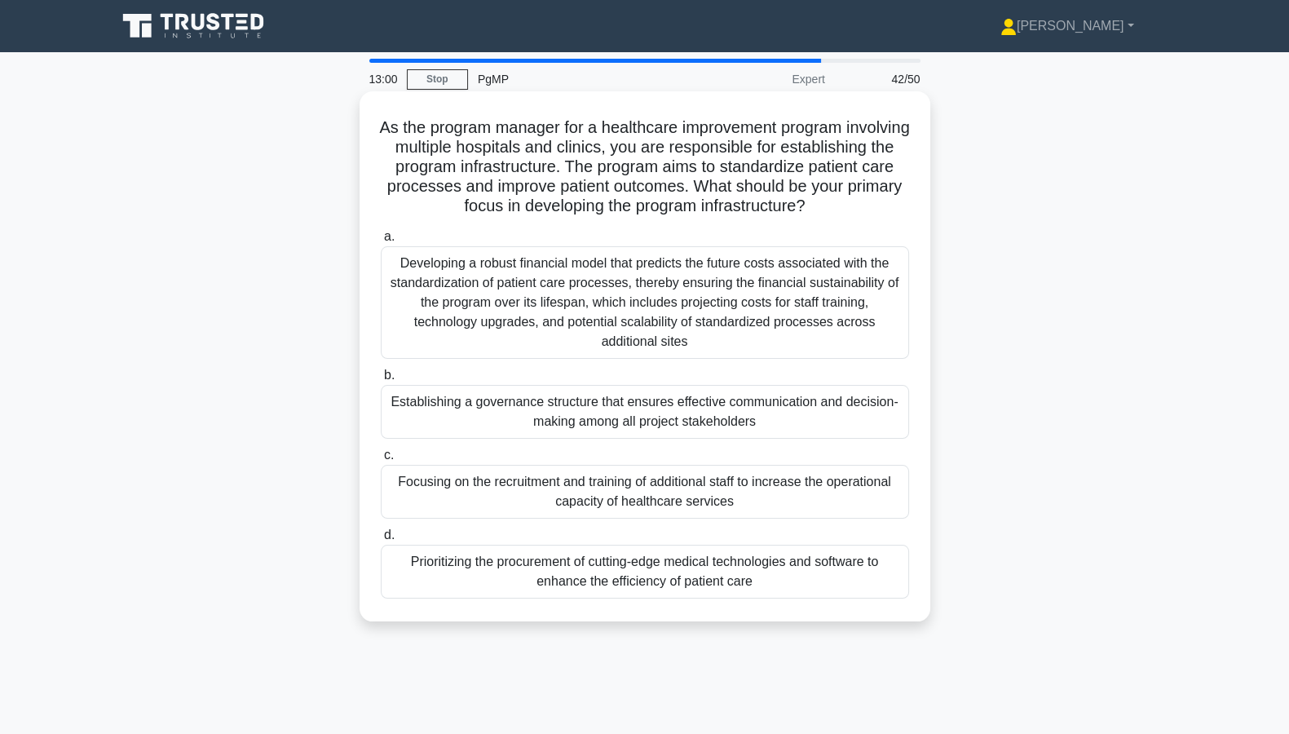
click at [665, 437] on div "Establishing a governance structure that ensures effective communication and de…" at bounding box center [645, 412] width 528 height 54
click at [381, 381] on input "b. Establishing a governance structure that ensures effective communication and…" at bounding box center [381, 375] width 0 height 11
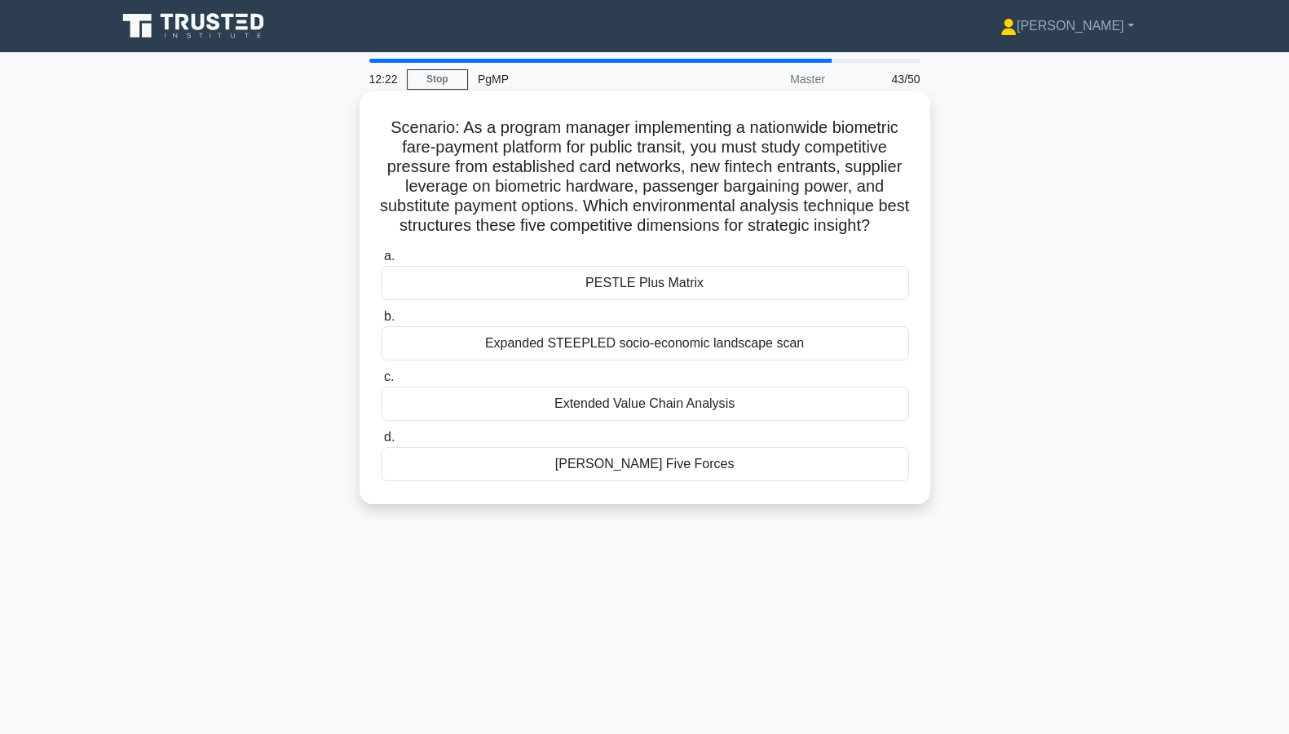
click at [634, 481] on div "Porter’s Five Forces" at bounding box center [645, 464] width 528 height 34
click at [381, 443] on input "d. Porter’s Five Forces" at bounding box center [381, 437] width 0 height 11
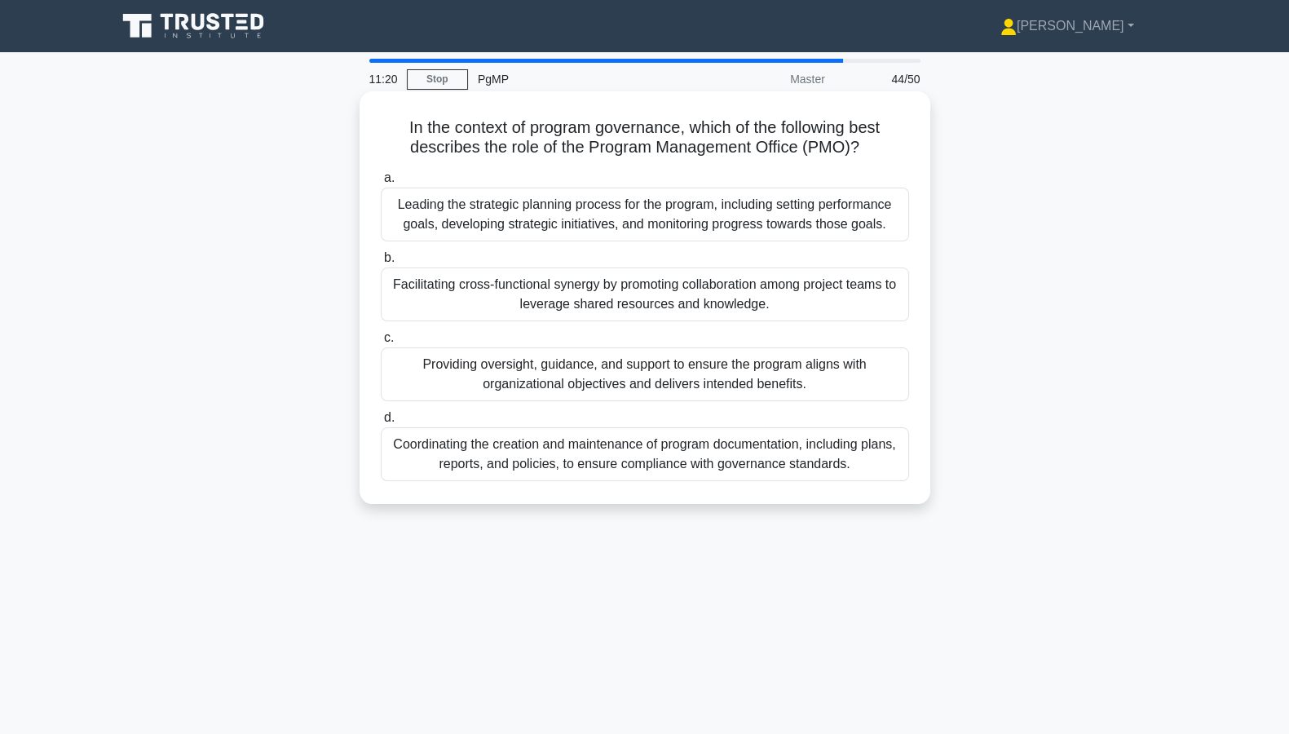
drag, startPoint x: 683, startPoint y: 461, endPoint x: 817, endPoint y: 475, distance: 134.5
click at [682, 459] on div "Coordinating the creation and maintenance of program documentation, including p…" at bounding box center [645, 454] width 528 height 54
click at [582, 442] on div "Coordinating the creation and maintenance of program documentation, including p…" at bounding box center [645, 454] width 528 height 54
click at [381, 423] on input "d. Coordinating the creation and maintenance of program documentation, includin…" at bounding box center [381, 417] width 0 height 11
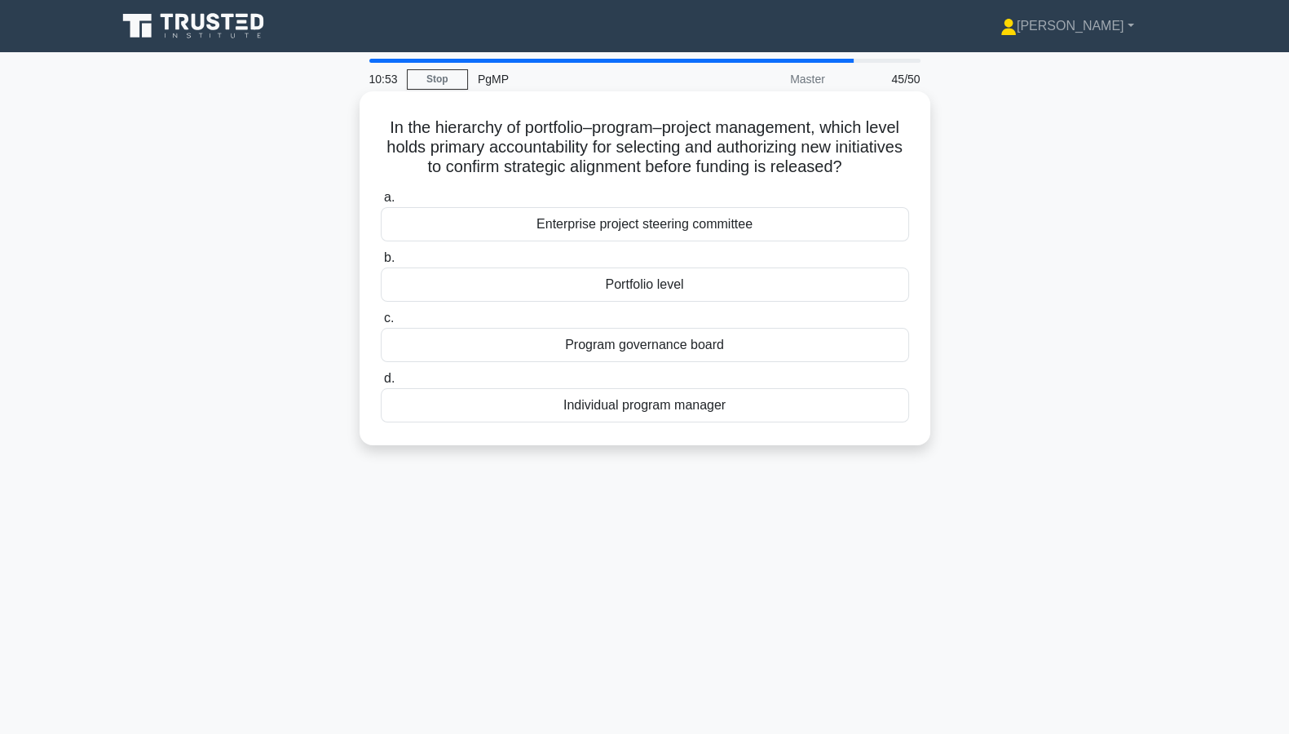
click at [672, 285] on div "Portfolio level" at bounding box center [645, 284] width 528 height 34
click at [381, 263] on input "b. Portfolio level" at bounding box center [381, 258] width 0 height 11
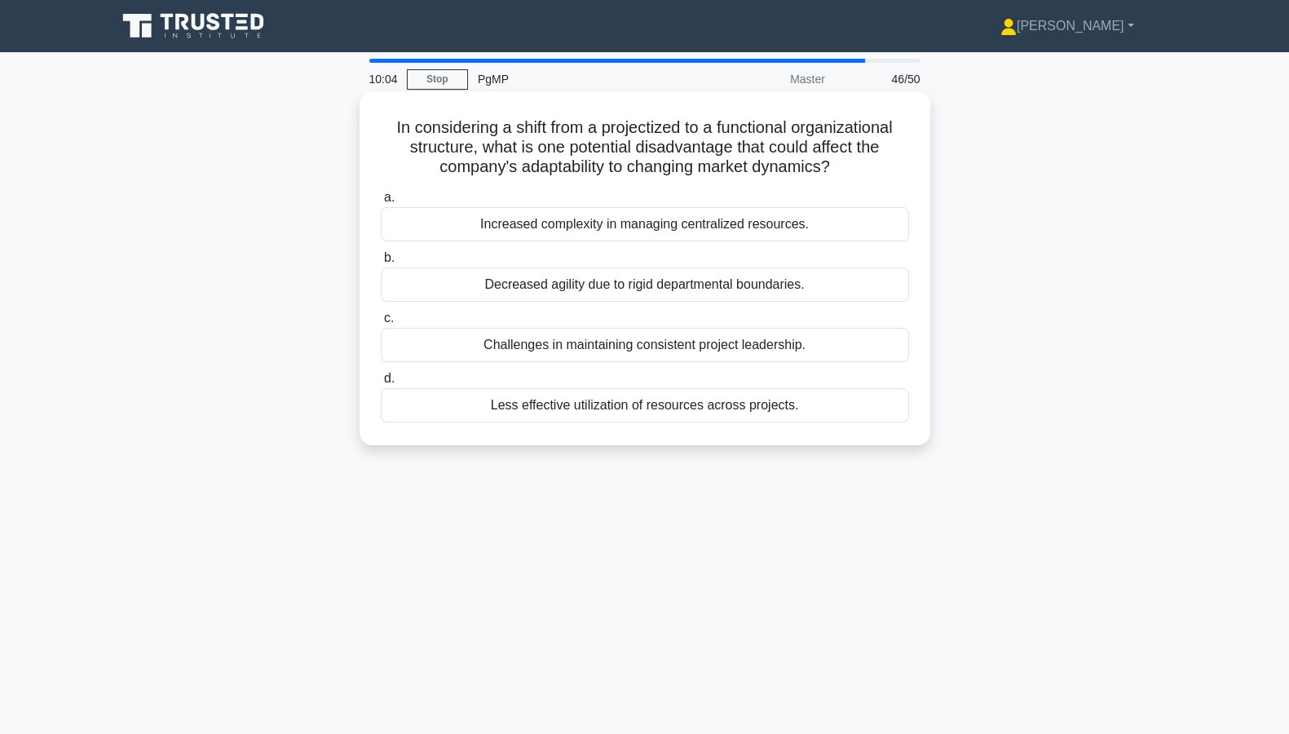
click at [717, 285] on div "Decreased agility due to rigid departmental boundaries." at bounding box center [645, 284] width 528 height 34
click at [381, 263] on input "b. Decreased agility due to rigid departmental boundaries." at bounding box center [381, 258] width 0 height 11
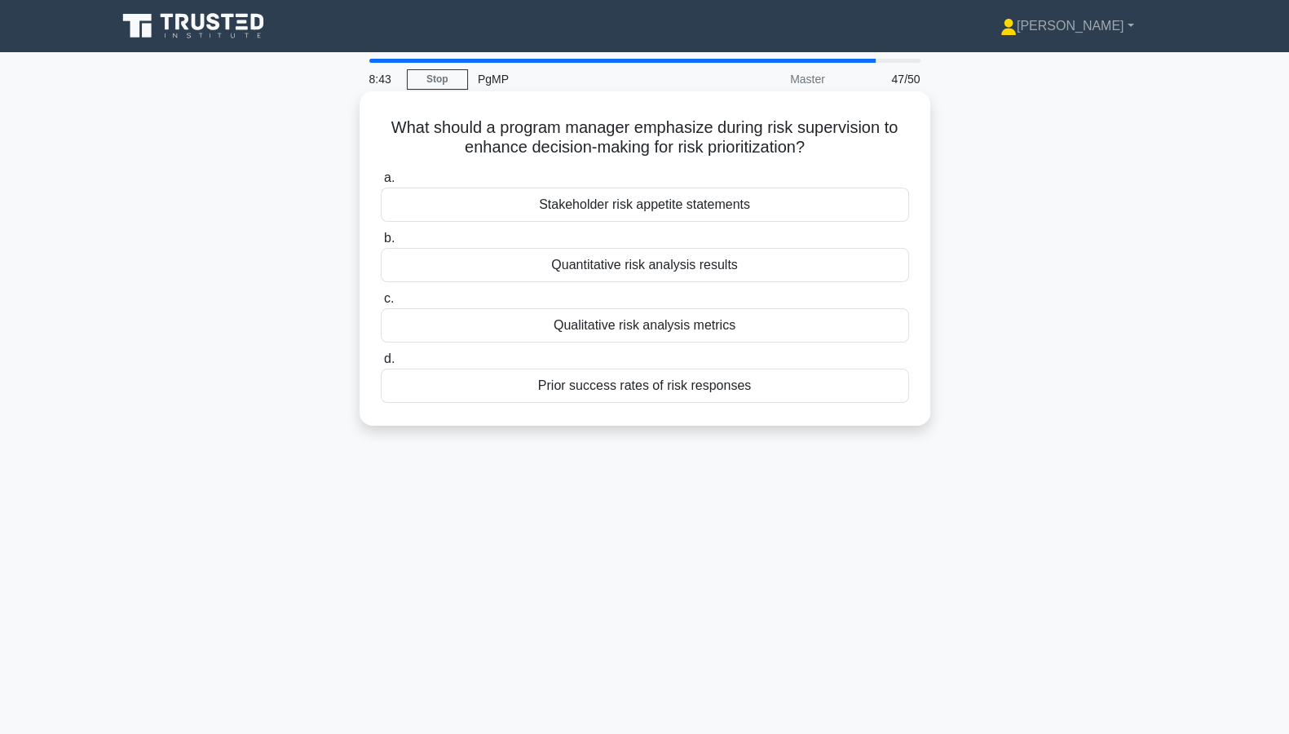
click at [758, 327] on div "Qualitative risk analysis metrics" at bounding box center [645, 325] width 528 height 34
click at [381, 304] on input "c. Qualitative risk analysis metrics" at bounding box center [381, 298] width 0 height 11
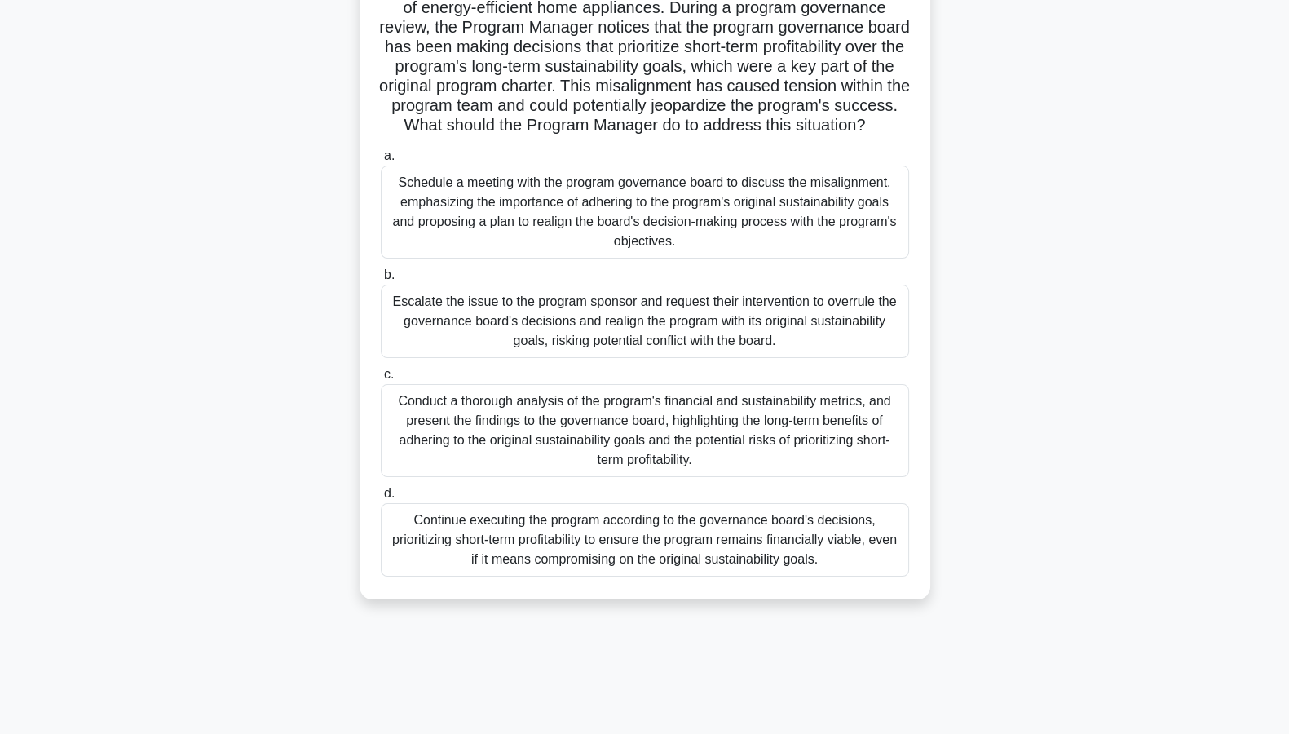
scroll to position [147, 0]
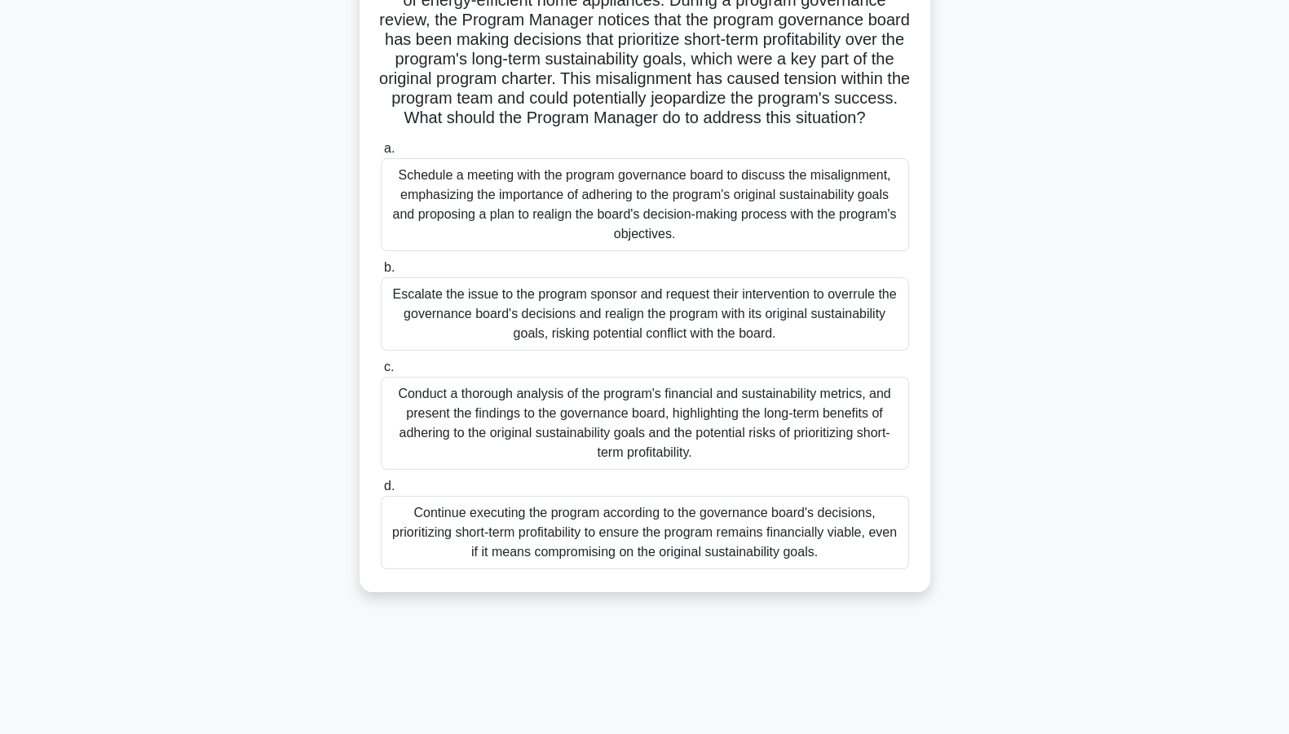
click at [659, 455] on div "Conduct a thorough analysis of the program's financial and sustainability metri…" at bounding box center [645, 423] width 528 height 93
click at [381, 373] on input "c. Conduct a thorough analysis of the program's financial and sustainability me…" at bounding box center [381, 367] width 0 height 11
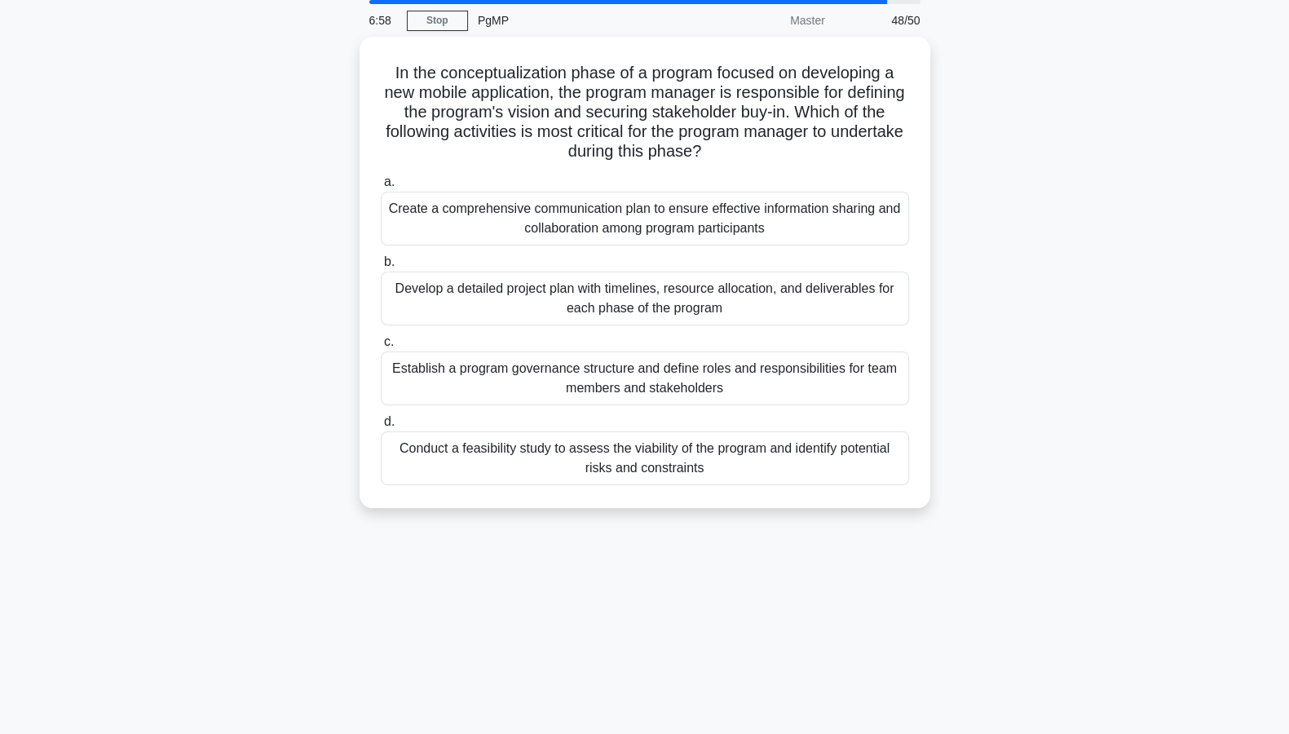
scroll to position [0, 0]
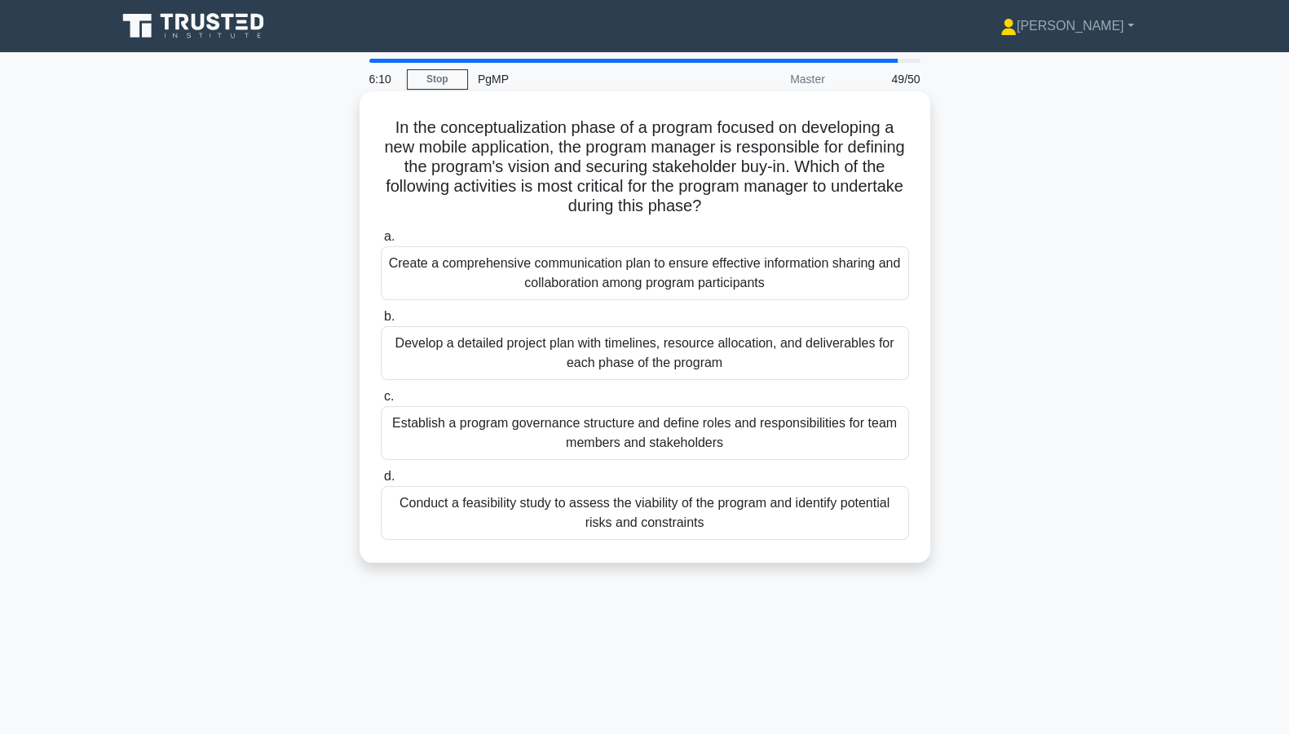
click at [767, 431] on div "Establish a program governance structure and define roles and responsibilities …" at bounding box center [645, 433] width 528 height 54
click at [381, 402] on input "c. Establish a program governance structure and define roles and responsibiliti…" at bounding box center [381, 396] width 0 height 11
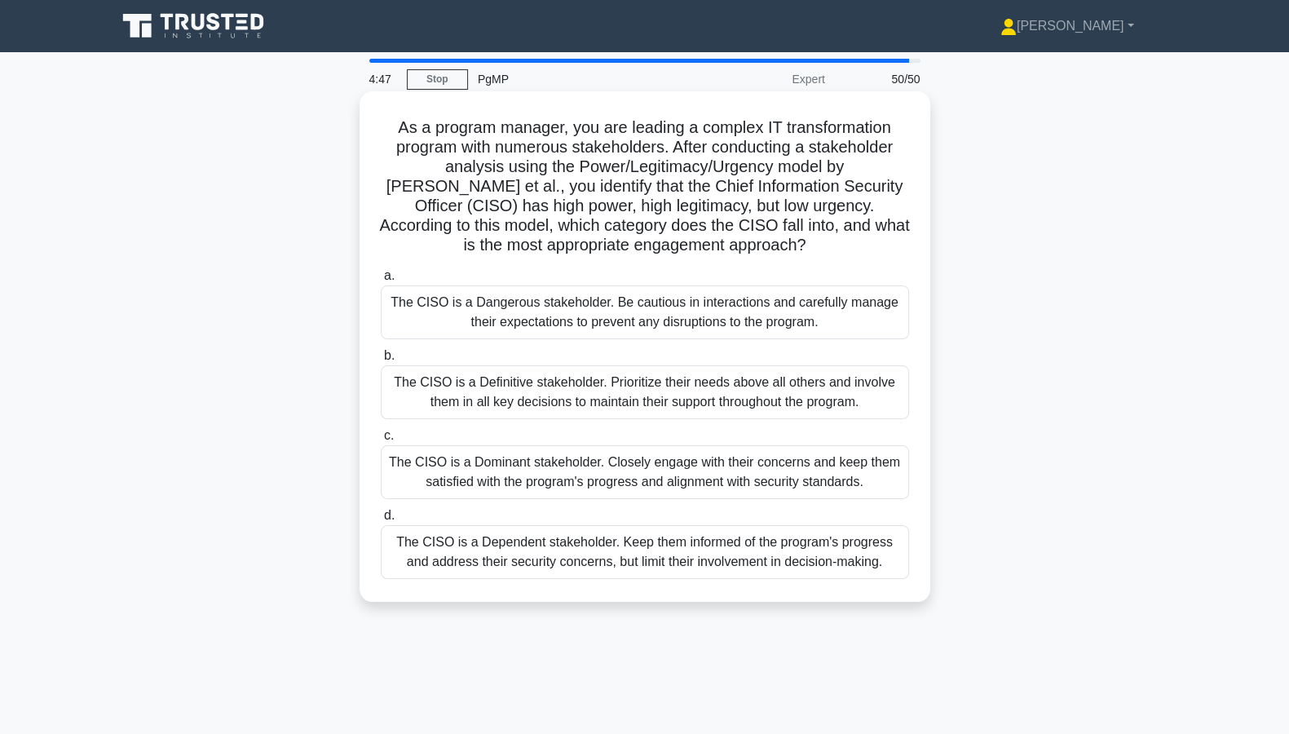
click at [708, 483] on div "The CISO is a Dominant stakeholder. Closely engage with their concerns and keep…" at bounding box center [645, 472] width 528 height 54
click at [381, 441] on input "c. The CISO is a Dominant stakeholder. Closely engage with their concerns and k…" at bounding box center [381, 435] width 0 height 11
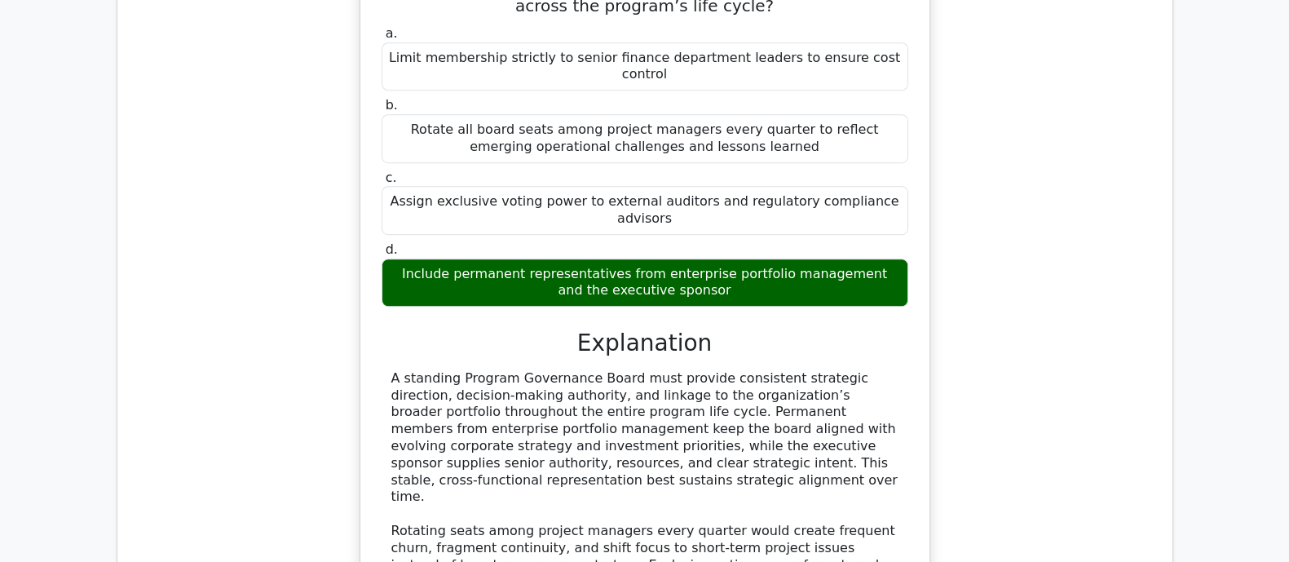
scroll to position [1275, 0]
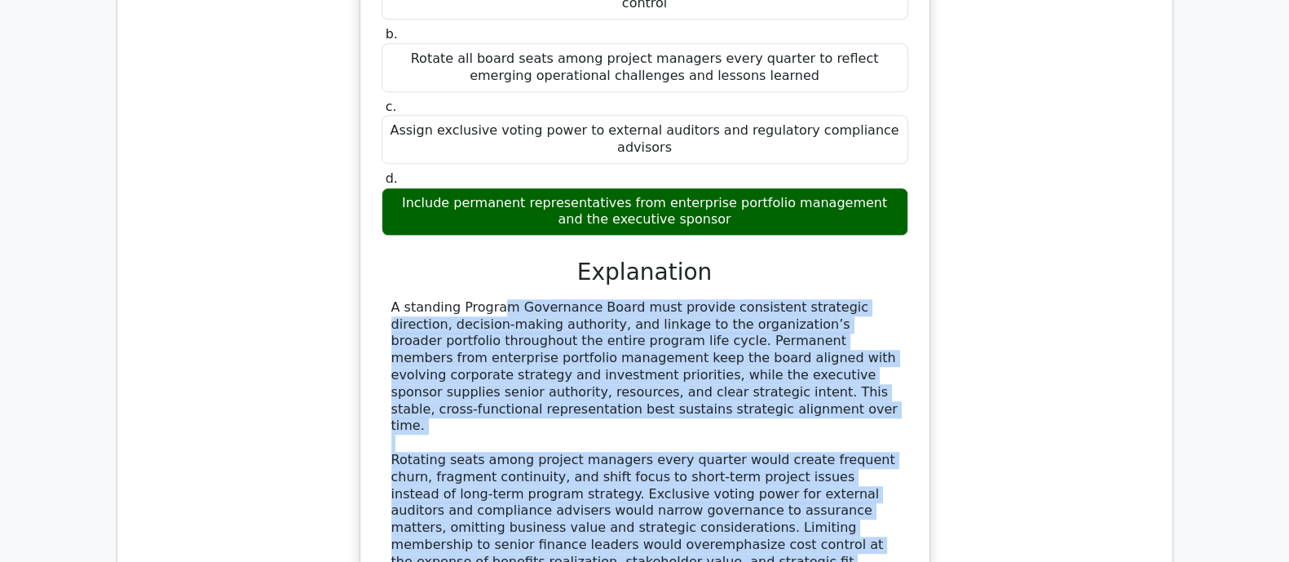
drag, startPoint x: 390, startPoint y: 270, endPoint x: 893, endPoint y: 483, distance: 546.4
click at [893, 483] on div "A standing Program Governance Board must provide consistent strategic direction…" at bounding box center [644, 434] width 507 height 271
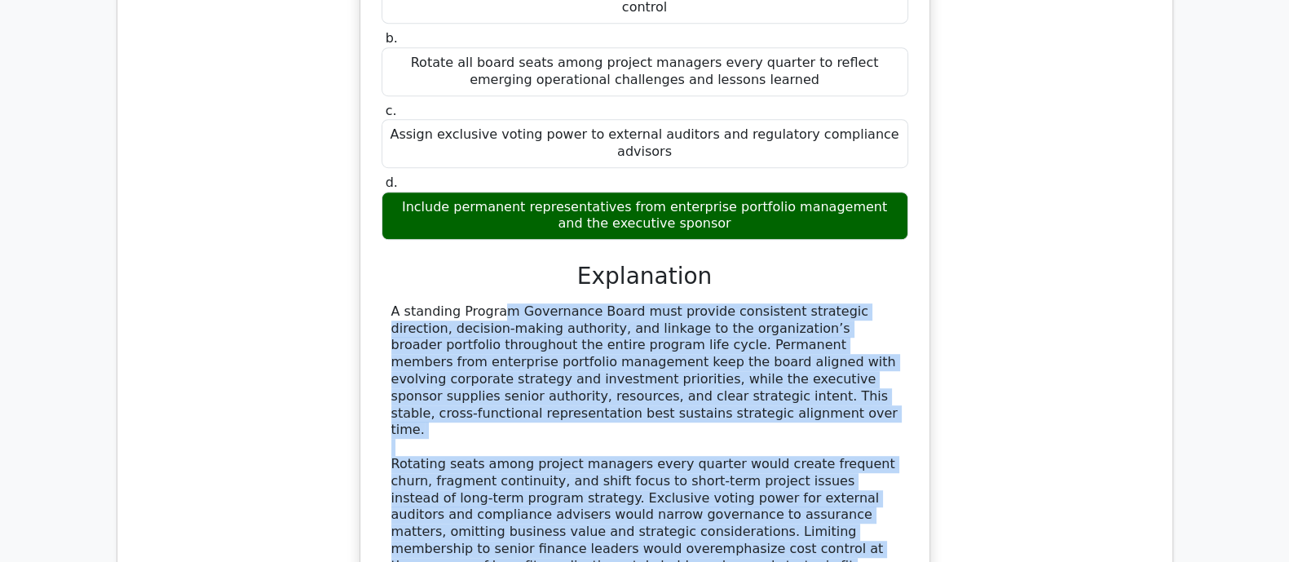
click at [1004, 322] on div "When composing a standing Program Governance Board, which membership choice bes…" at bounding box center [644, 262] width 1029 height 799
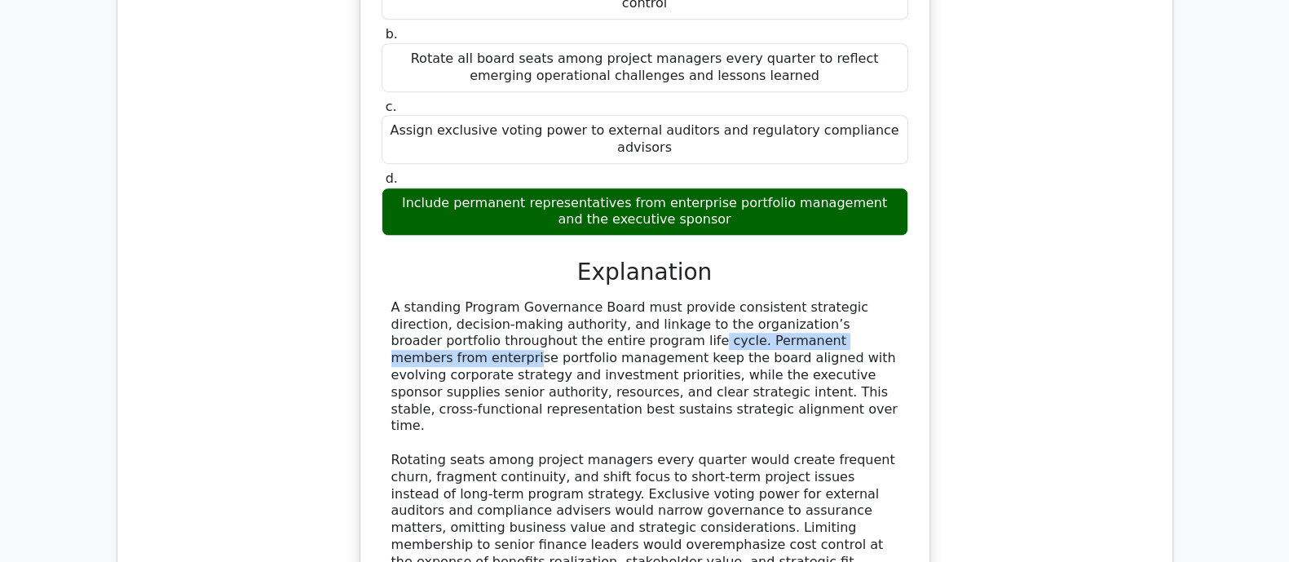
drag, startPoint x: 493, startPoint y: 306, endPoint x: 732, endPoint y: 307, distance: 238.8
click at [732, 307] on div "A standing Program Governance Board must provide consistent strategic direction…" at bounding box center [644, 434] width 507 height 271
click at [800, 313] on div "A standing Program Governance Board must provide consistent strategic direction…" at bounding box center [644, 434] width 507 height 271
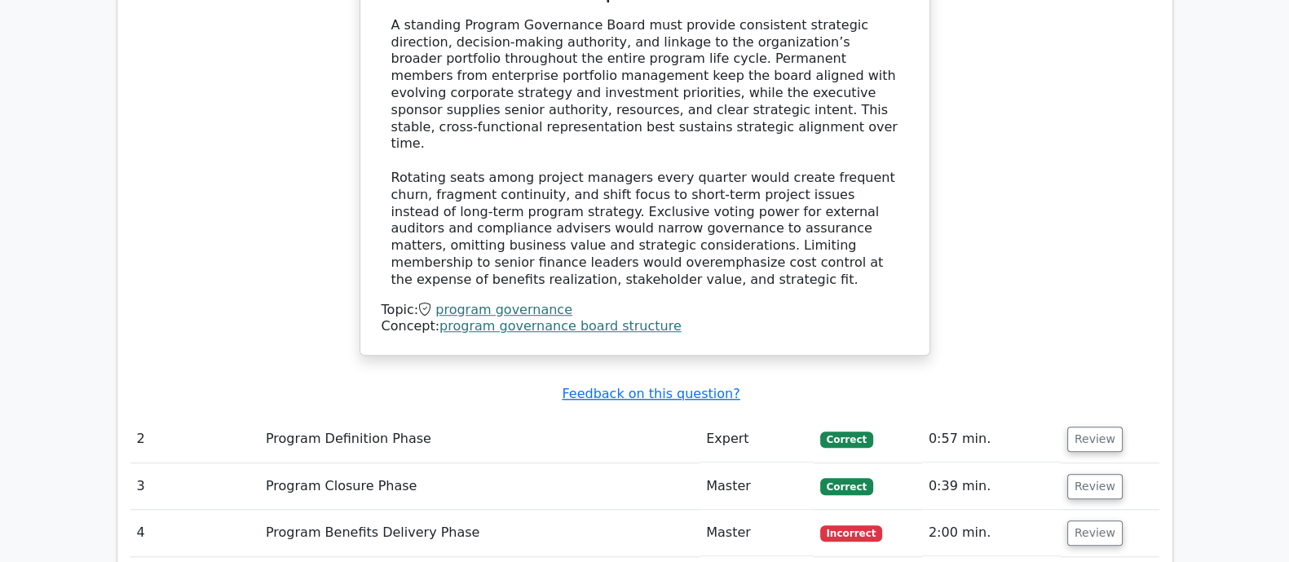
scroll to position [1581, 0]
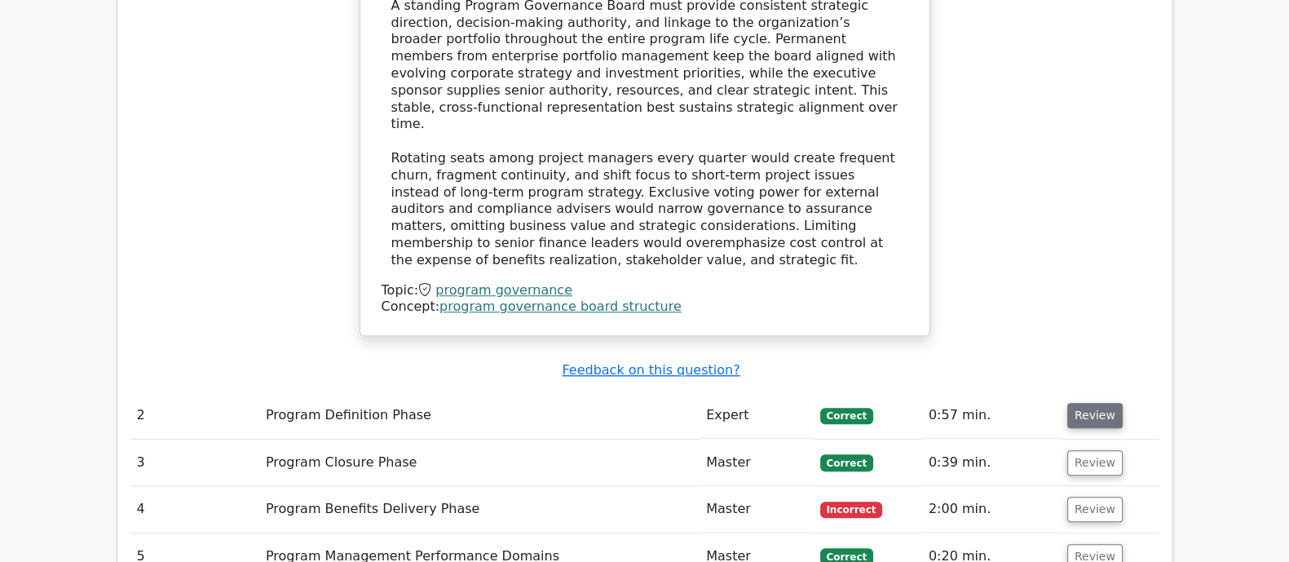
click at [1085, 403] on button "Review" at bounding box center [1094, 415] width 55 height 25
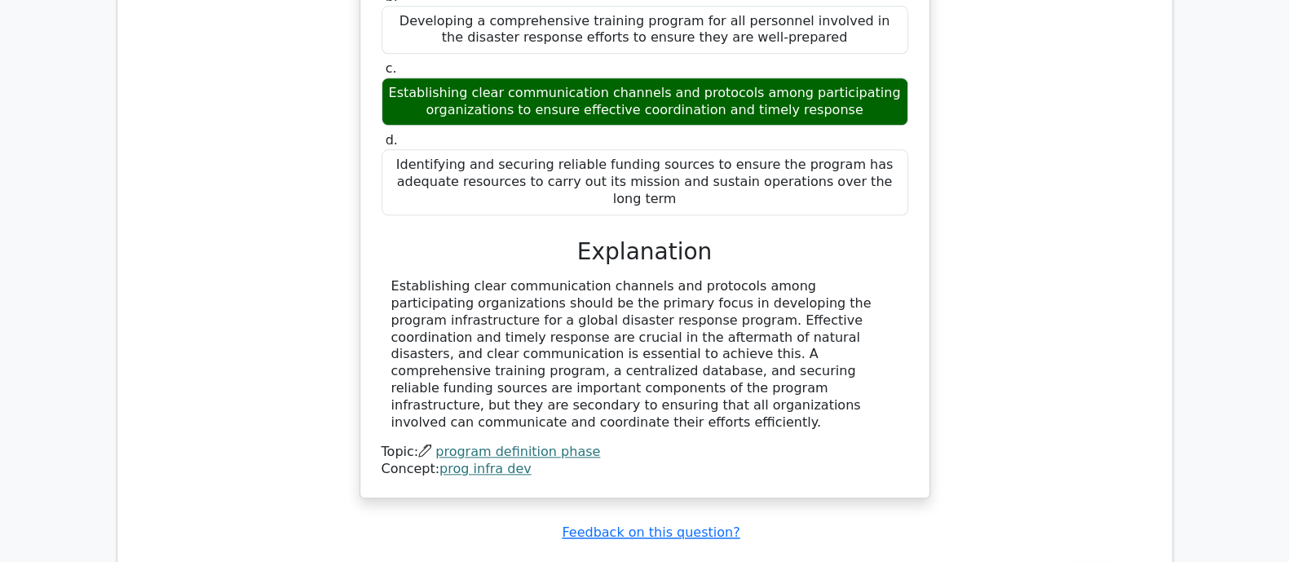
scroll to position [2498, 0]
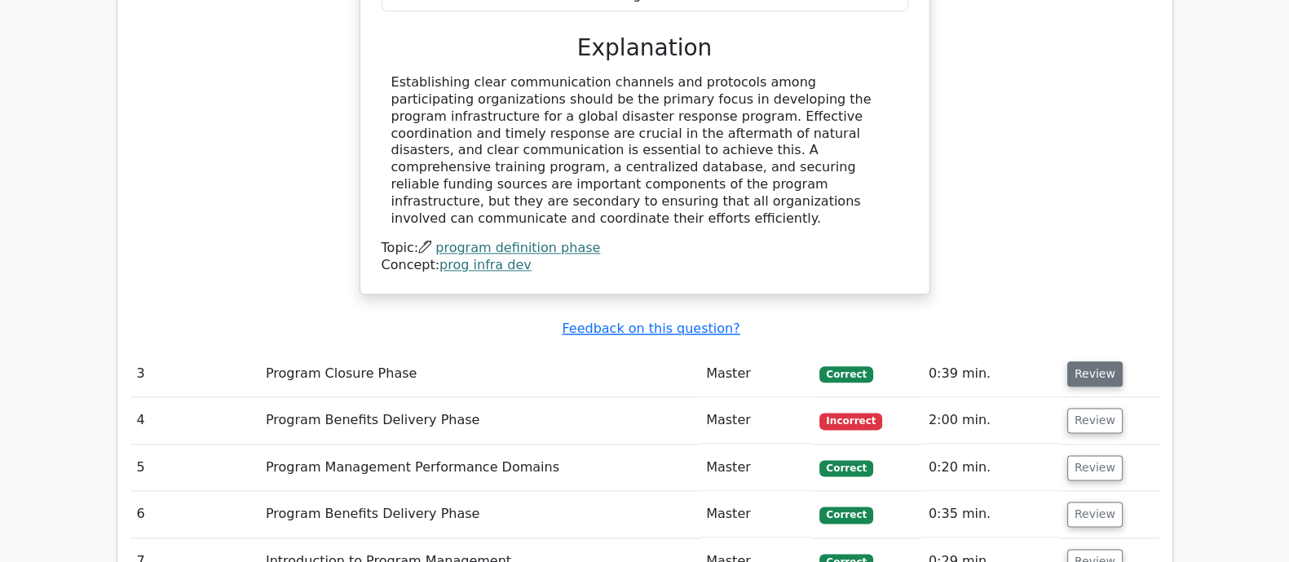
click at [1080, 361] on button "Review" at bounding box center [1094, 373] width 55 height 25
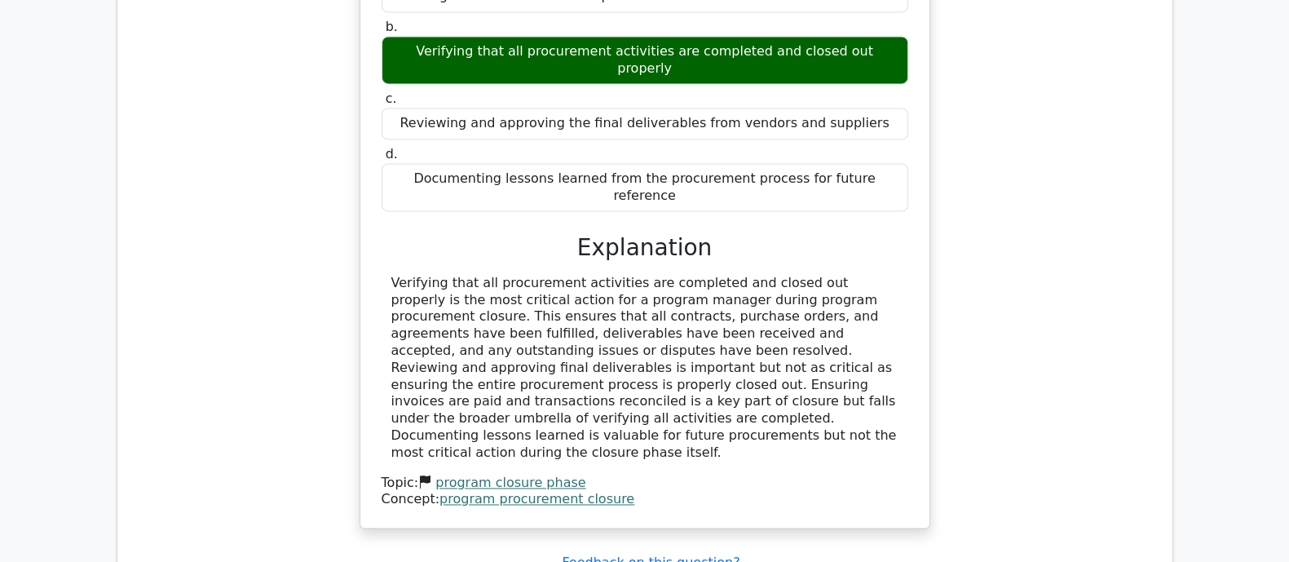
scroll to position [3109, 0]
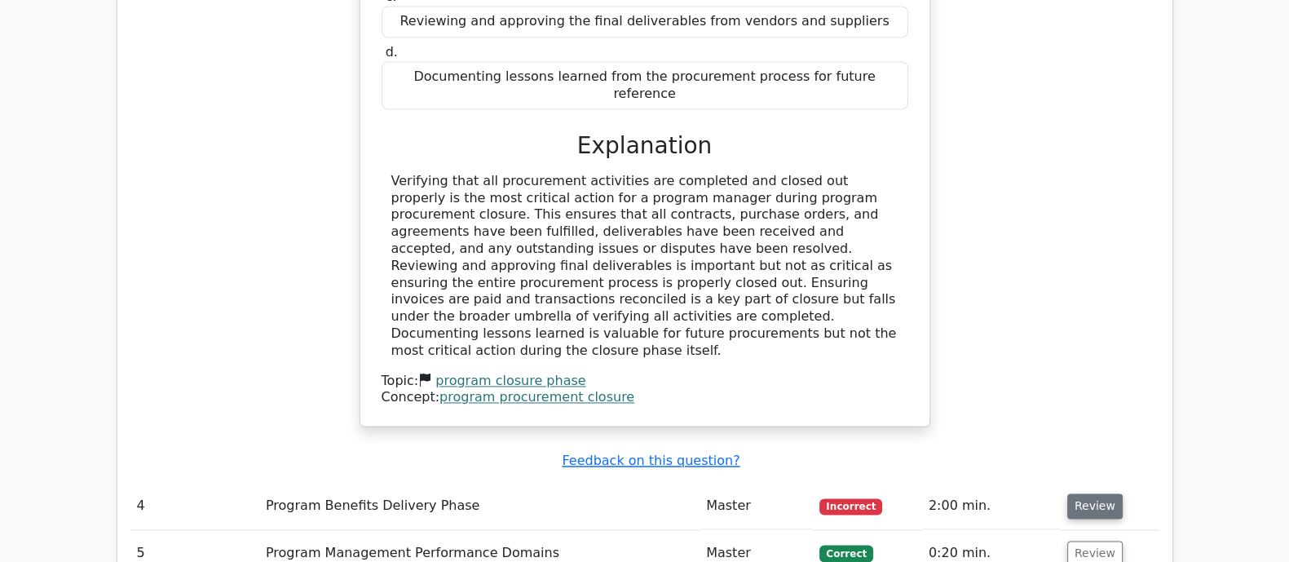
click at [1083, 493] on button "Review" at bounding box center [1094, 505] width 55 height 25
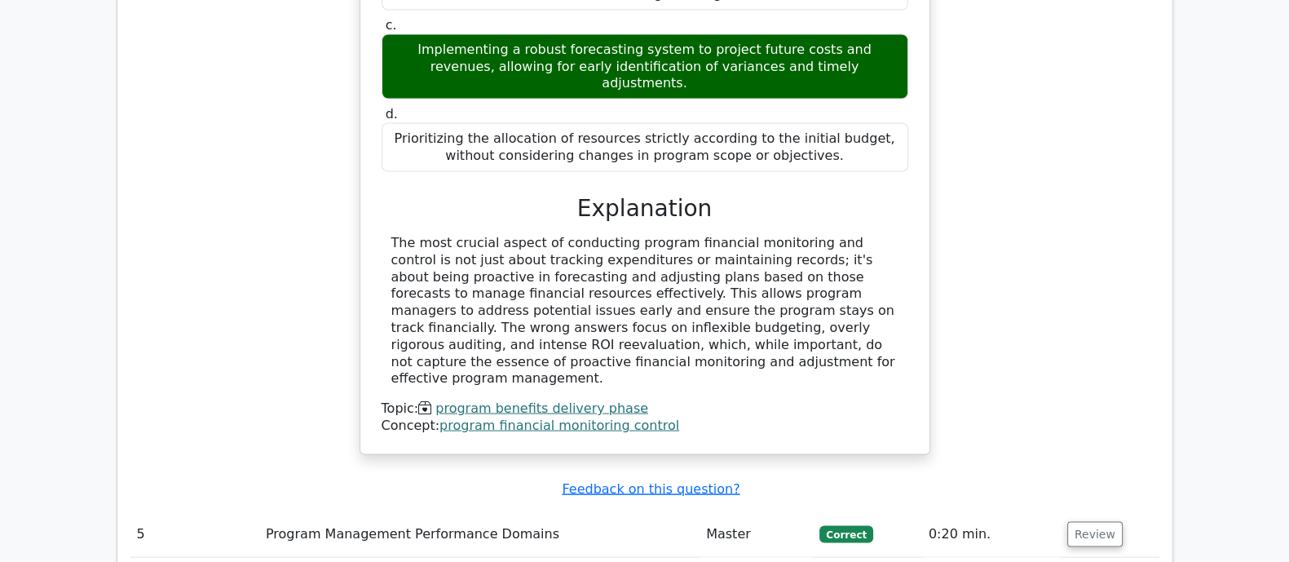
scroll to position [3924, 0]
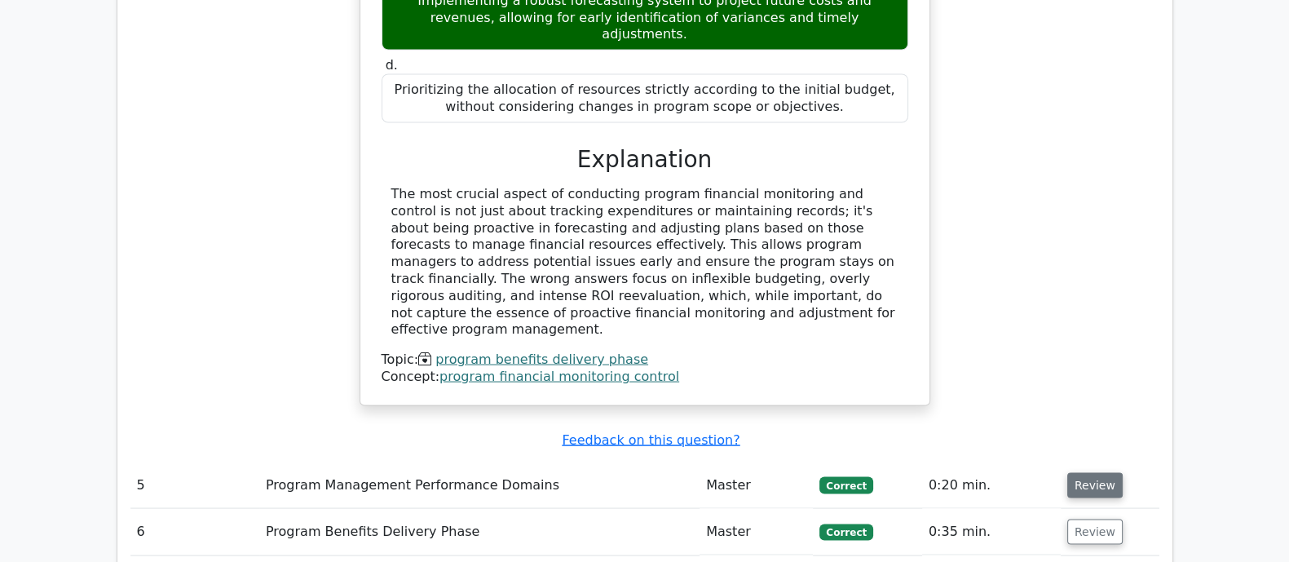
click at [1104, 473] on button "Review" at bounding box center [1094, 485] width 55 height 25
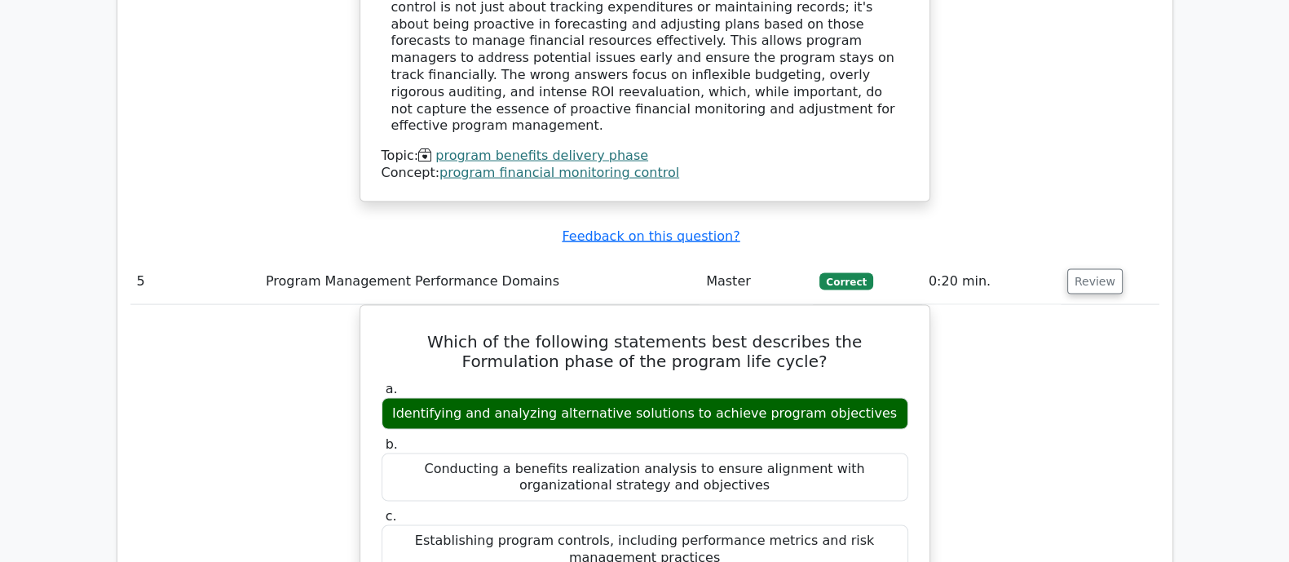
scroll to position [4535, 0]
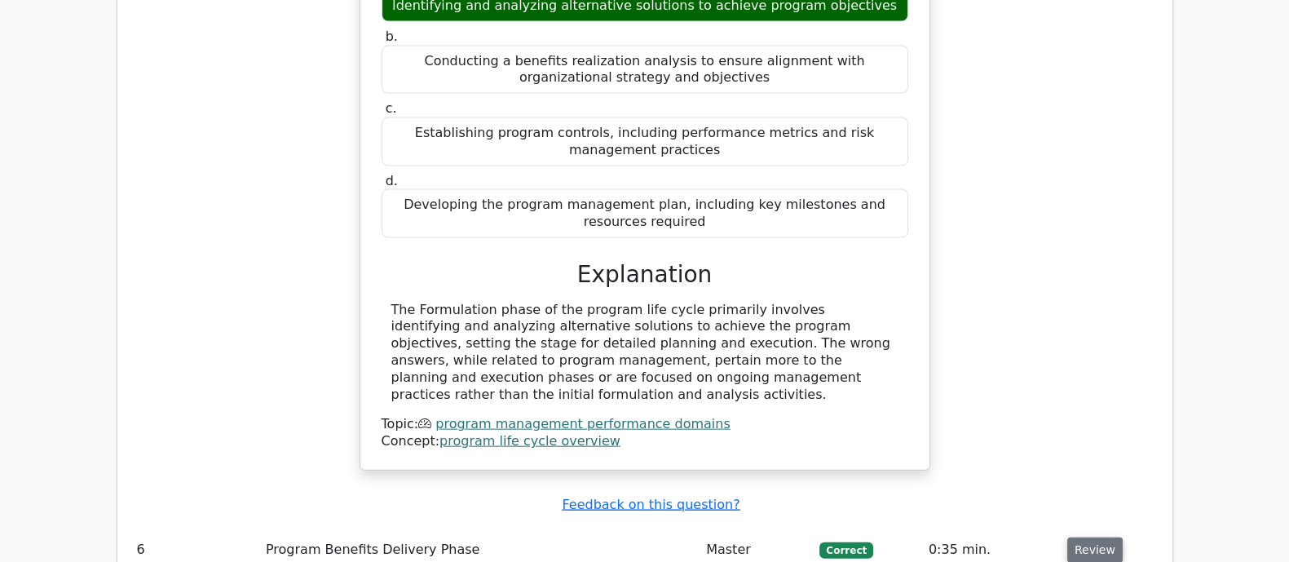
click at [1105, 537] on button "Review" at bounding box center [1094, 549] width 55 height 25
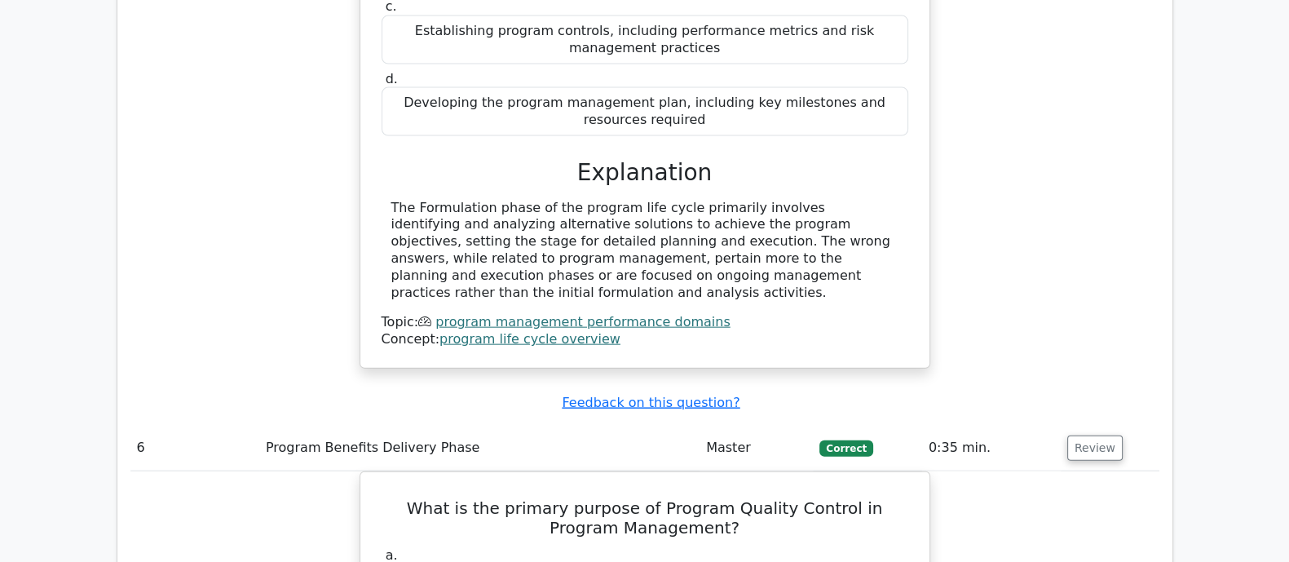
scroll to position [5045, 0]
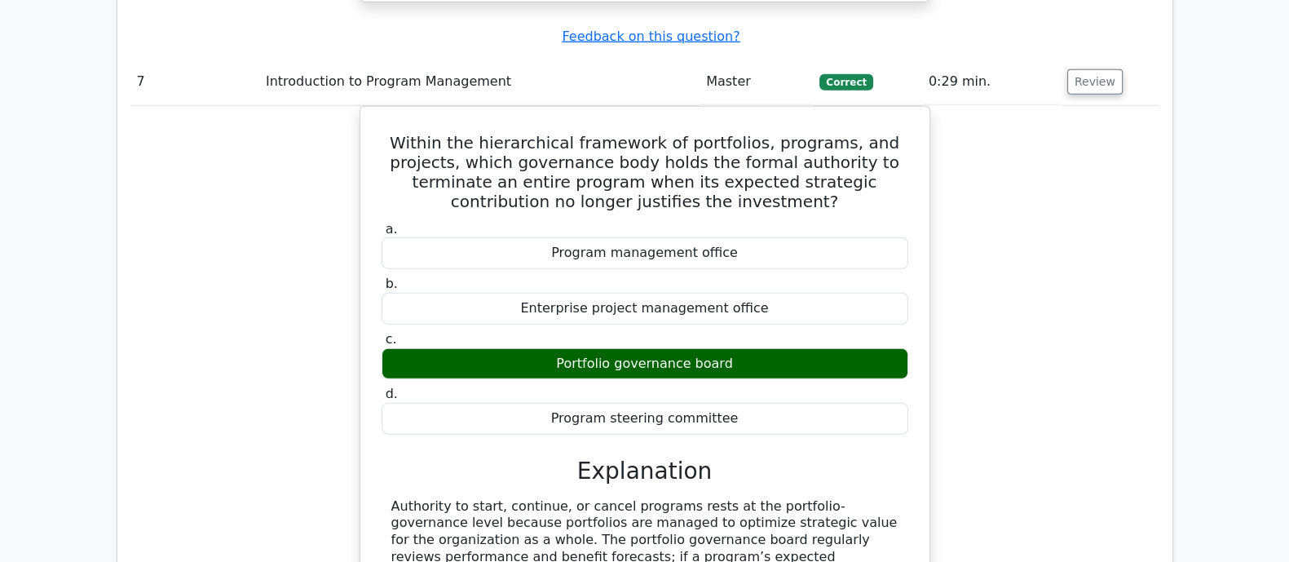
scroll to position [5860, 0]
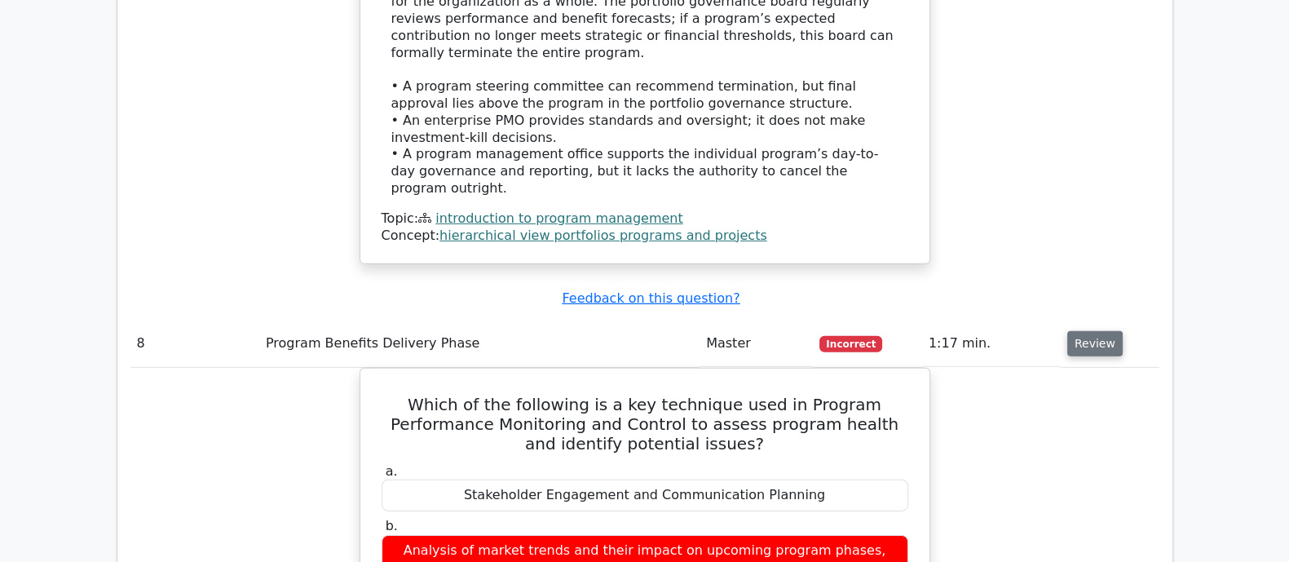
scroll to position [6471, 0]
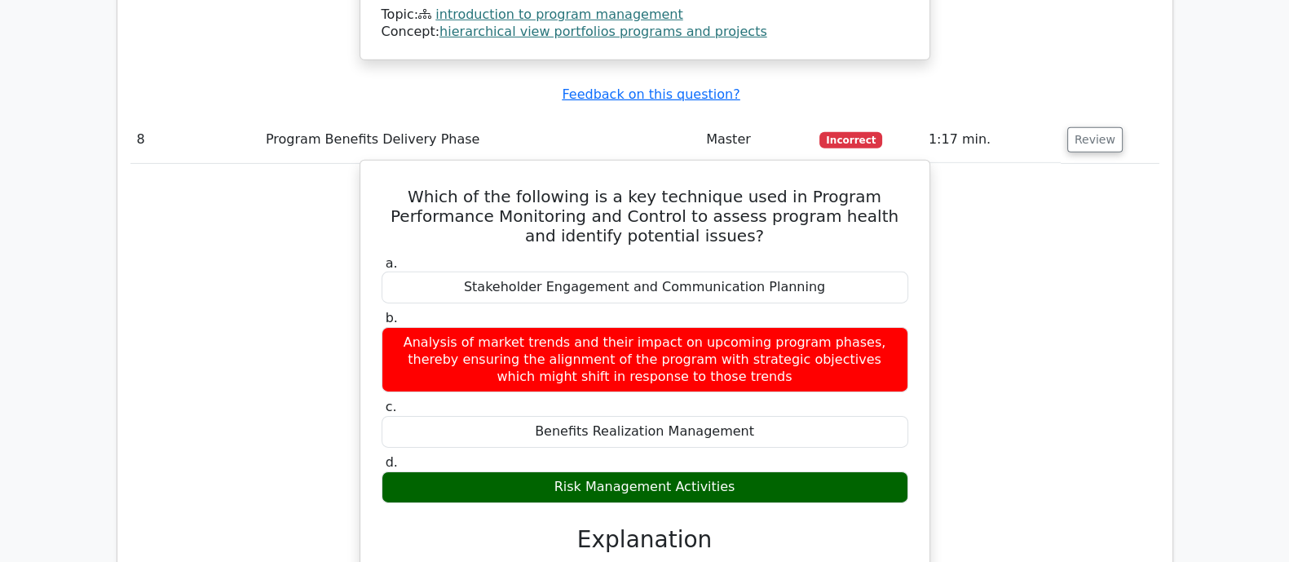
drag, startPoint x: 390, startPoint y: 231, endPoint x: 483, endPoint y: 417, distance: 208.9
copy div "While Risk Management Activities are crucial for assessing program health and i…"
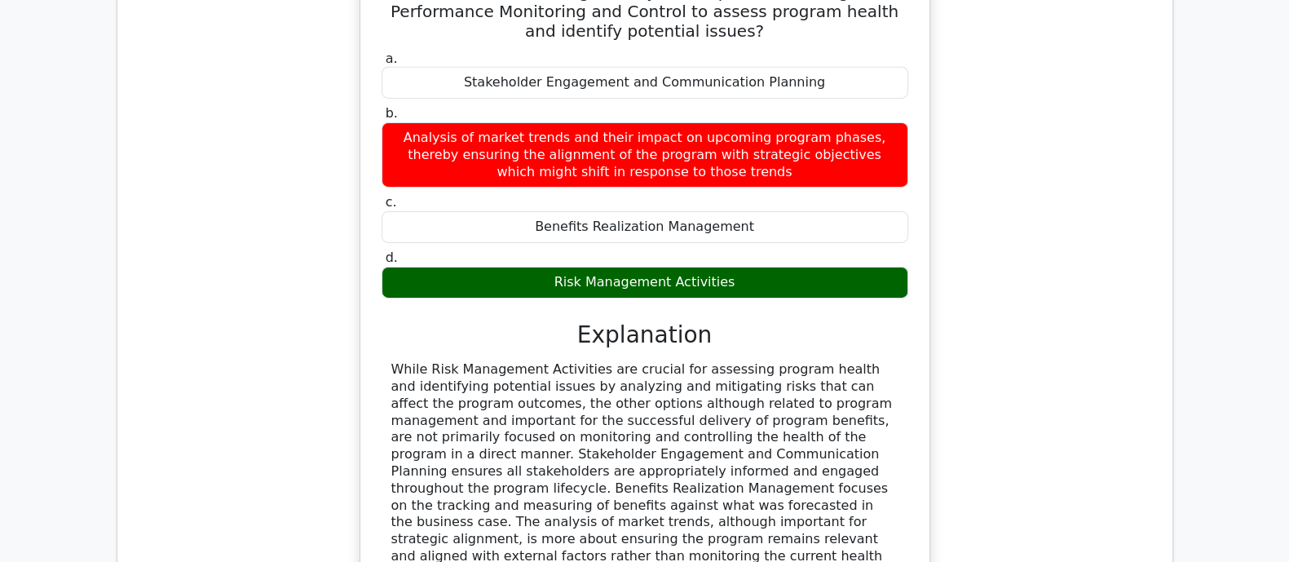
scroll to position [6777, 0]
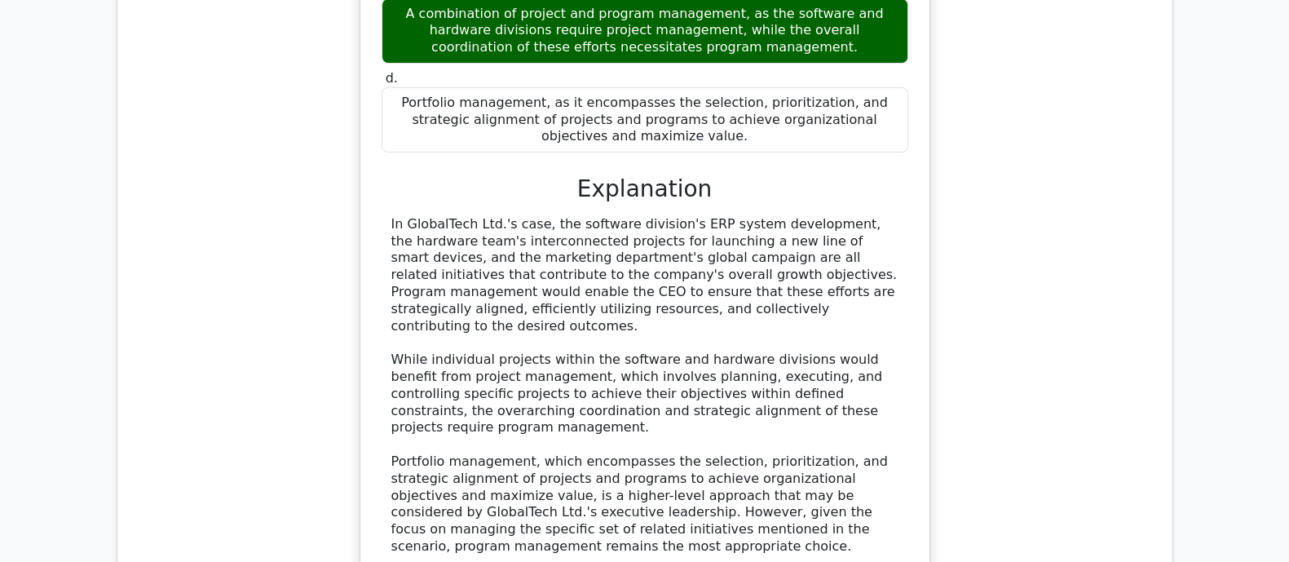
scroll to position [7898, 0]
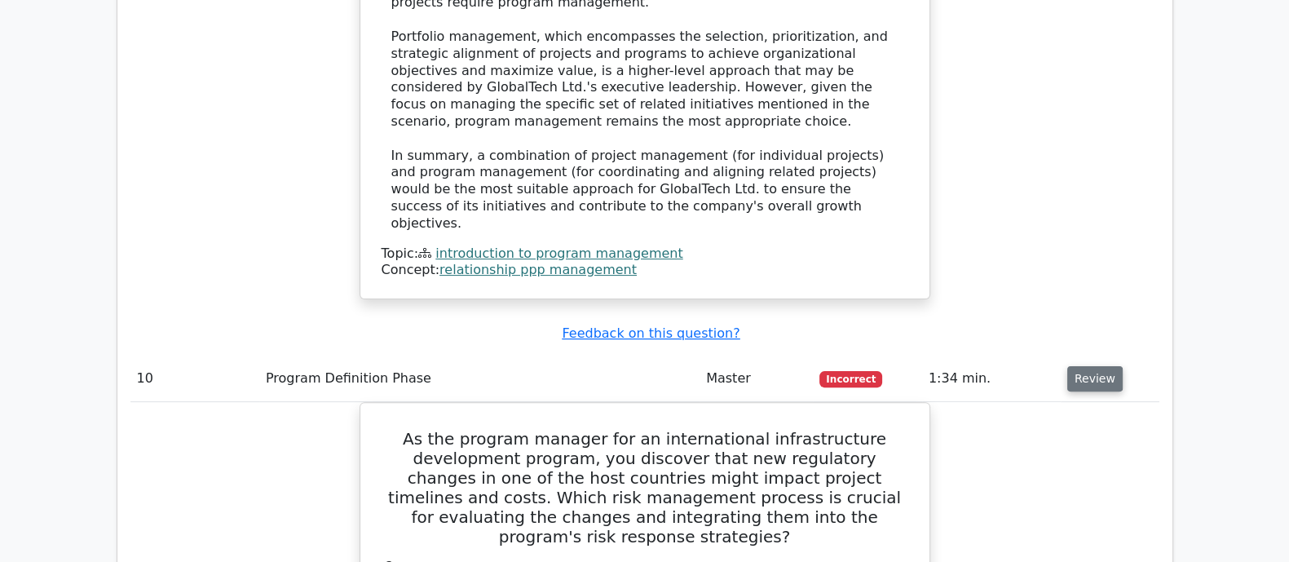
scroll to position [8407, 0]
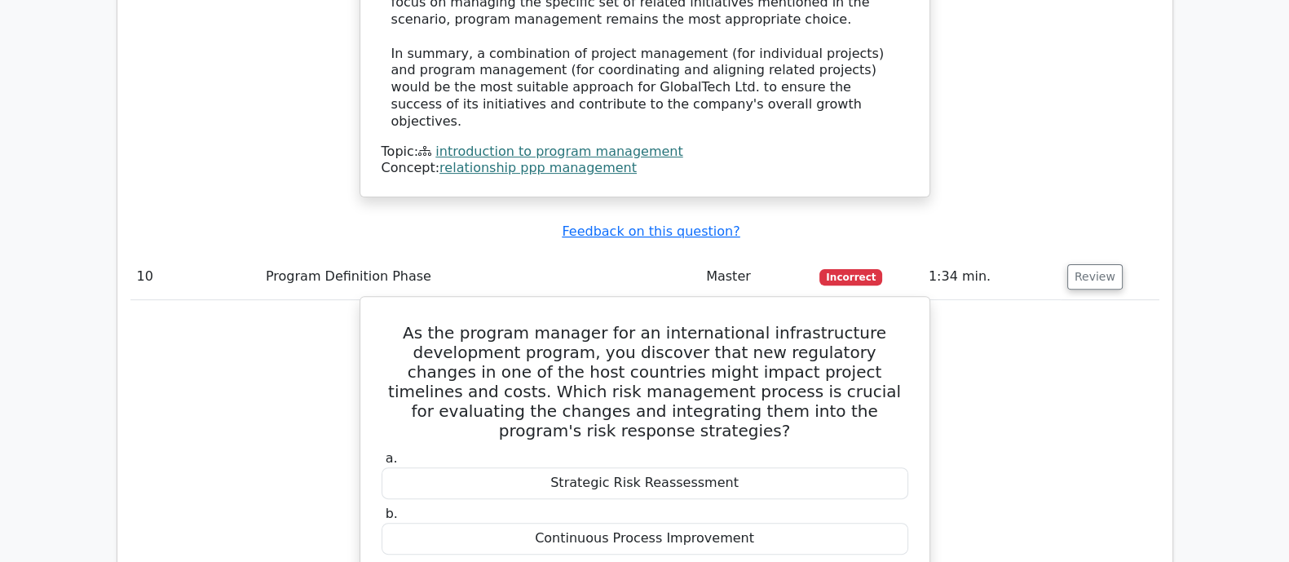
drag, startPoint x: 387, startPoint y: 250, endPoint x: 870, endPoint y: 513, distance: 549.3
copy div "Perform Integrated Change Control is the process within project management that…"
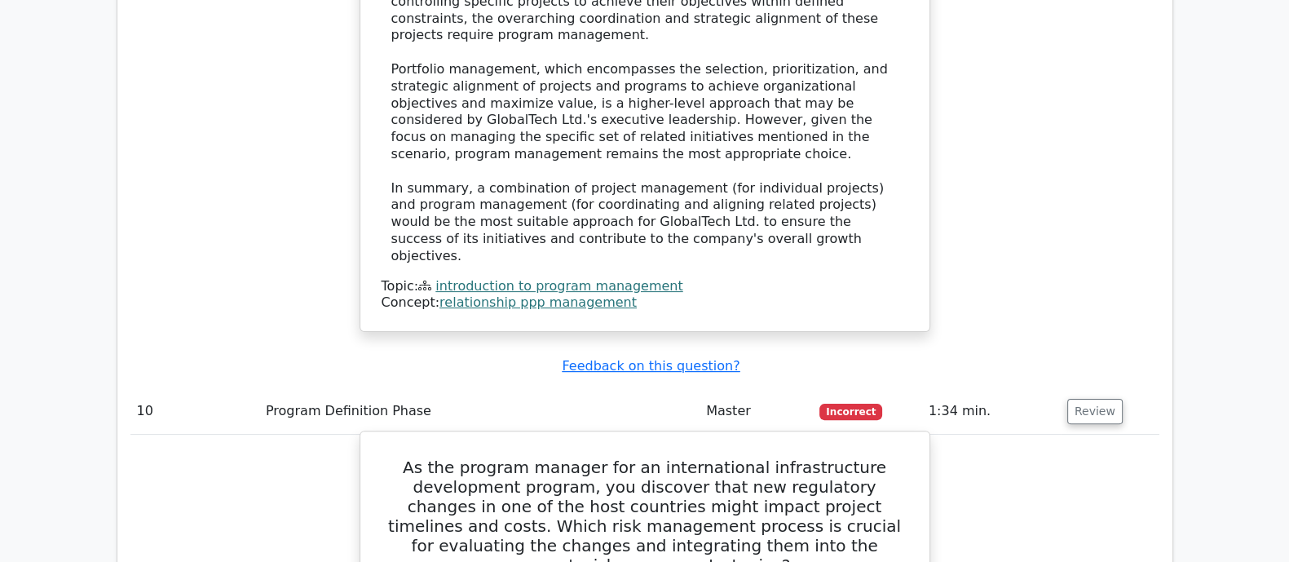
scroll to position [8101, 0]
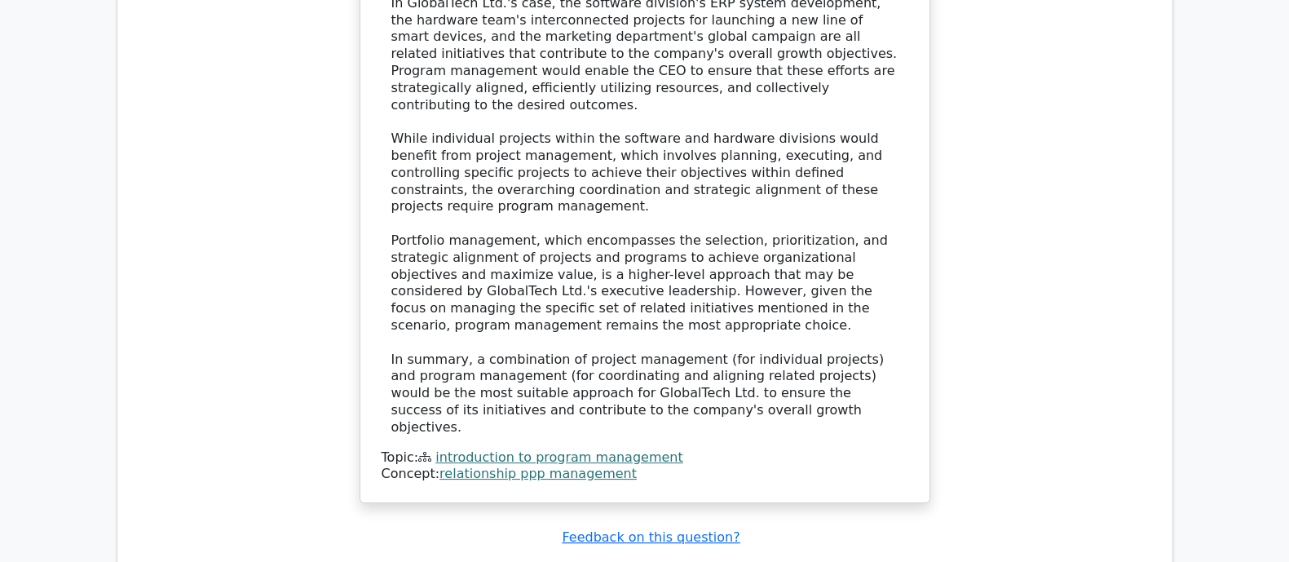
drag, startPoint x: 427, startPoint y: 180, endPoint x: 756, endPoint y: 465, distance: 435.1
copy div "As the program manager for an international infrastructure development program,…"
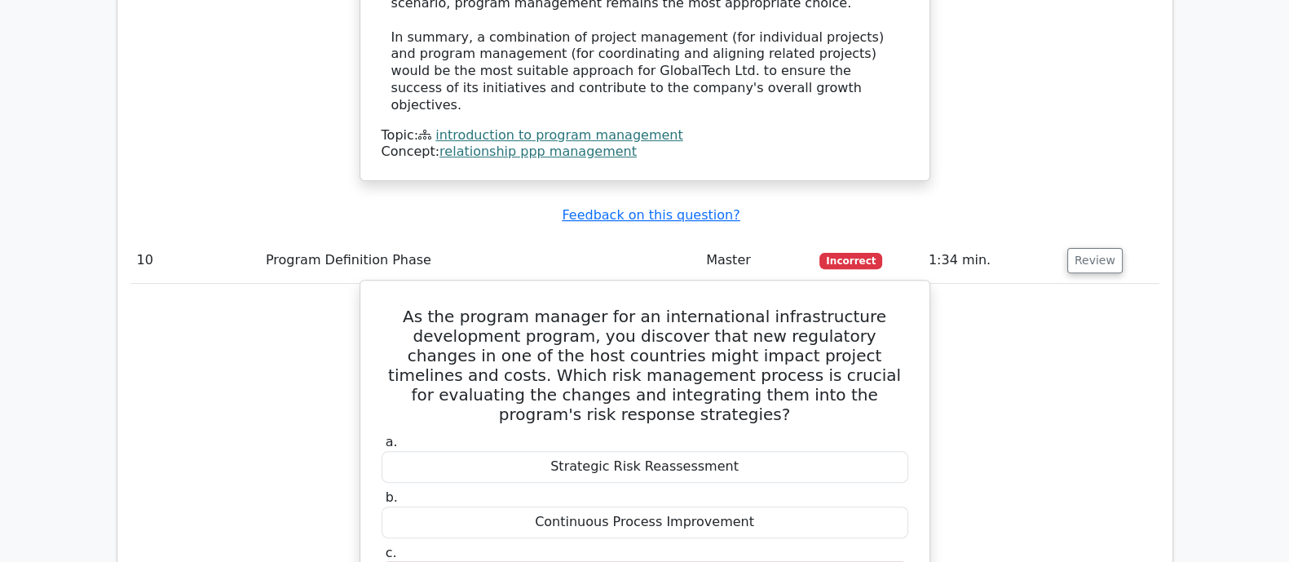
scroll to position [8509, 0]
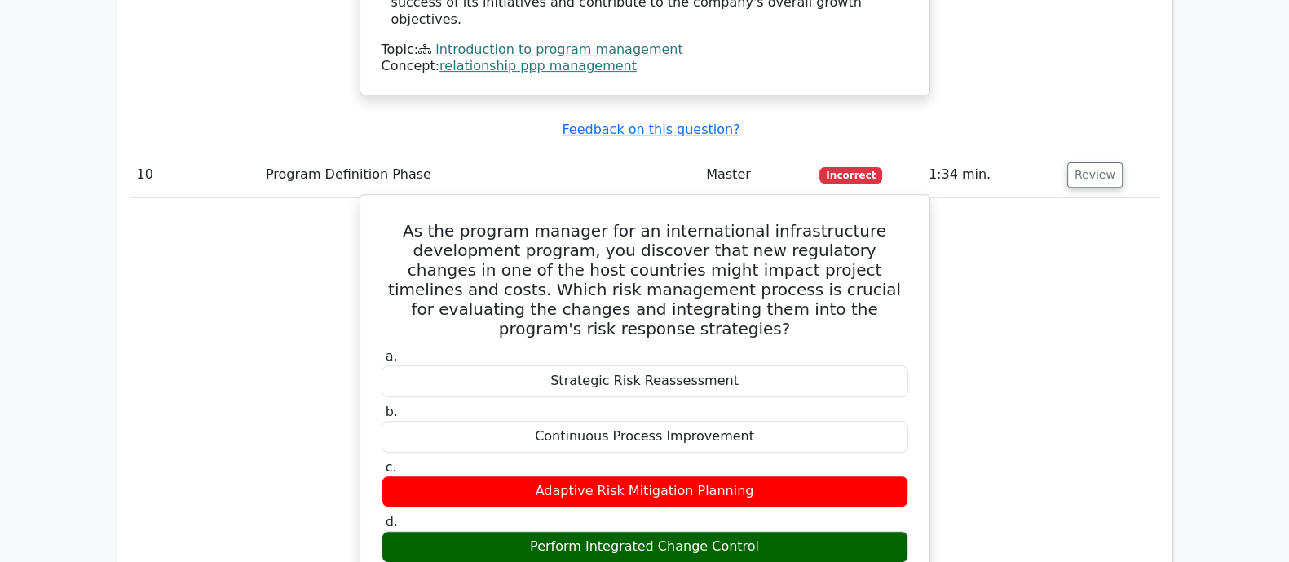
drag, startPoint x: 382, startPoint y: 142, endPoint x: 848, endPoint y: 399, distance: 531.6
copy div "Perform Integrated Change Control is the process within project management that…"
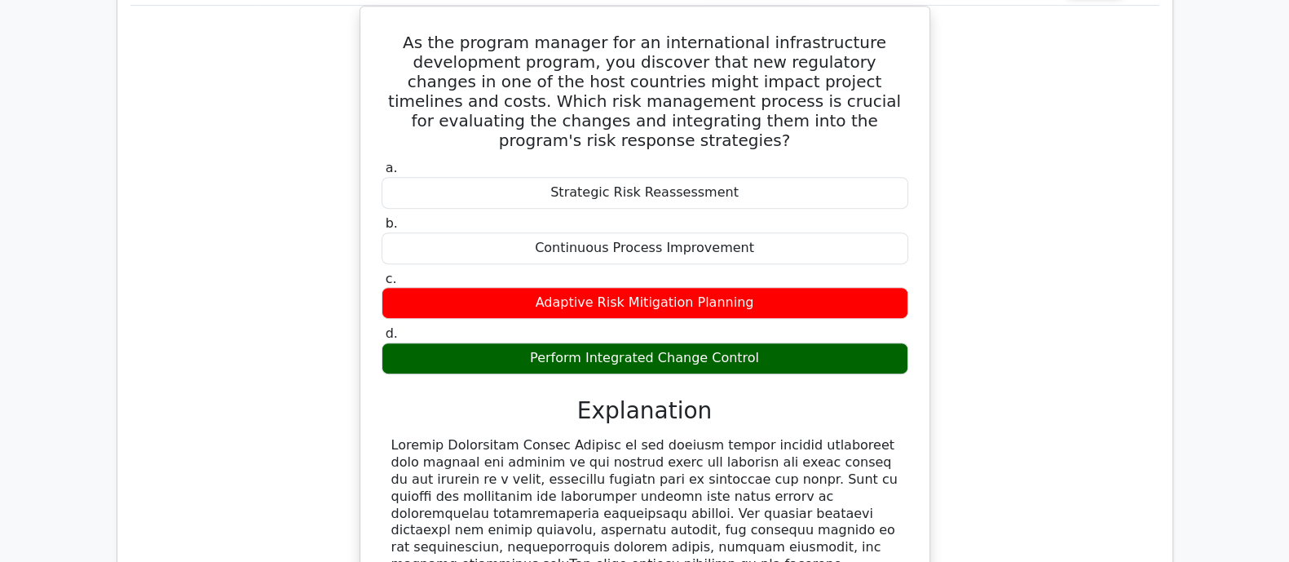
scroll to position [8917, 0]
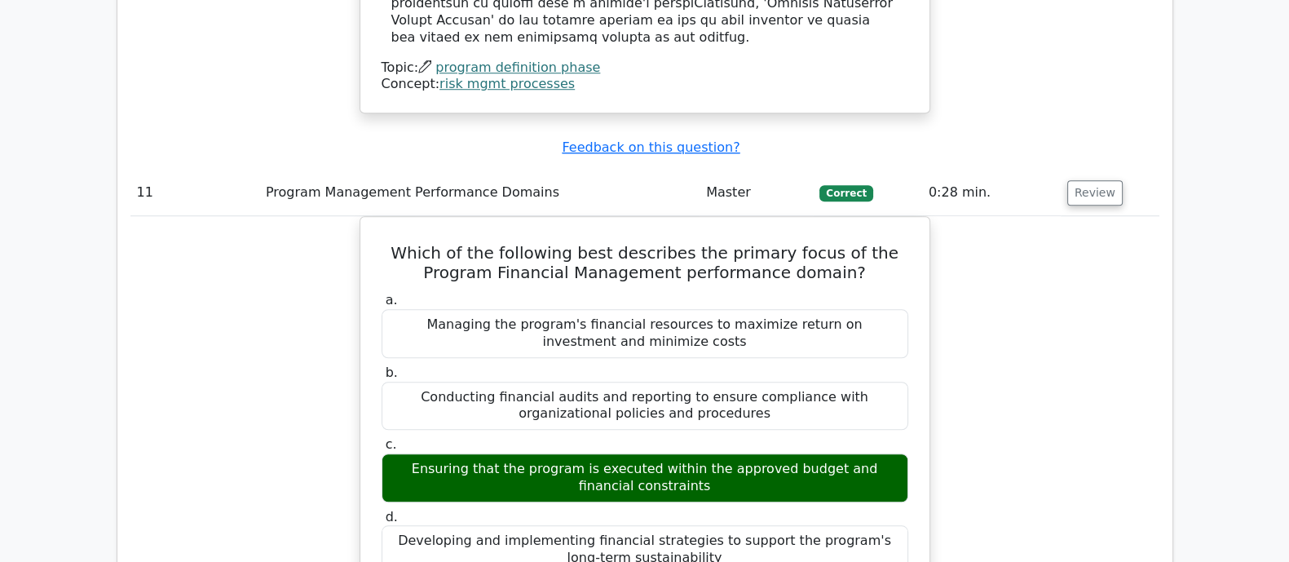
scroll to position [9528, 0]
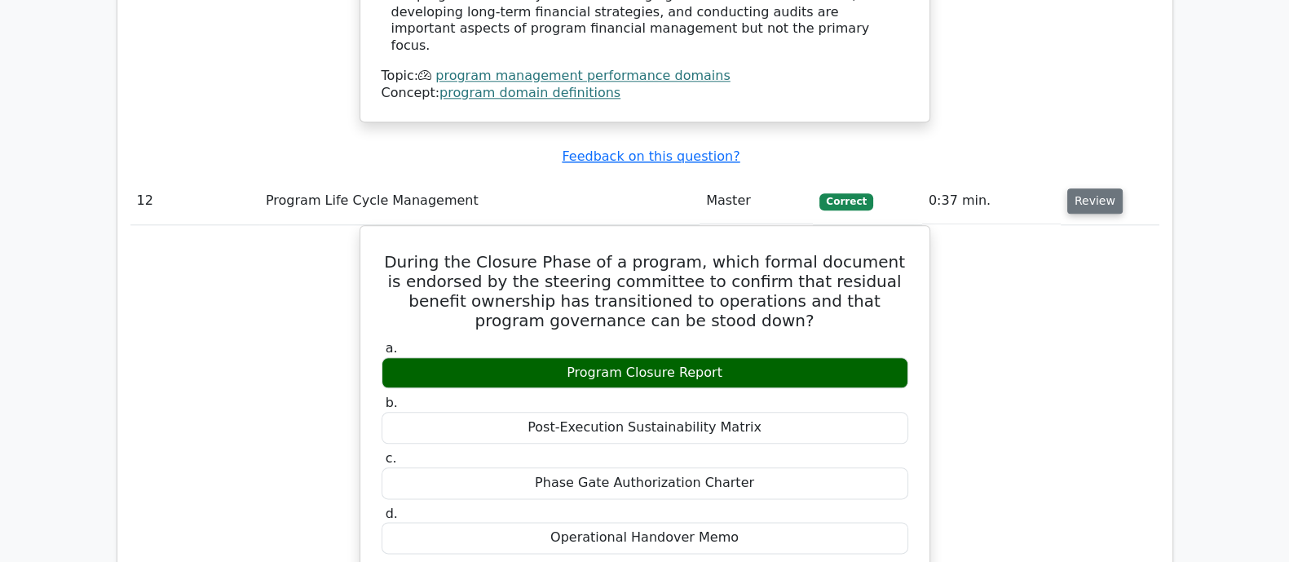
scroll to position [10241, 0]
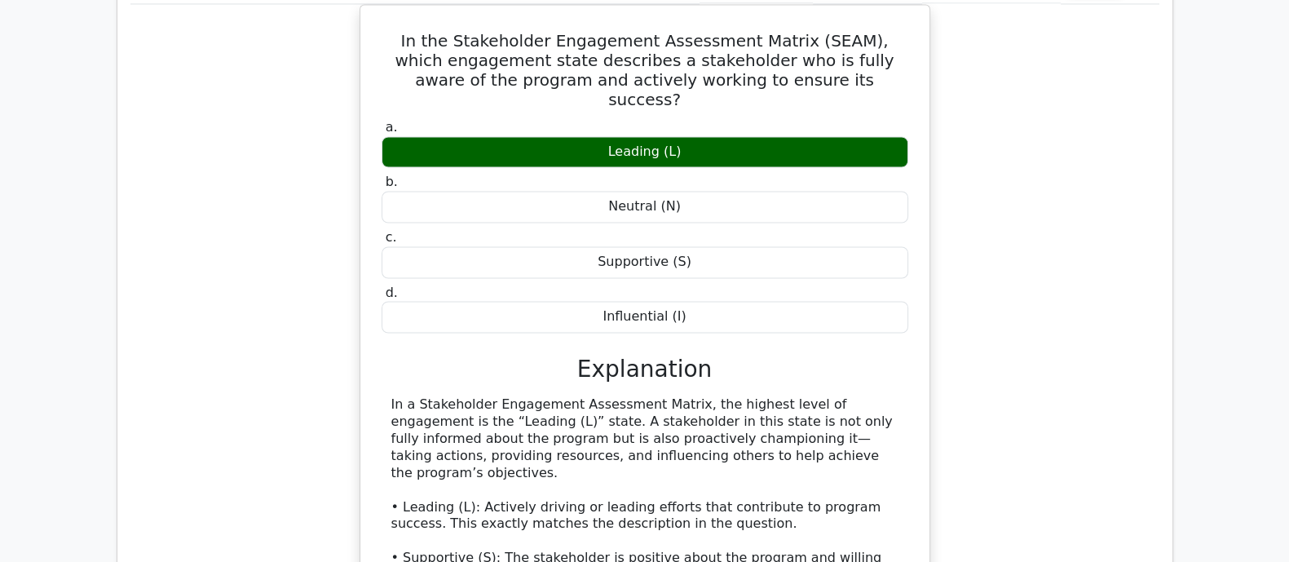
scroll to position [11158, 0]
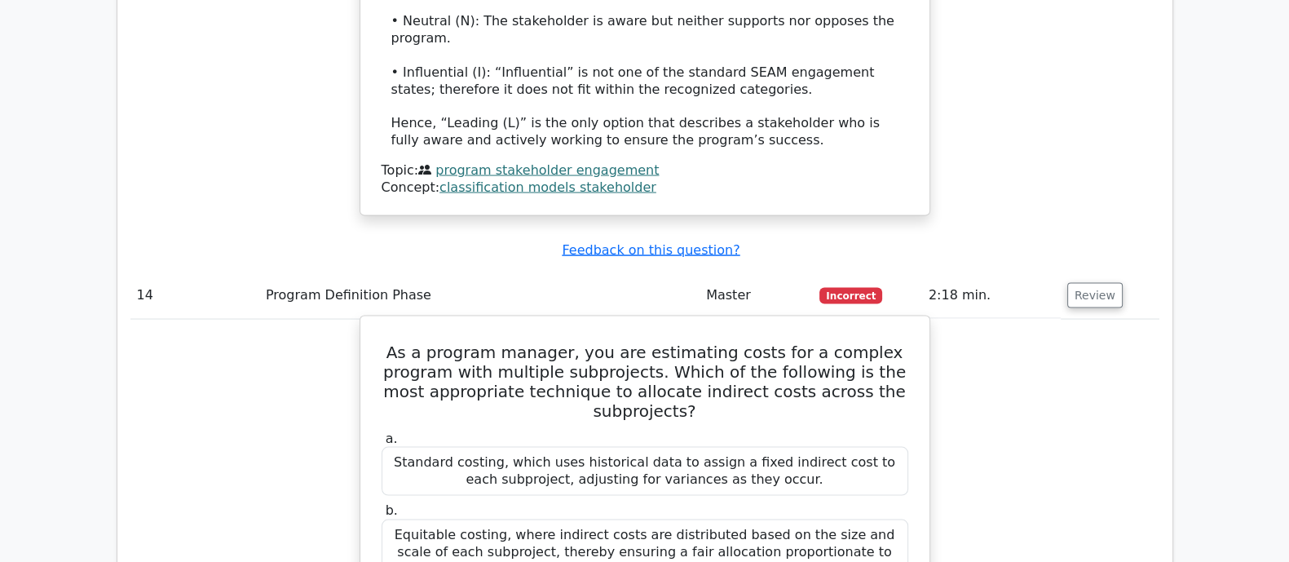
scroll to position [11871, 0]
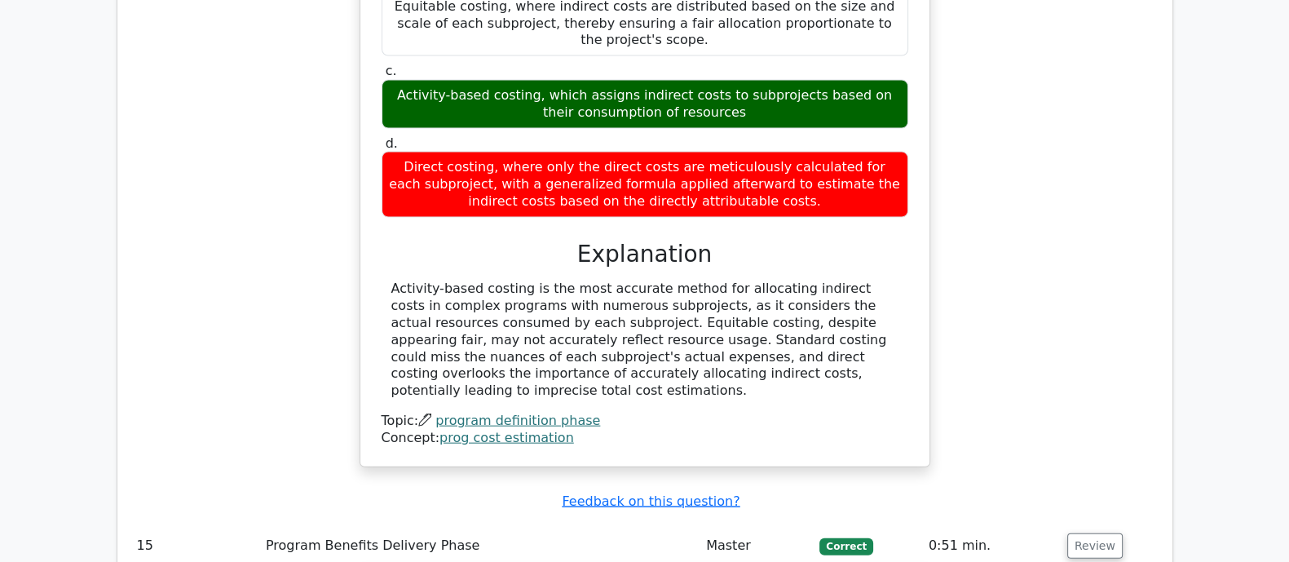
scroll to position [12279, 0]
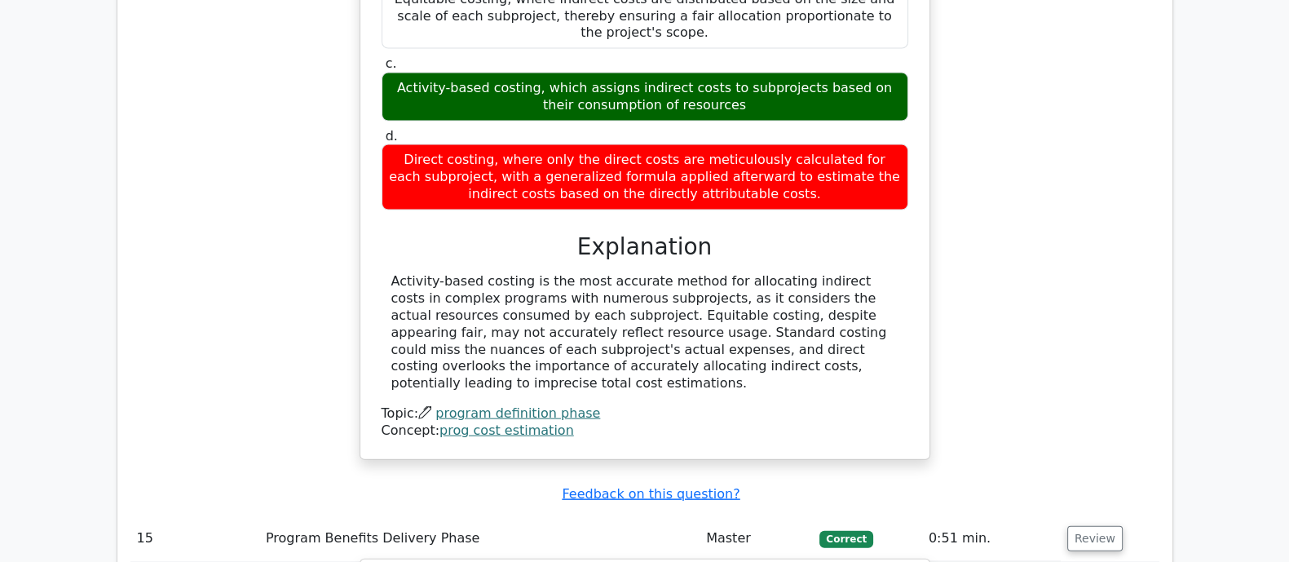
drag, startPoint x: 753, startPoint y: 333, endPoint x: 762, endPoint y: 352, distance: 20.8
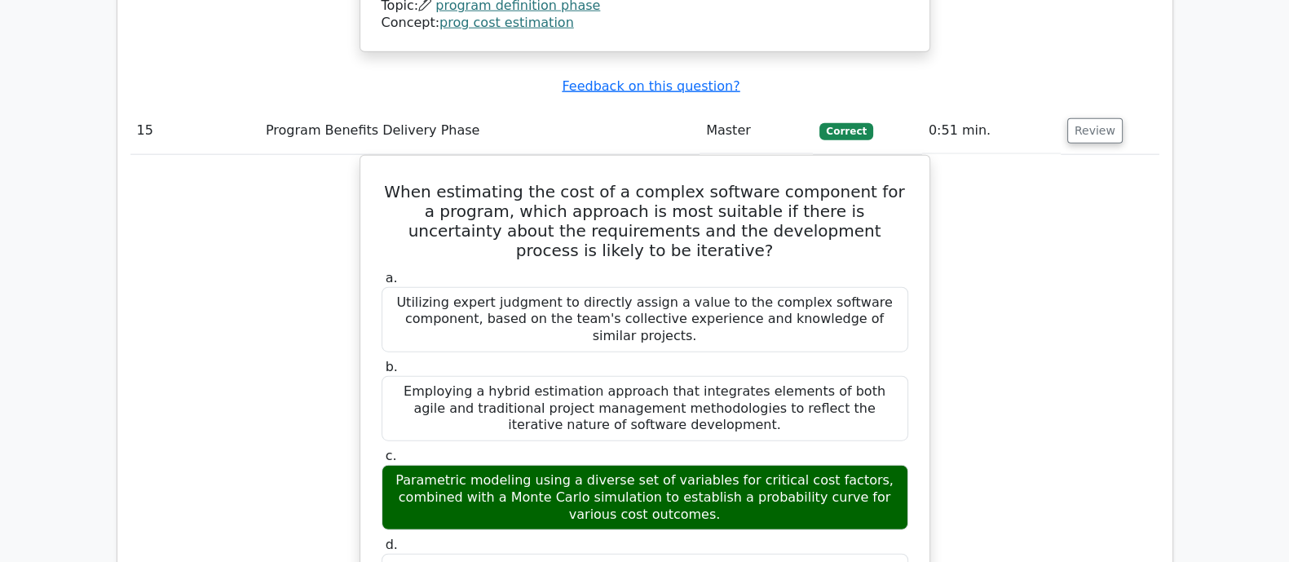
scroll to position [12788, 0]
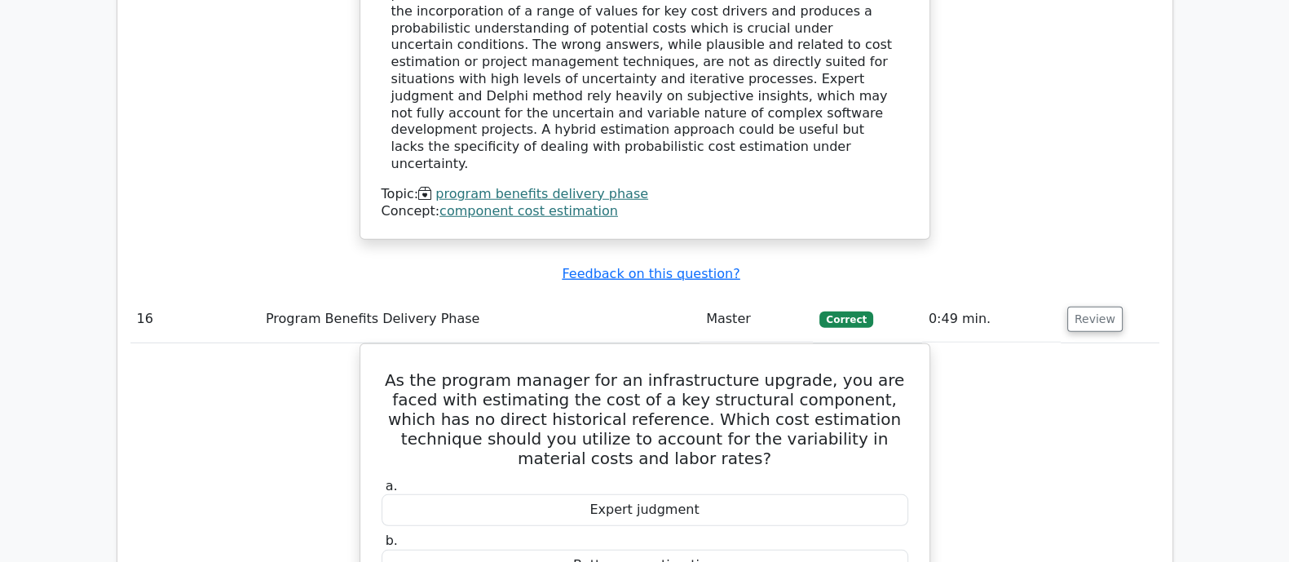
scroll to position [13705, 0]
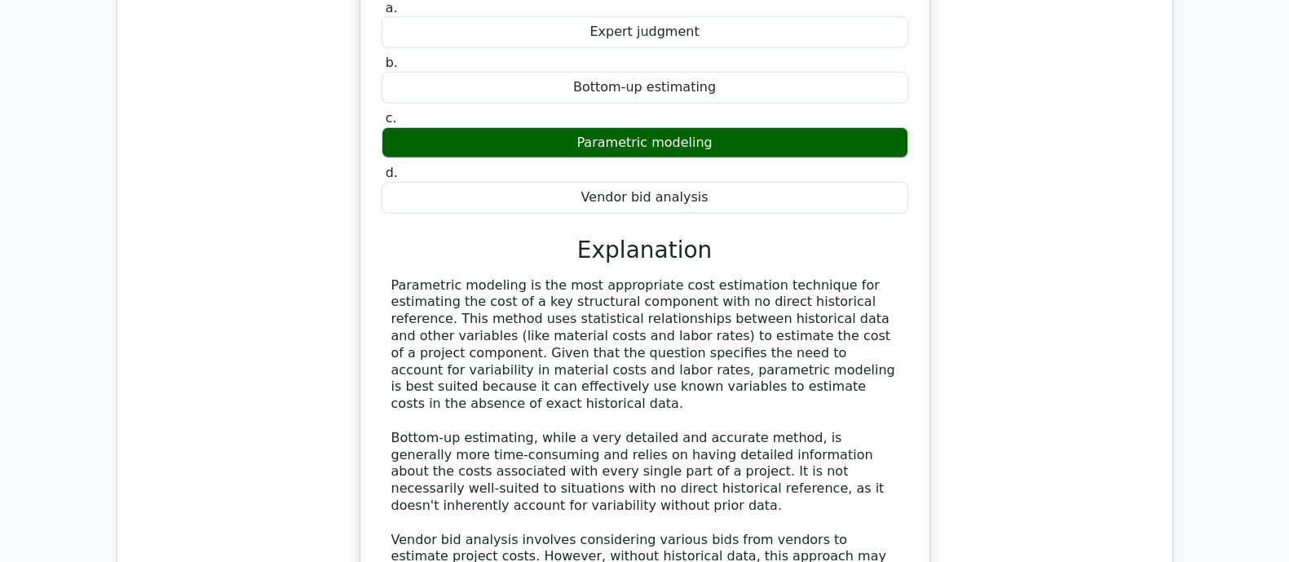
scroll to position [13909, 0]
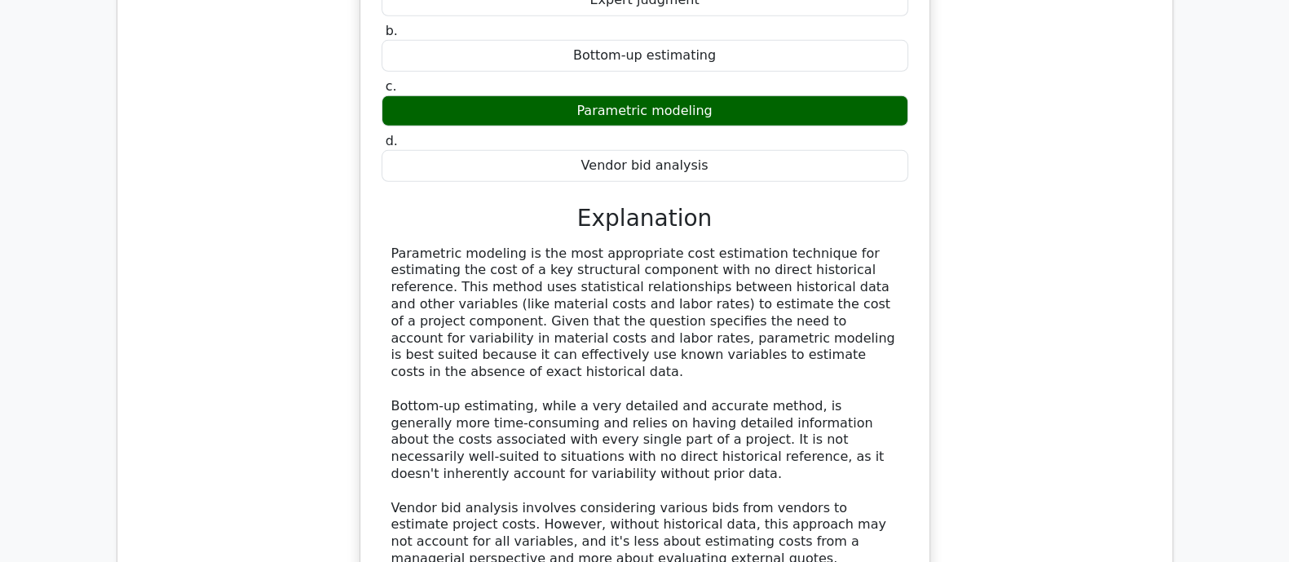
drag, startPoint x: 509, startPoint y: 60, endPoint x: 872, endPoint y: 61, distance: 362.7
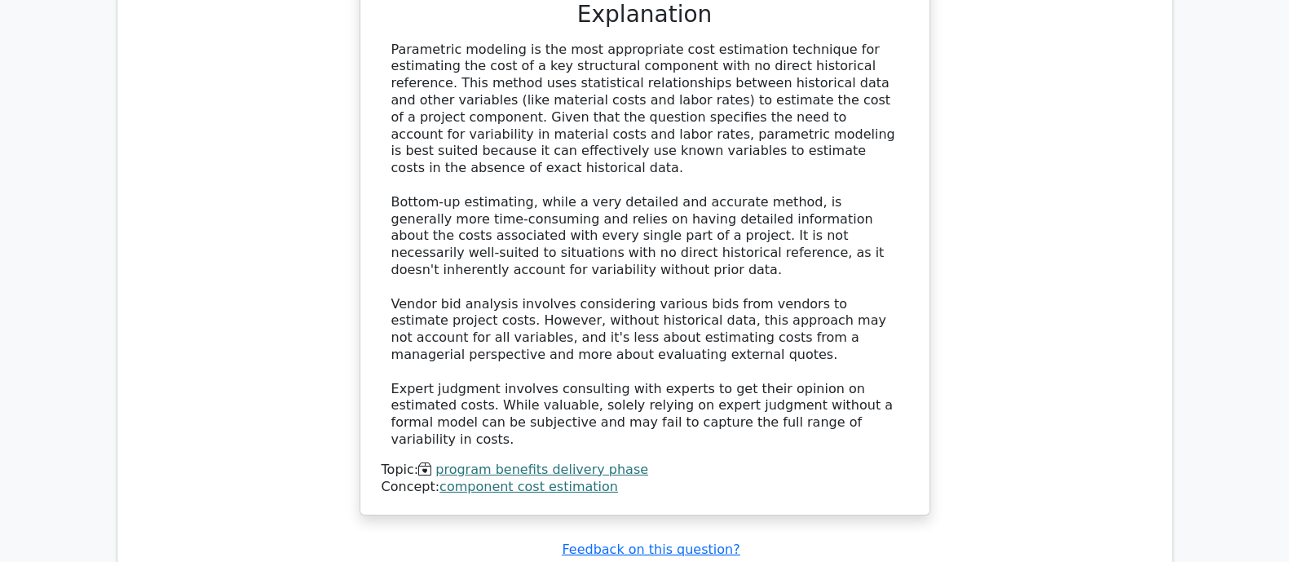
scroll to position [14317, 0]
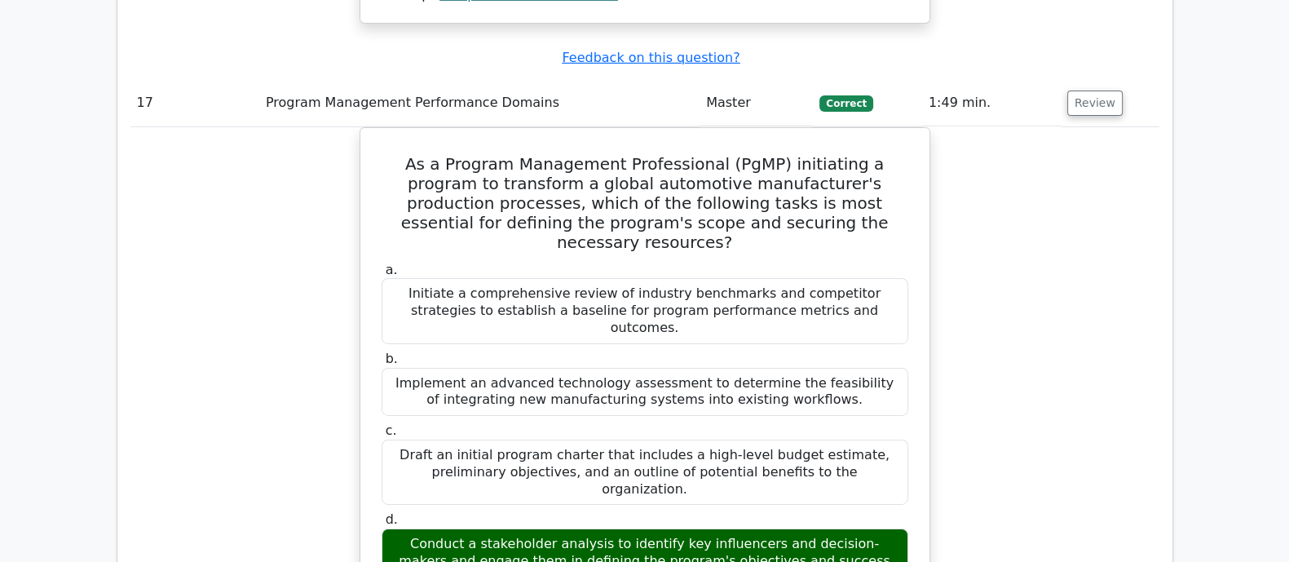
scroll to position [14622, 0]
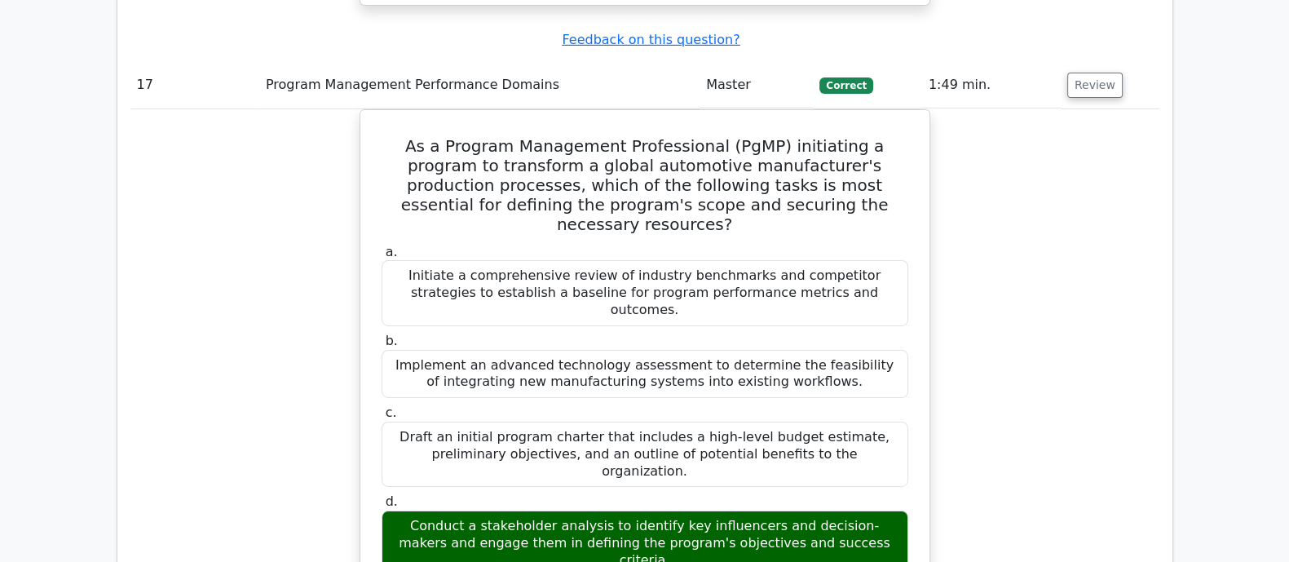
drag, startPoint x: 385, startPoint y: 42, endPoint x: 774, endPoint y: 377, distance: 513.3
copy div "Which of the following is NOT a key difference between programs and projects? a…"
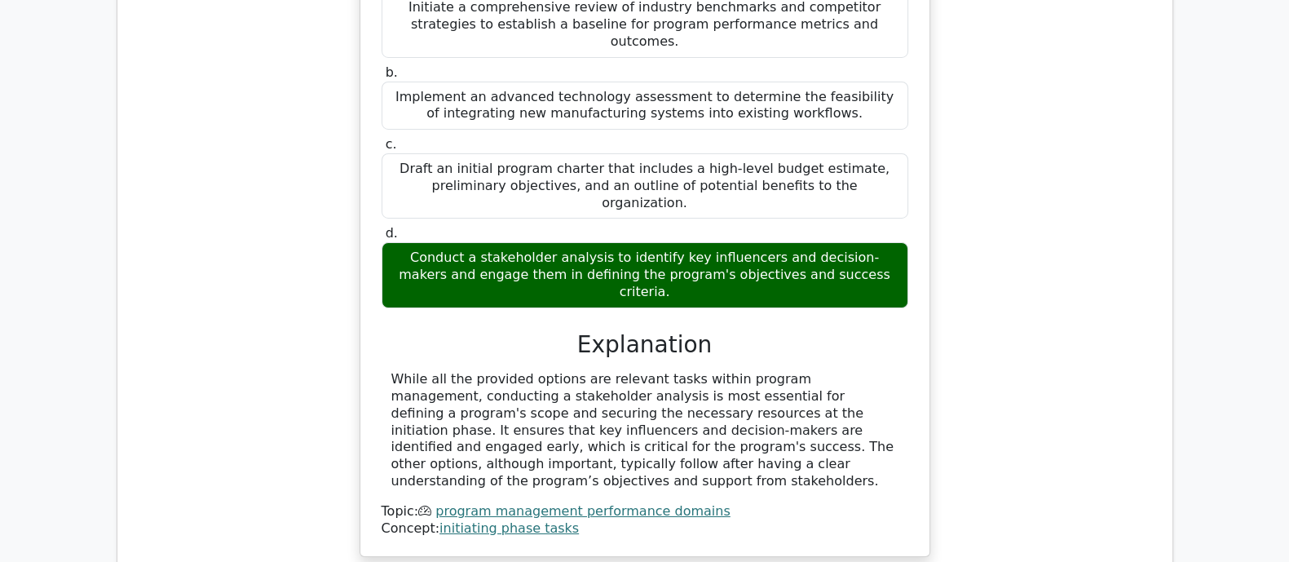
scroll to position [14928, 0]
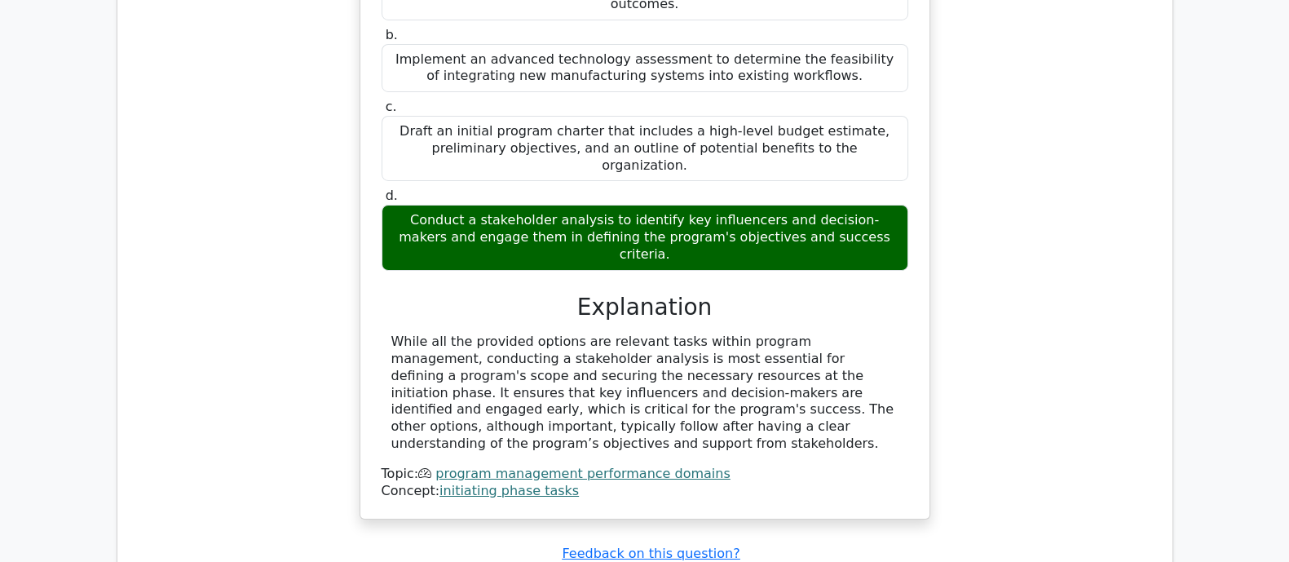
drag, startPoint x: 390, startPoint y: 165, endPoint x: 852, endPoint y: 271, distance: 473.6
copy div "The distinction between programs and projects largely centers on their scope, o…"
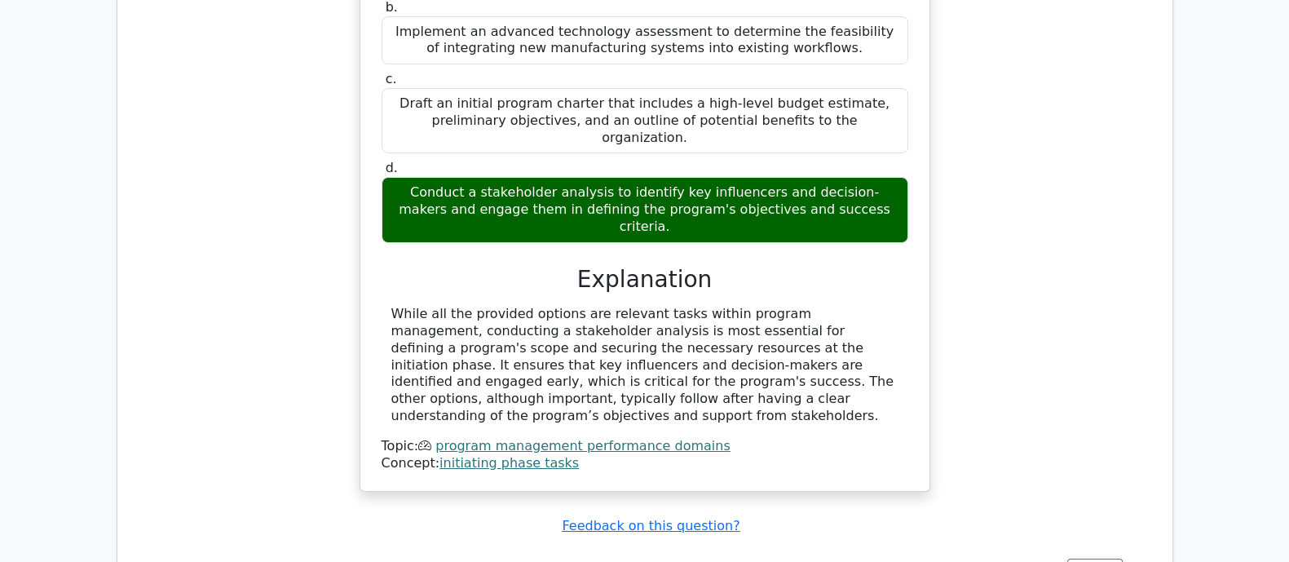
scroll to position [14928, 0]
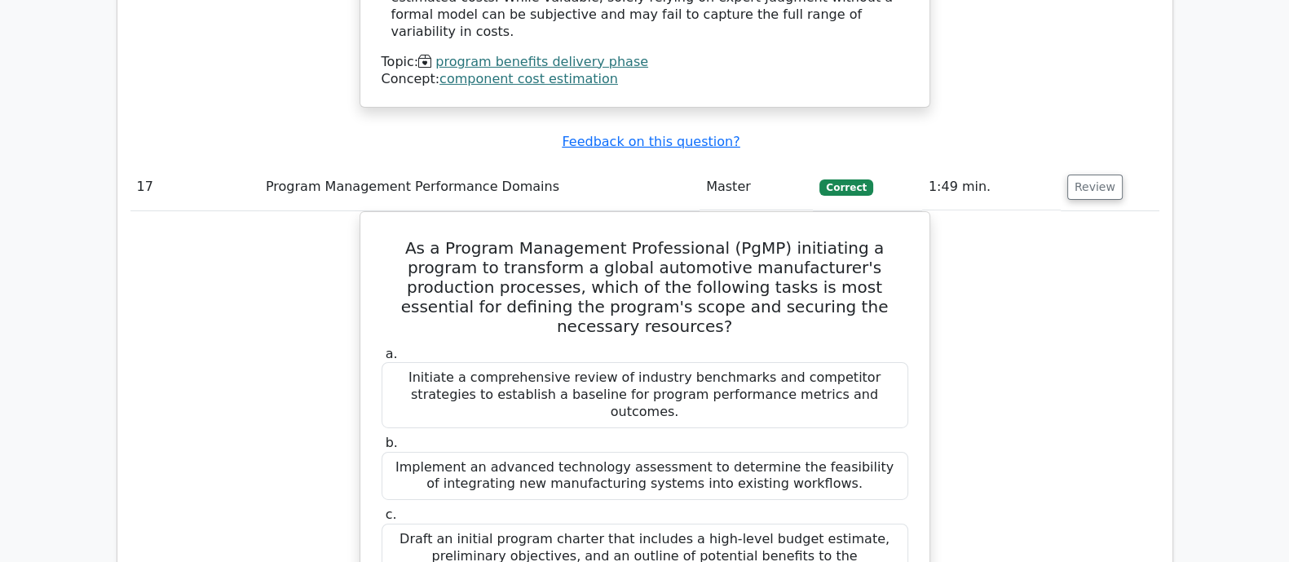
scroll to position [15030, 0]
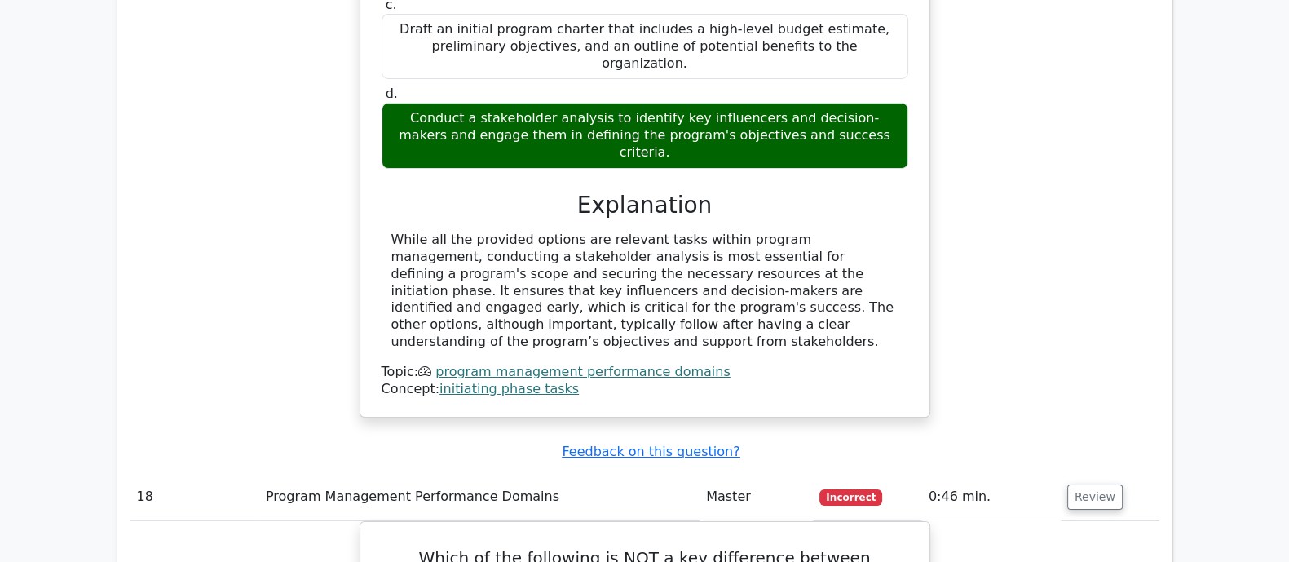
paste textarea "Here’s the thing: both programs and projects are aimed at strategic goals; they…"
type textarea "i think the right answaer is C. Because: Here’s the thing: both programs and pr…"
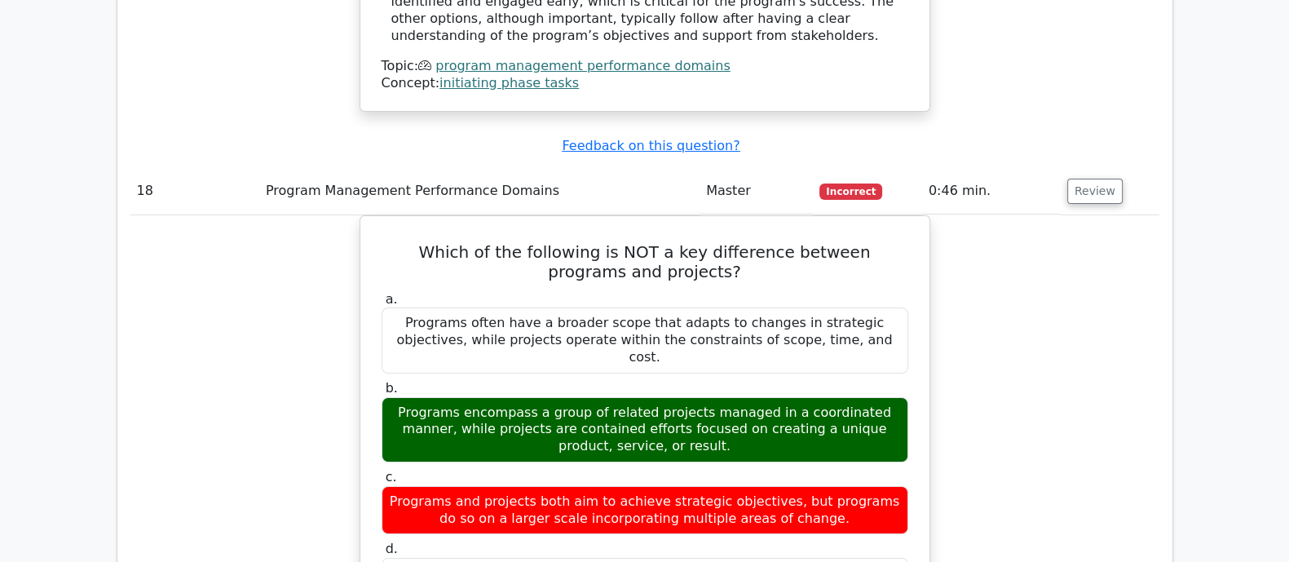
scroll to position [15641, 0]
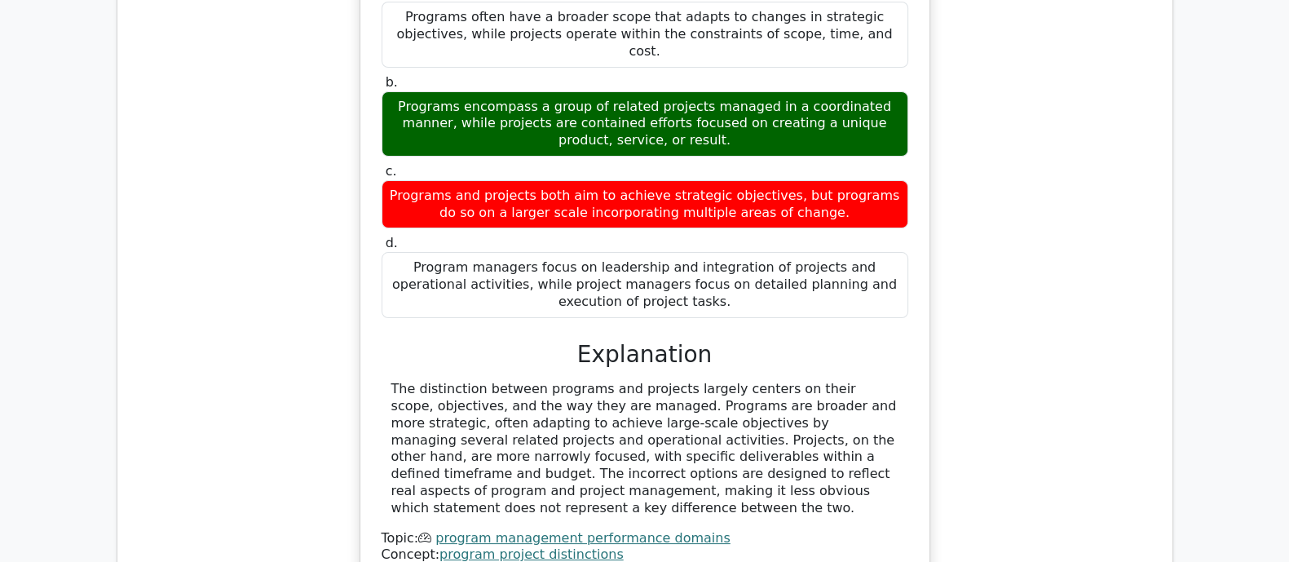
drag, startPoint x: 415, startPoint y: 69, endPoint x: 680, endPoint y: 315, distance: 361.1
copy div "As the program manager for a global software implementation program, you receiv…"
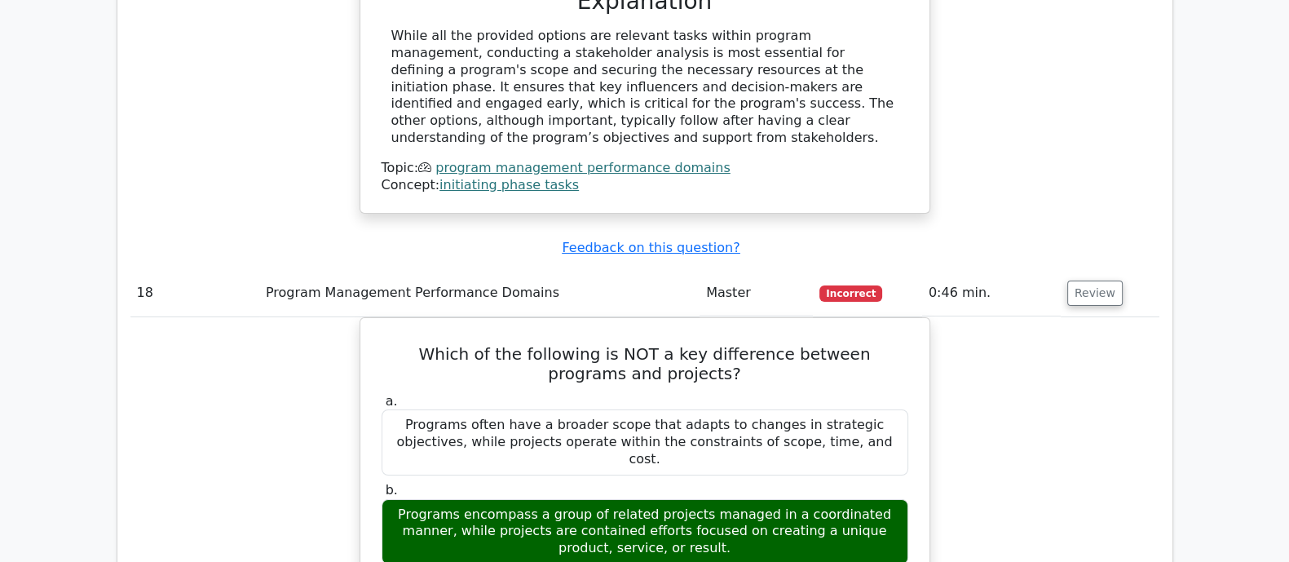
scroll to position [15437, 0]
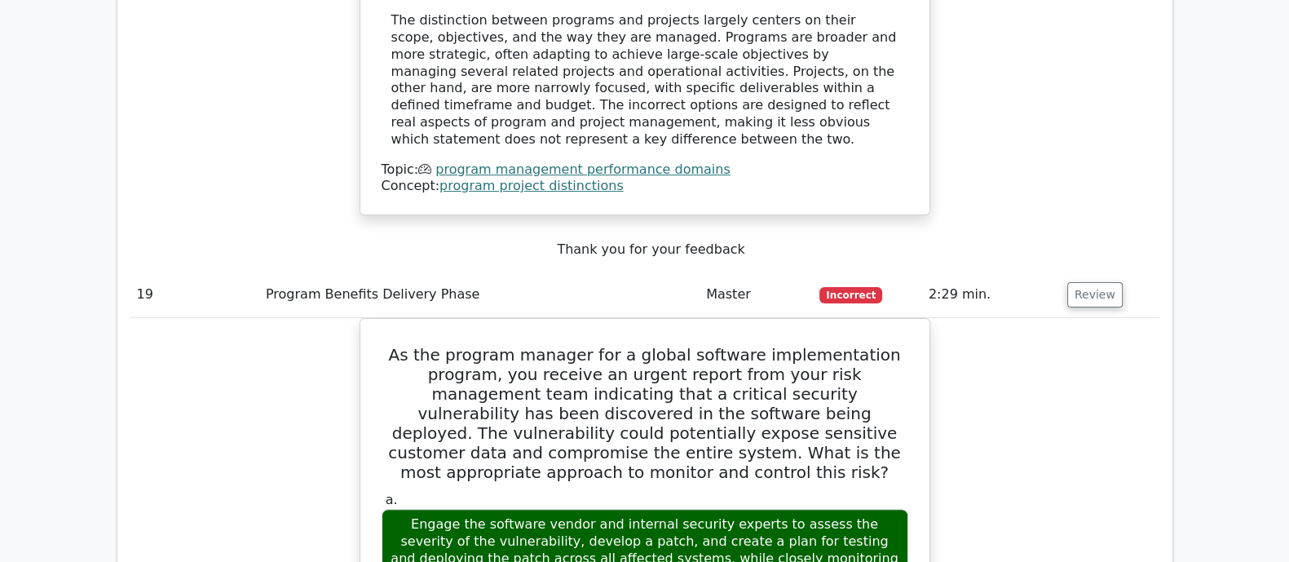
scroll to position [16253, 0]
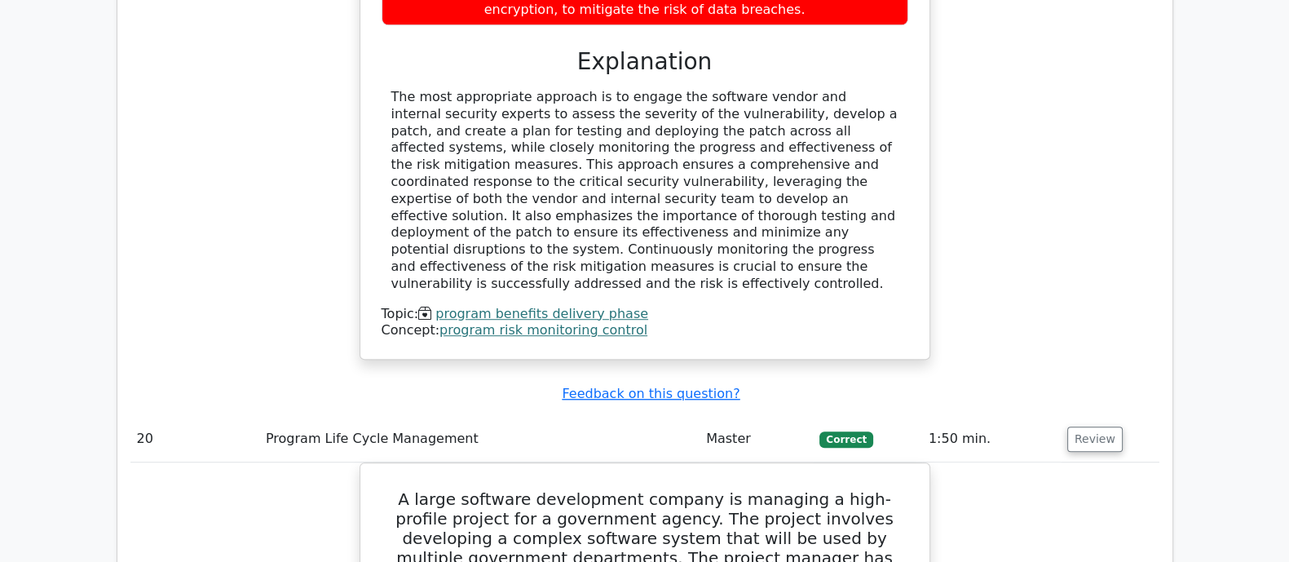
scroll to position [17068, 0]
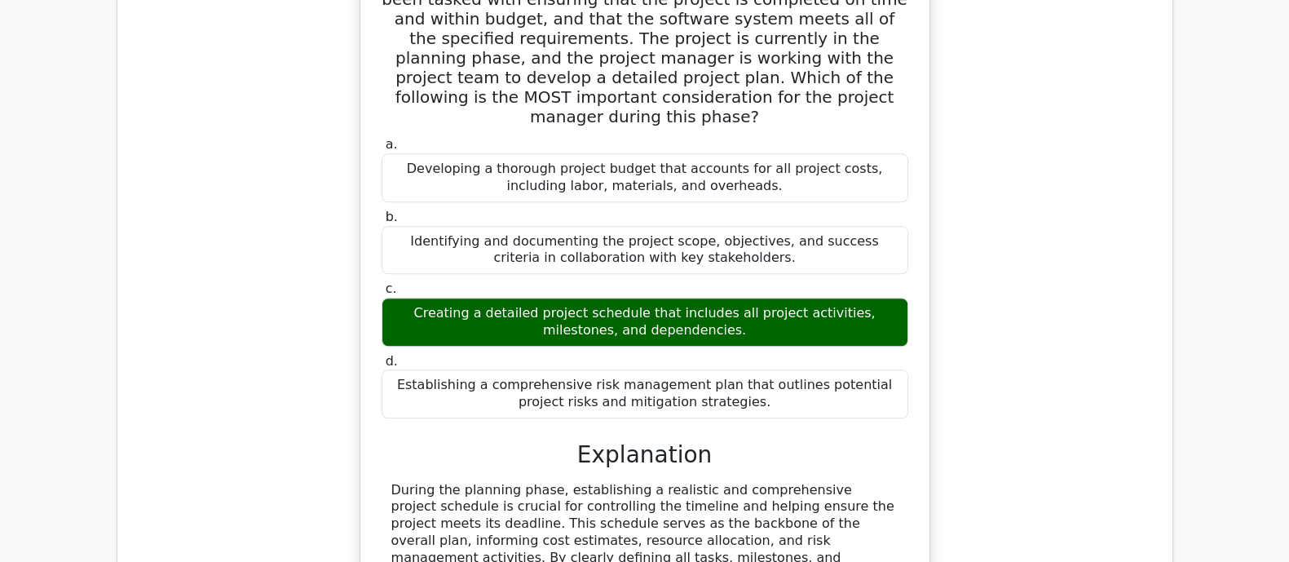
scroll to position [17781, 0]
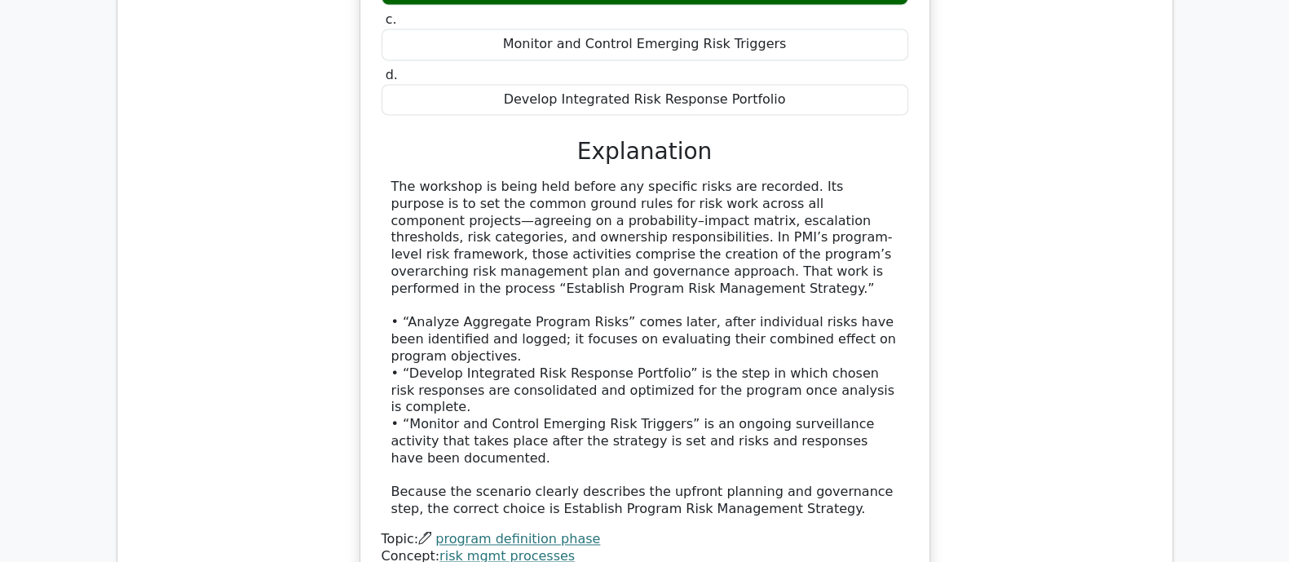
scroll to position [18596, 0]
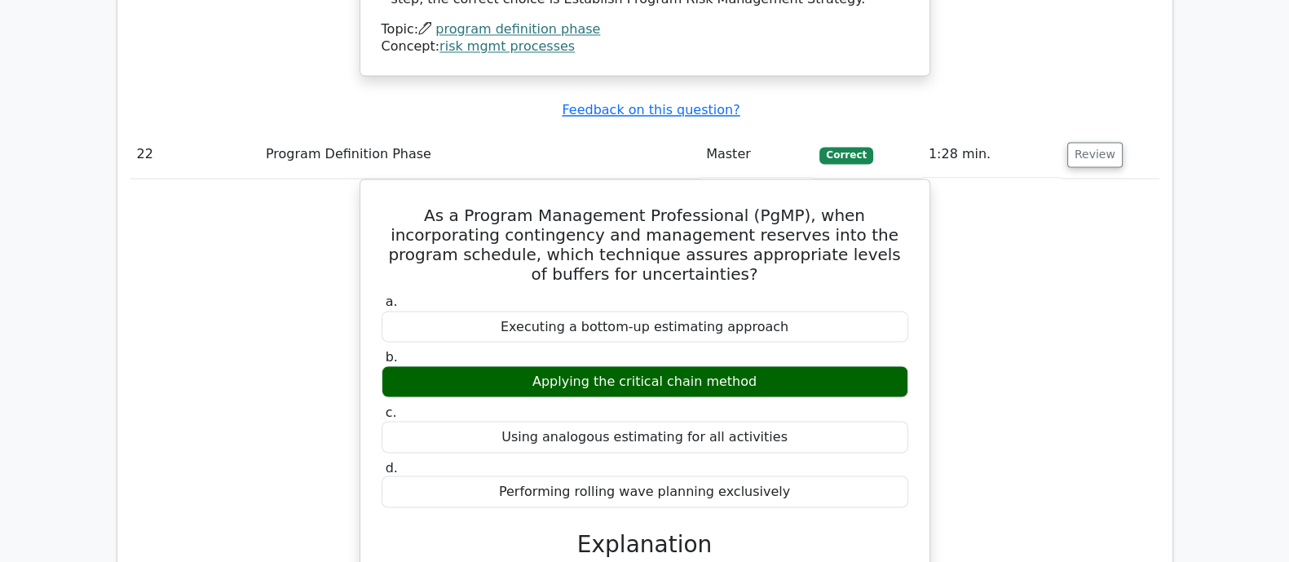
scroll to position [19411, 0]
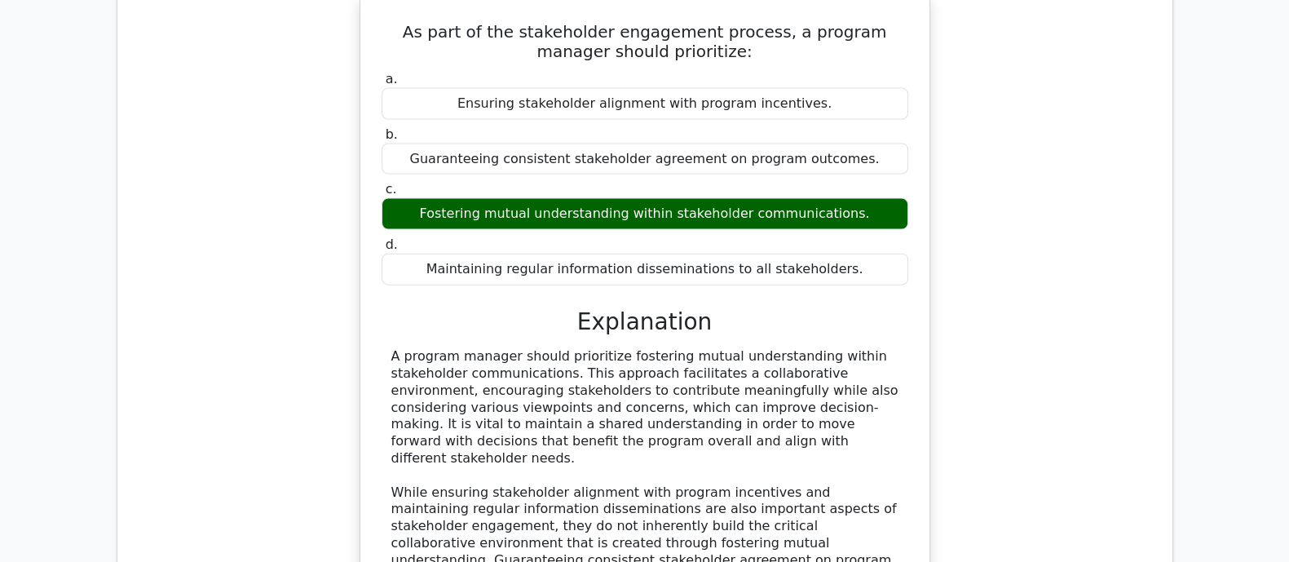
scroll to position [20226, 0]
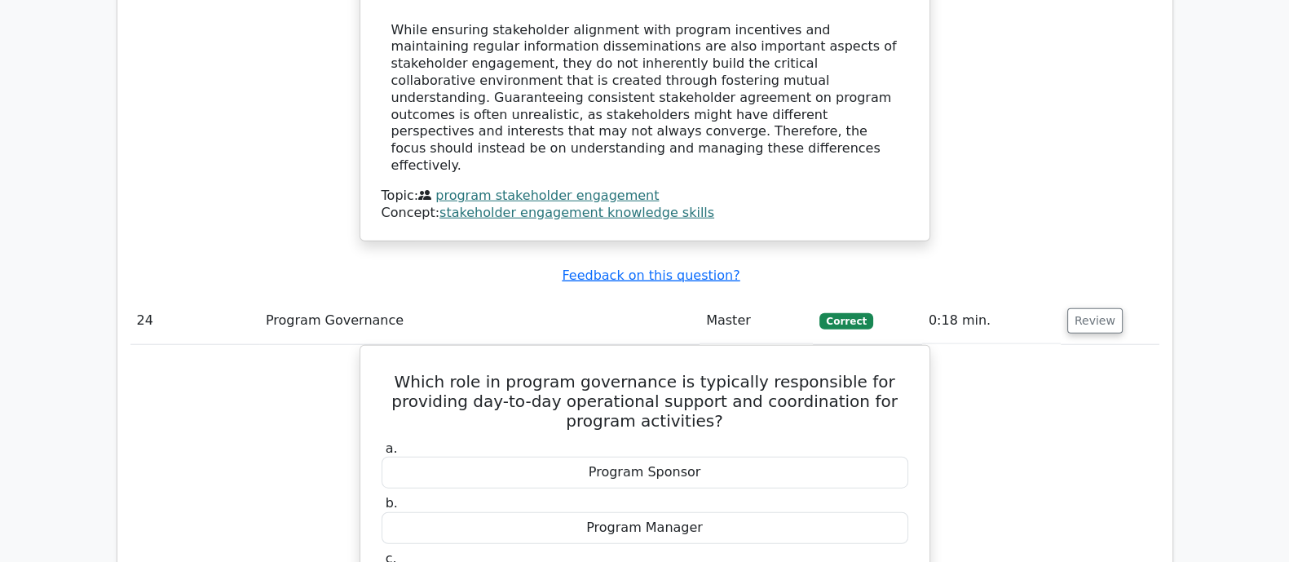
scroll to position [20532, 0]
